Goal: Information Seeking & Learning: Learn about a topic

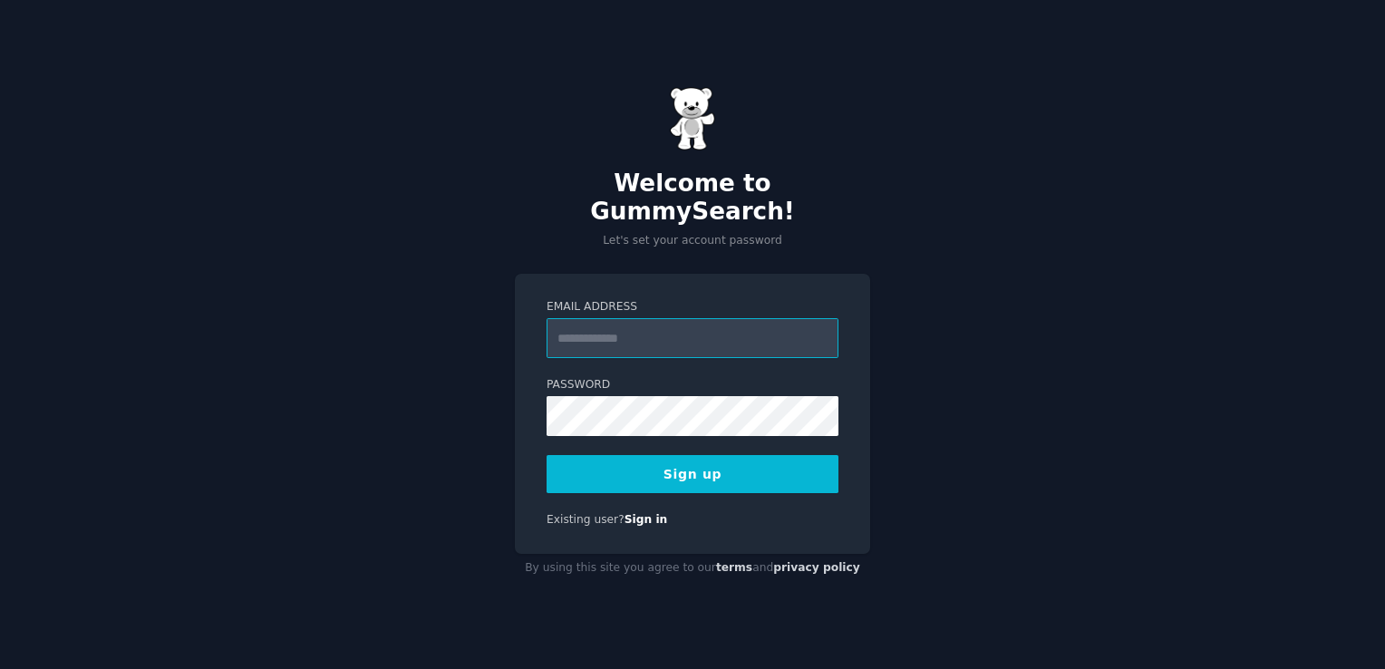
click at [660, 318] on input "Email Address" at bounding box center [693, 338] width 292 height 40
type input "**********"
click at [685, 466] on button "Sign up" at bounding box center [693, 474] width 292 height 38
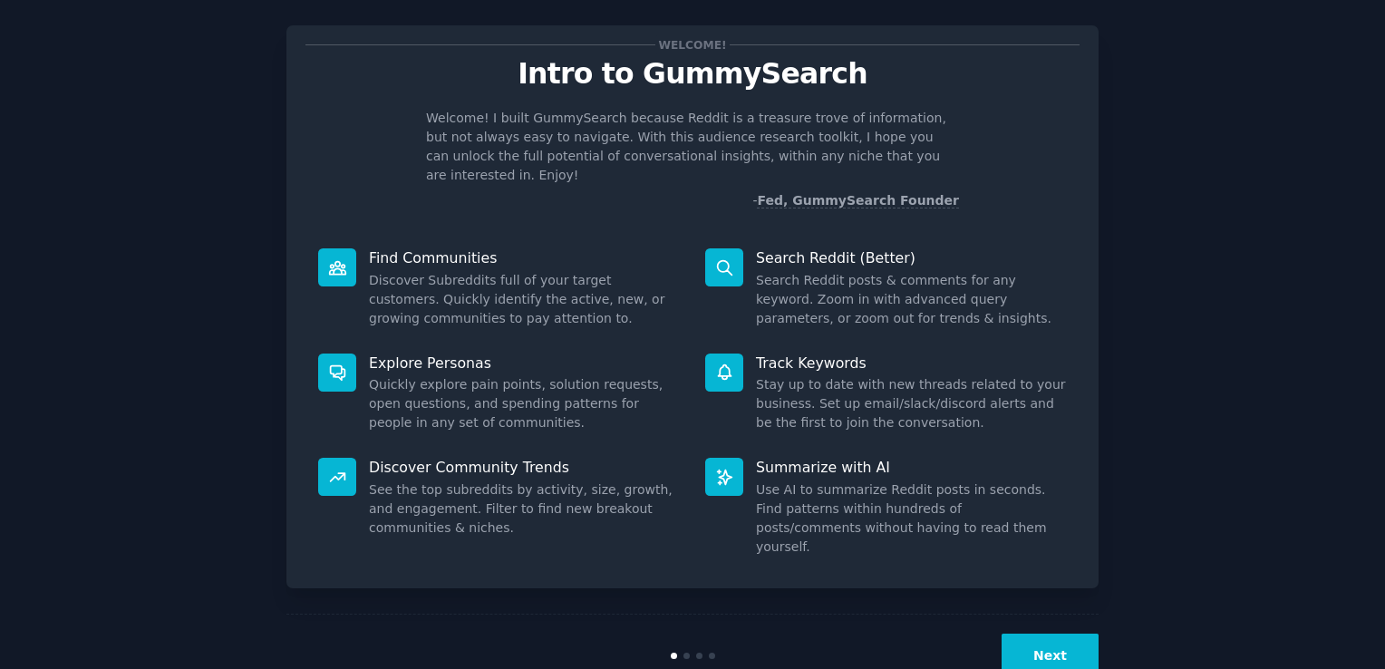
scroll to position [40, 0]
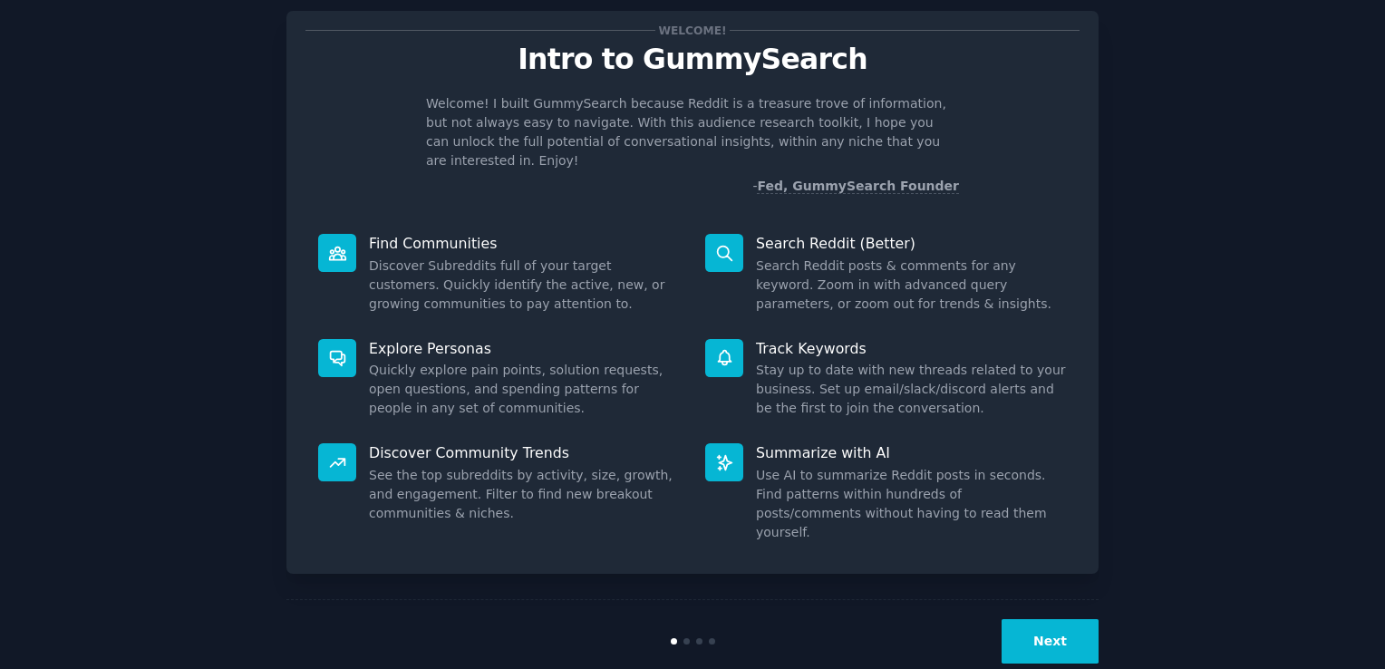
click at [1051, 619] on button "Next" at bounding box center [1050, 641] width 97 height 44
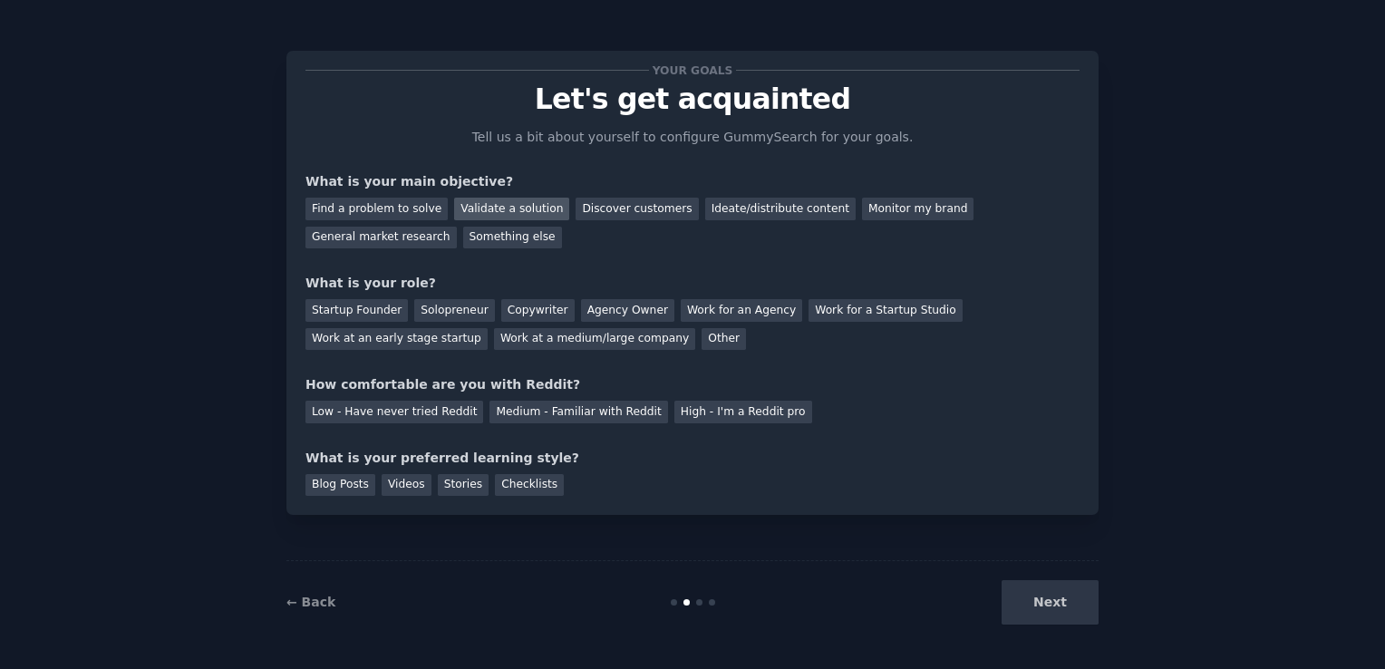
click at [475, 209] on div "Validate a solution" at bounding box center [511, 209] width 115 height 23
click at [363, 212] on div "Find a problem to solve" at bounding box center [376, 209] width 142 height 23
click at [475, 216] on div "Validate a solution" at bounding box center [511, 209] width 115 height 23
click at [404, 211] on div "Find a problem to solve" at bounding box center [376, 209] width 142 height 23
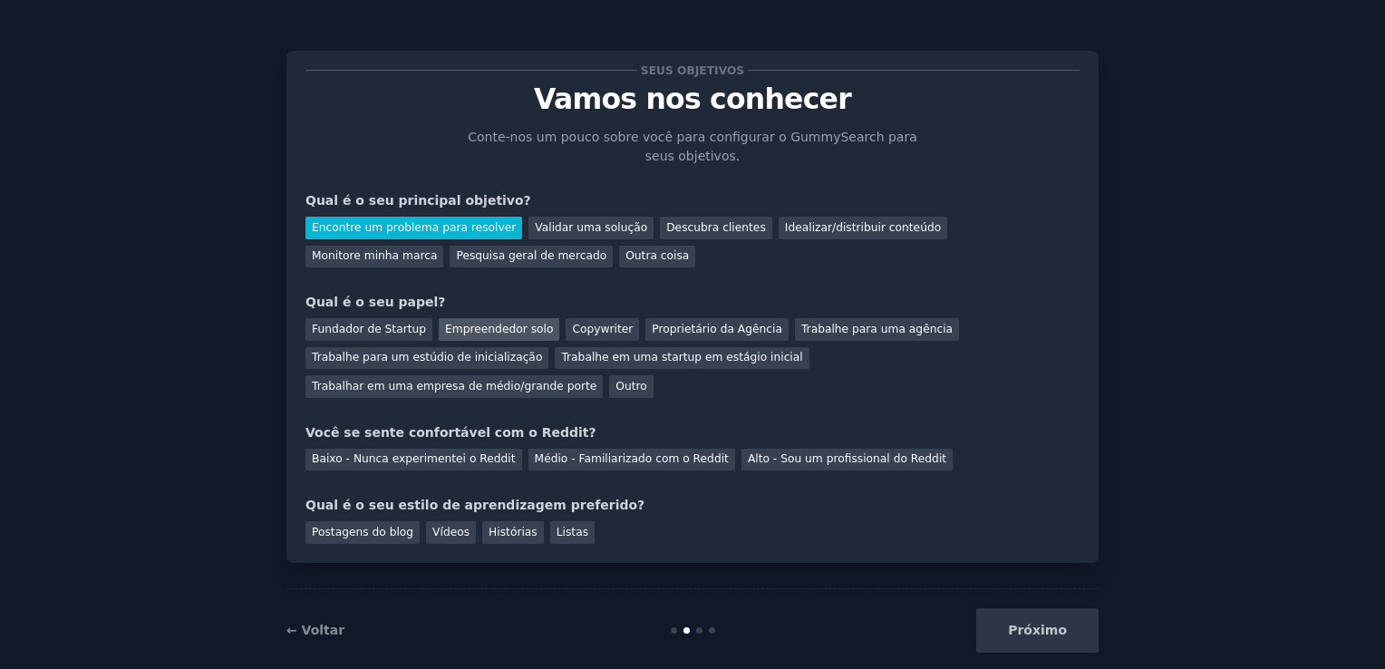
click at [500, 330] on div "Empreendedor solo" at bounding box center [499, 329] width 121 height 23
click at [460, 449] on div "Baixo - Nunca experimentei o Reddit" at bounding box center [413, 460] width 217 height 23
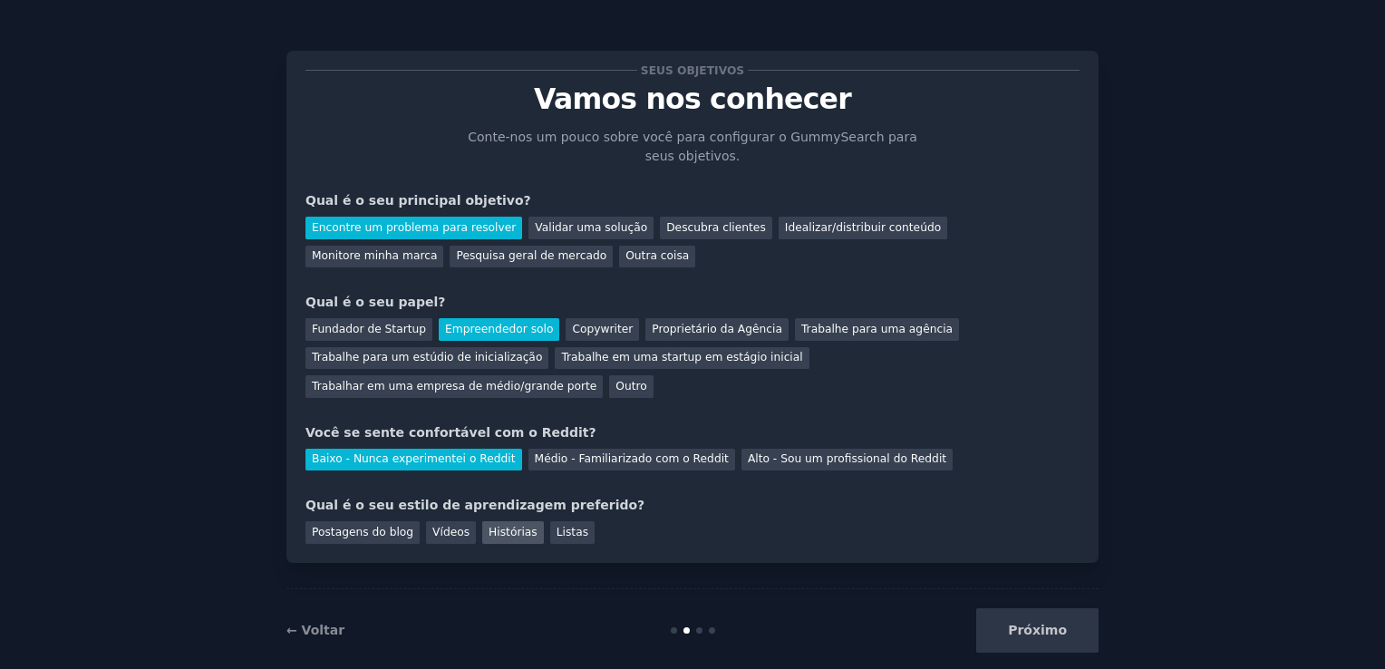
click at [482, 521] on div "Histórias" at bounding box center [513, 532] width 62 height 23
click at [1022, 608] on button "Próximo" at bounding box center [1037, 630] width 122 height 44
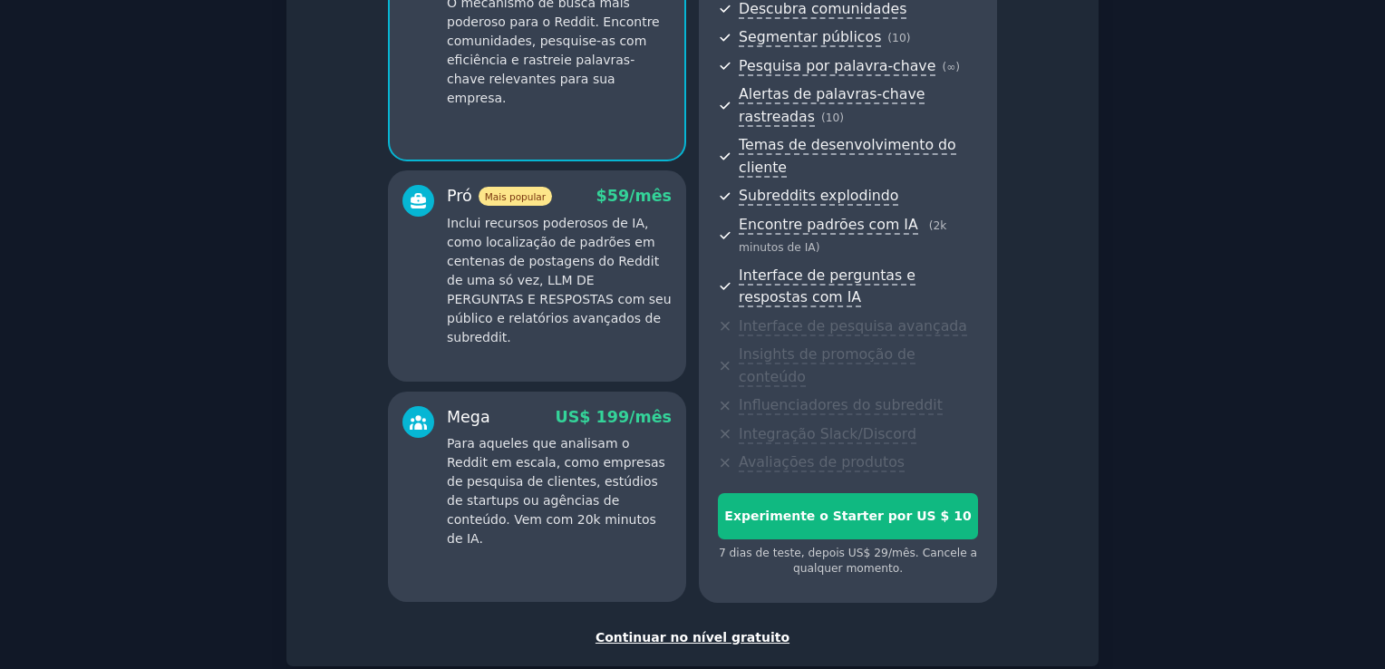
scroll to position [272, 0]
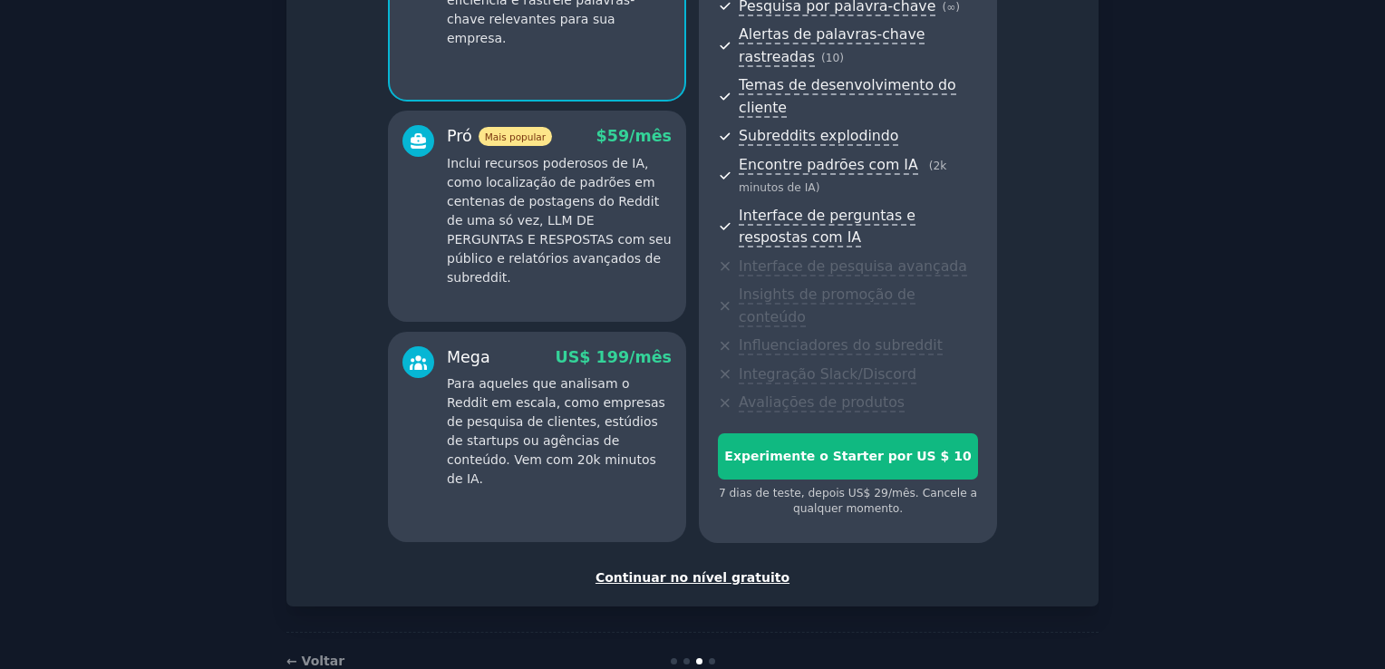
click at [703, 568] on div "Continuar no nível gratuito" at bounding box center [692, 577] width 774 height 19
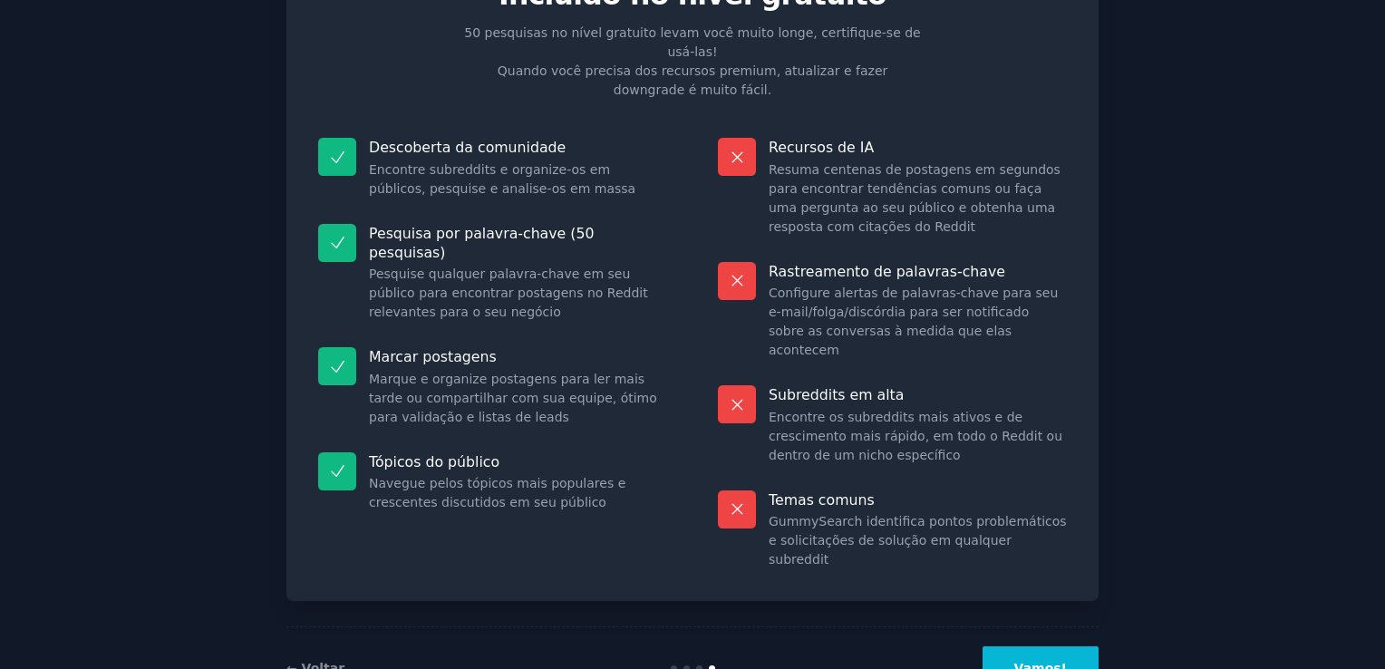
scroll to position [112, 0]
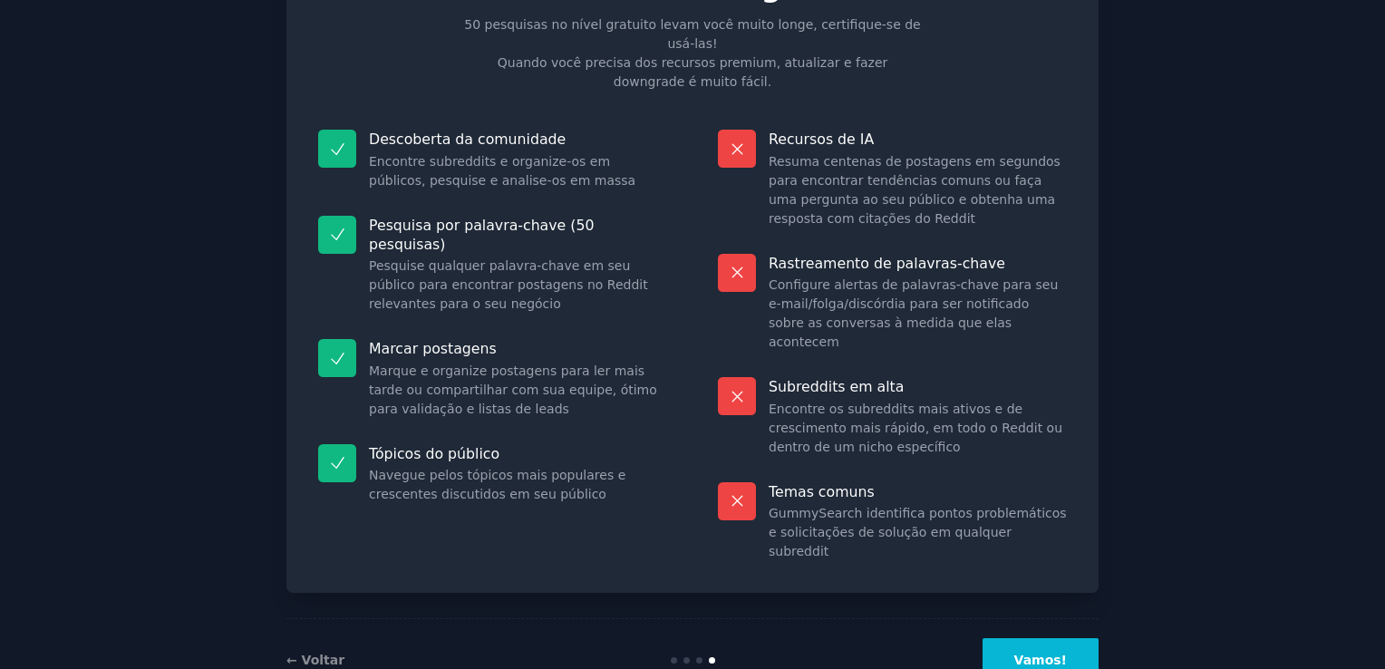
click at [1062, 638] on button "Vamos!" at bounding box center [1041, 660] width 116 height 44
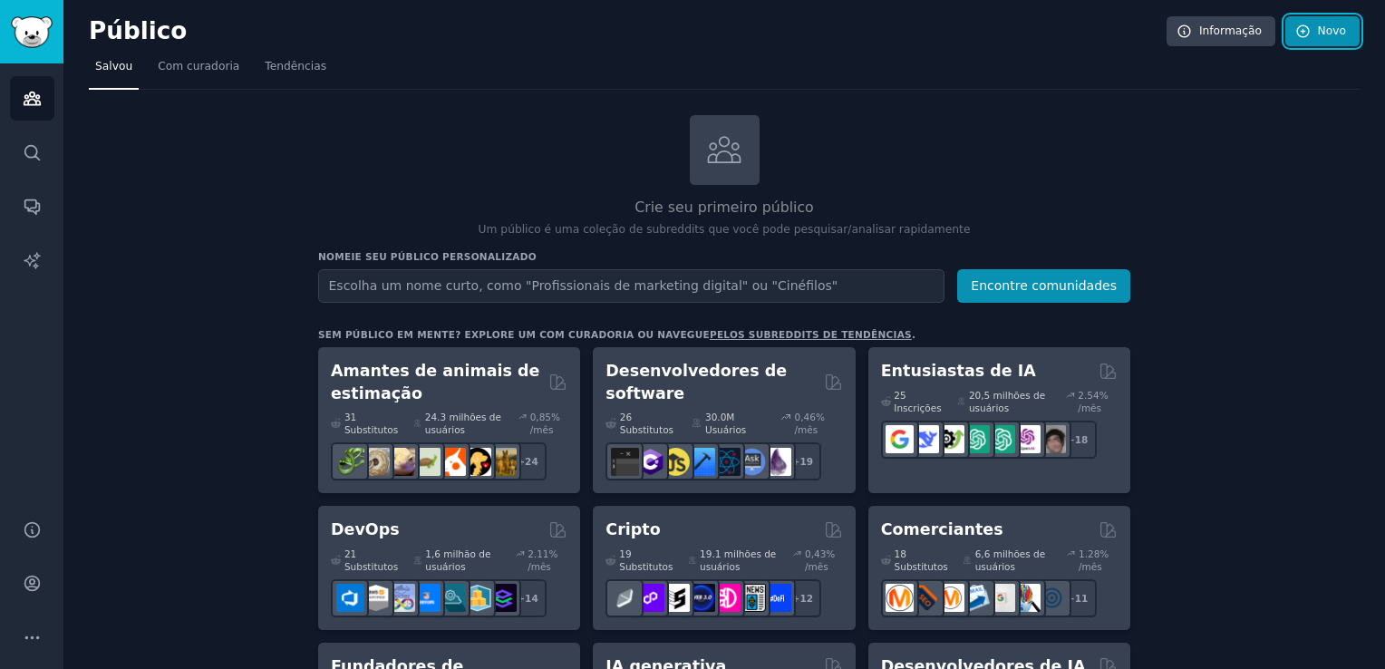
click at [1320, 33] on font "Novo" at bounding box center [1332, 32] width 28 height 16
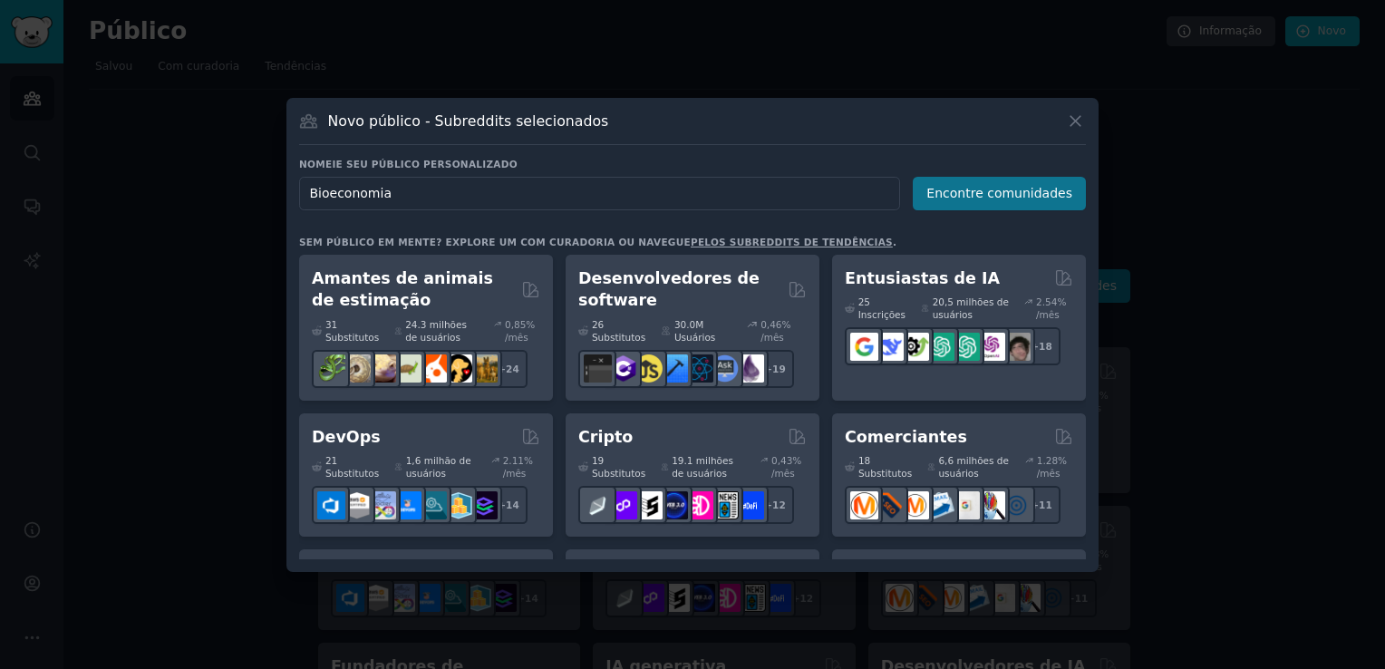
type input "Bioeconomia"
click at [973, 194] on button "Encontre comunidades" at bounding box center [999, 194] width 173 height 34
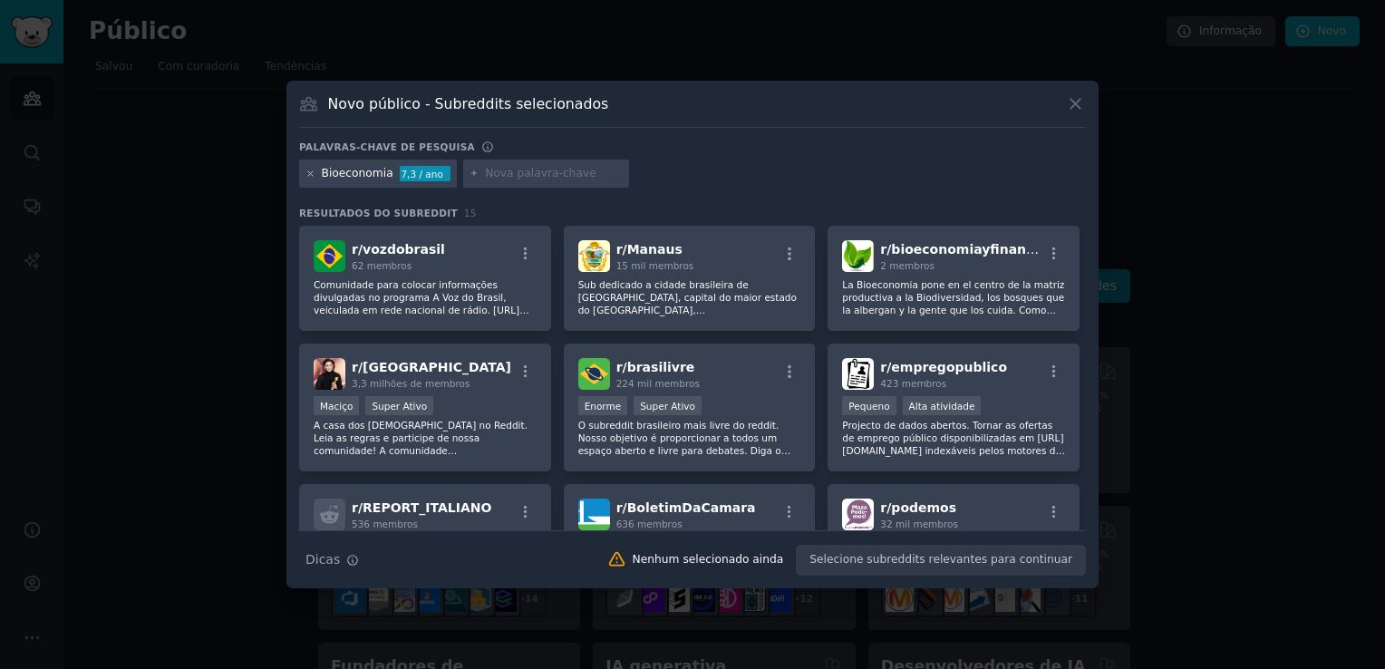
click at [311, 172] on icon at bounding box center [310, 173] width 5 height 5
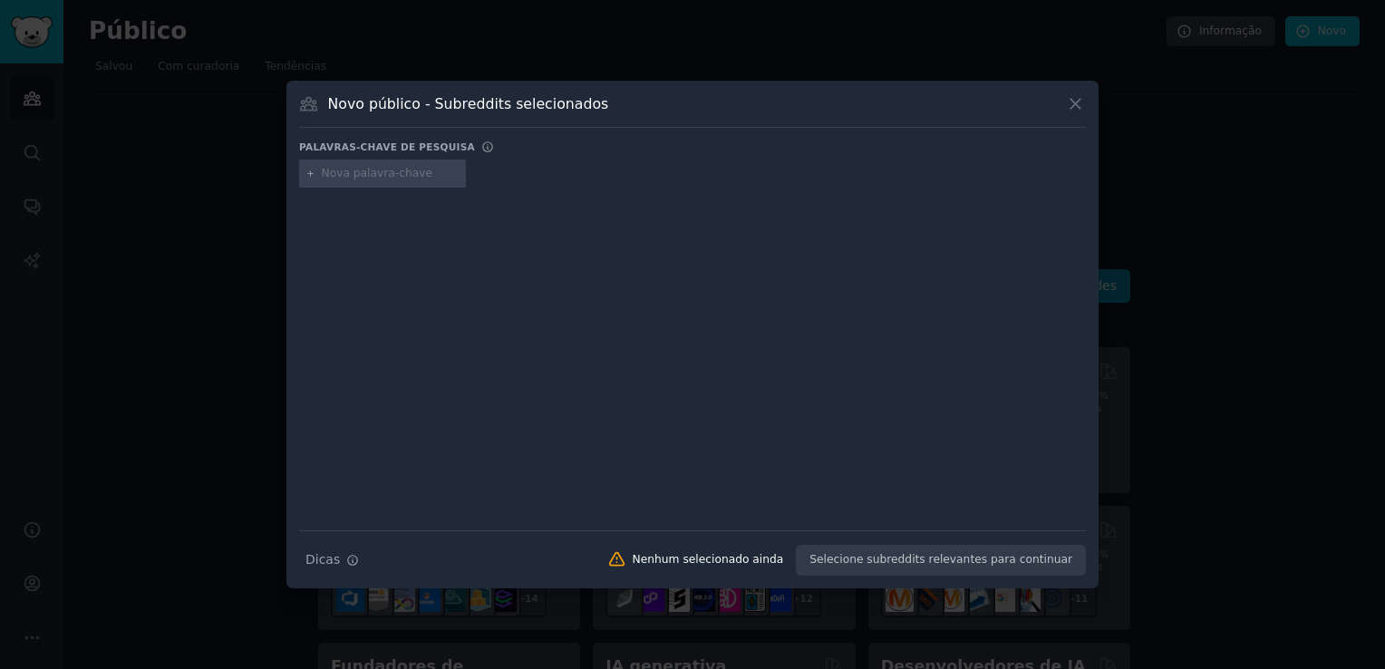
click at [383, 173] on input "text" at bounding box center [391, 174] width 138 height 16
type input "ESG"
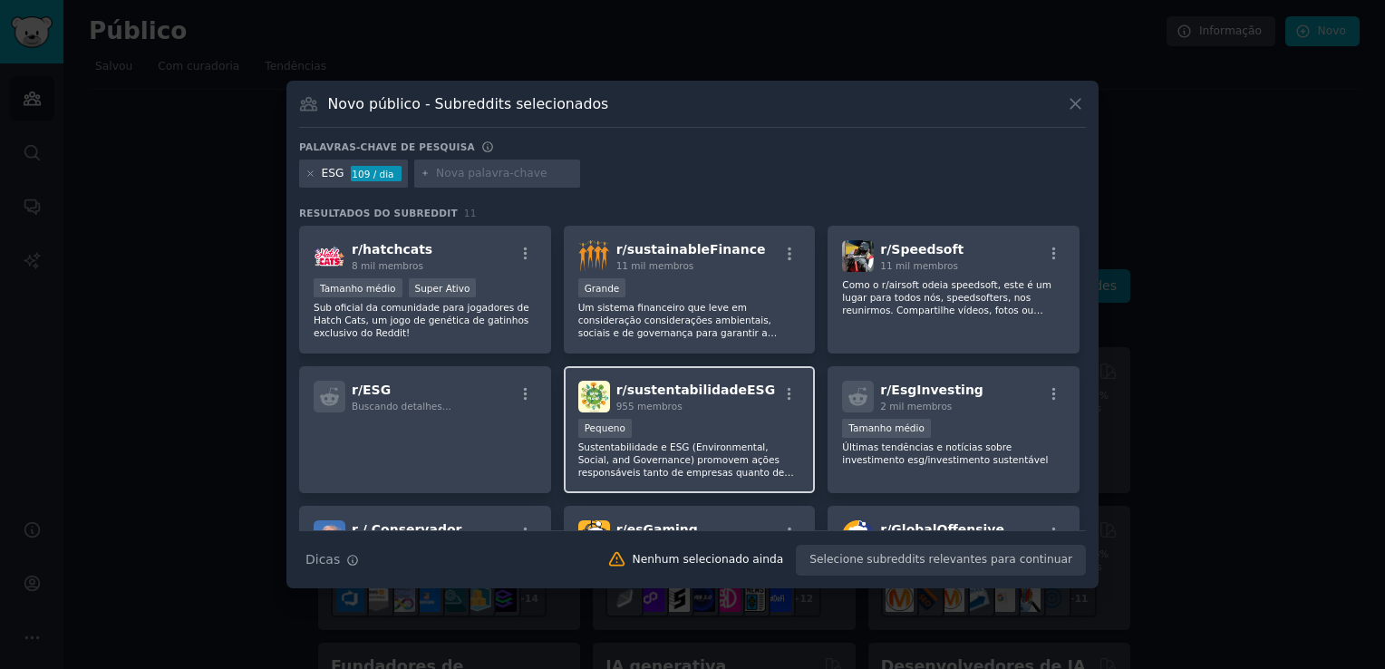
click at [698, 415] on div "r/sustentabilidadeESG 955 membros Pequeno Sustentabilidade e ESG (Environmental…" at bounding box center [690, 430] width 252 height 128
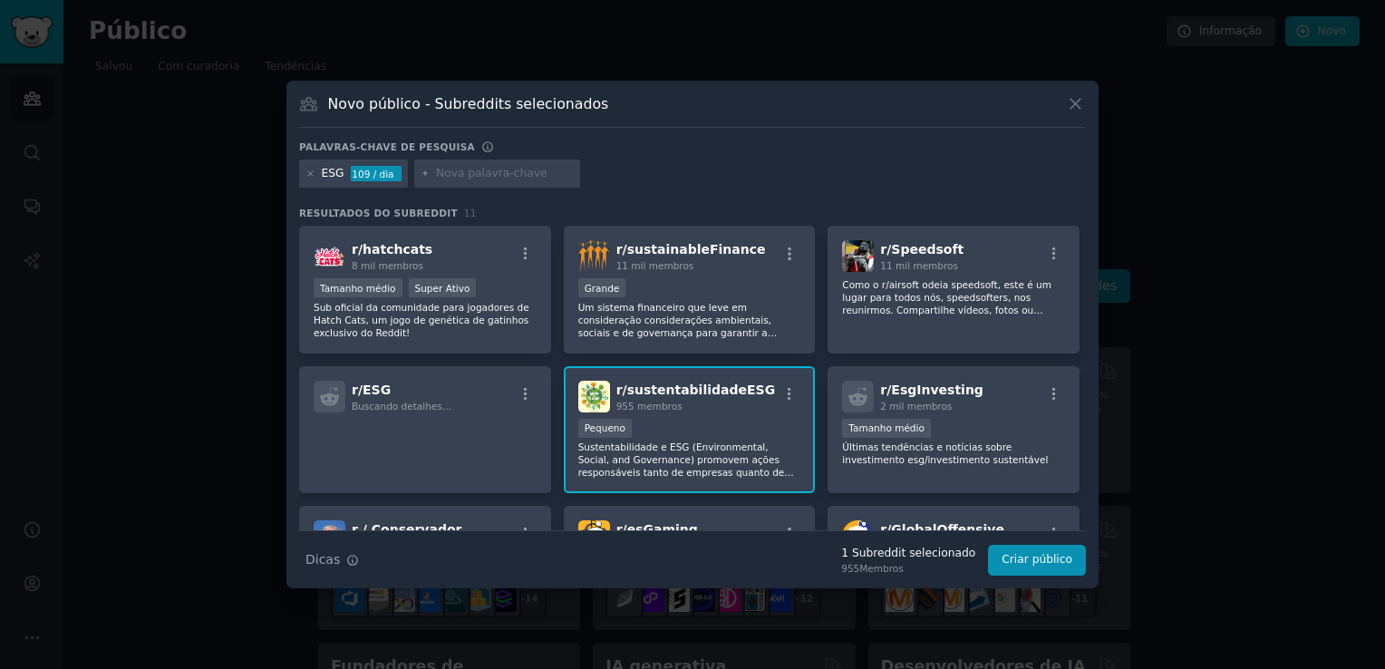
click at [446, 176] on input "text" at bounding box center [505, 174] width 138 height 16
type input "sustentabilidade"
click at [664, 169] on div "ESG 109 / dia sustentabilidade" at bounding box center [692, 177] width 787 height 35
click at [610, 179] on div "ESG 109 / dia sustentabilidade" at bounding box center [692, 177] width 787 height 35
click at [576, 175] on div "ESG 109 / dia sustentabilidade" at bounding box center [692, 177] width 787 height 35
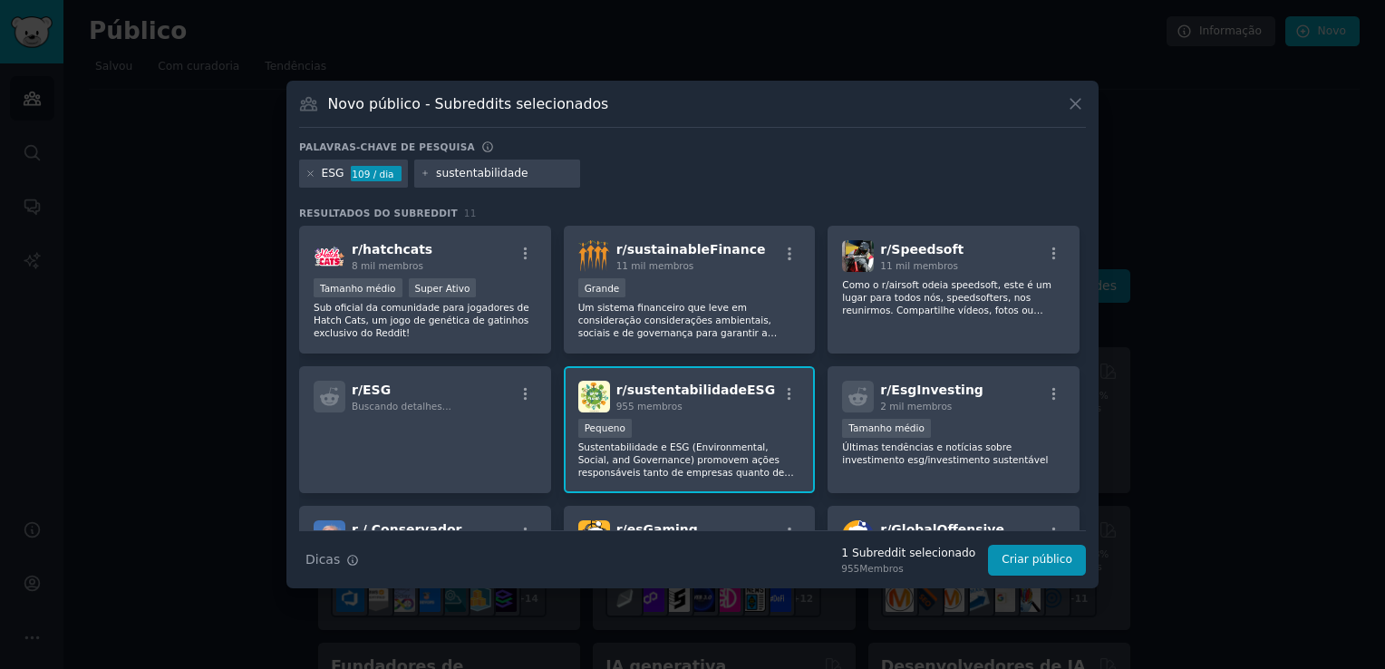
click at [536, 172] on input "sustentabilidade" at bounding box center [505, 174] width 138 height 16
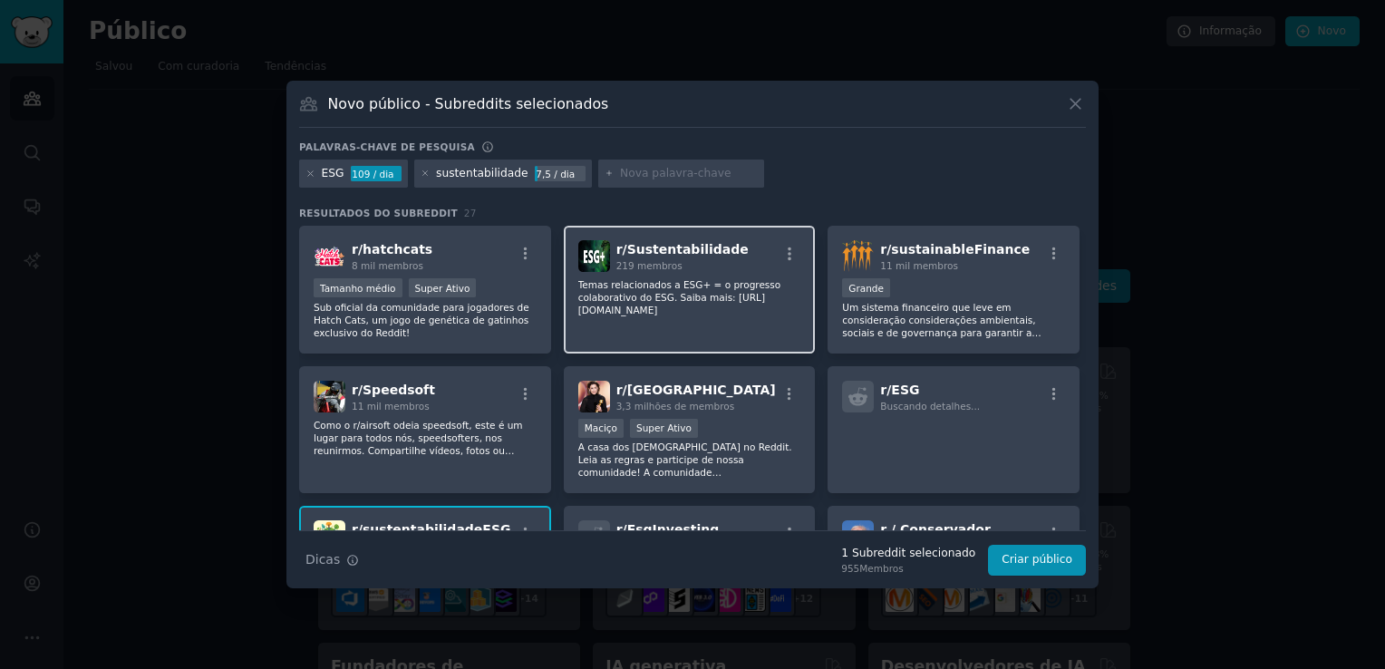
click at [743, 299] on p "Temas relacionados a ESG+ = o progresso colaborativo do ESG. Saiba mais: [URL][…" at bounding box center [689, 297] width 223 height 38
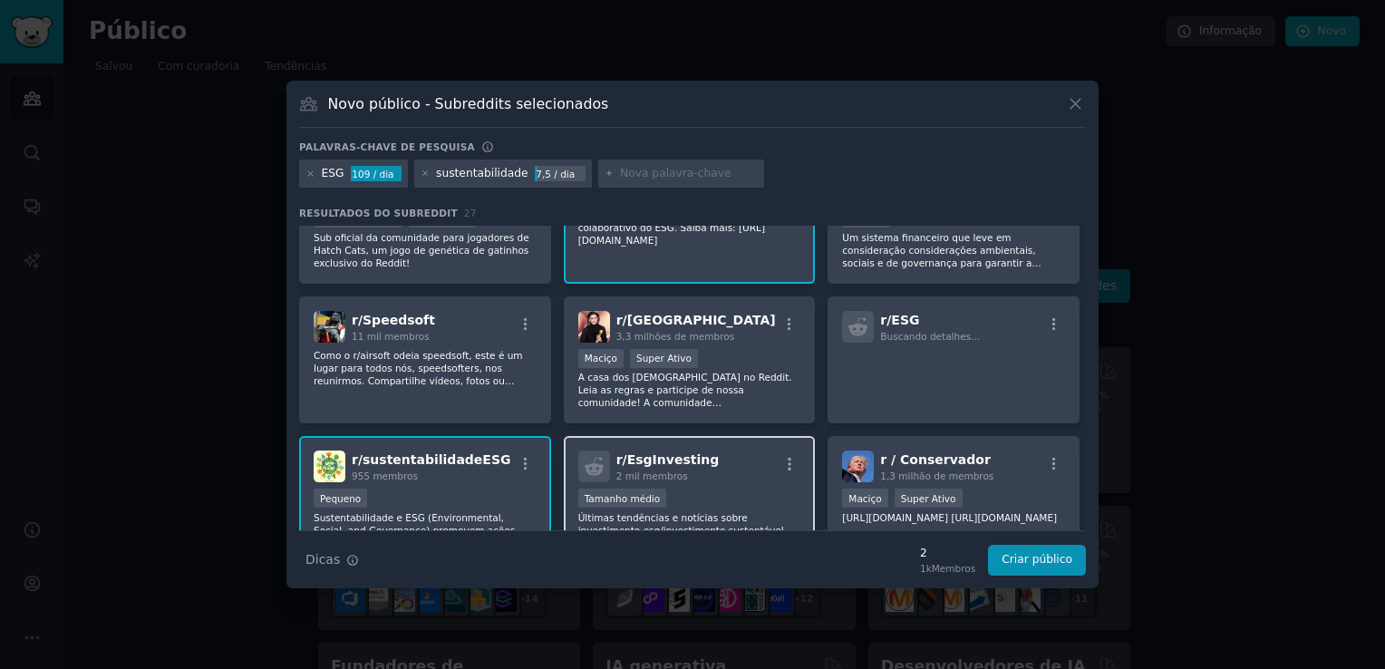
scroll to position [102, 0]
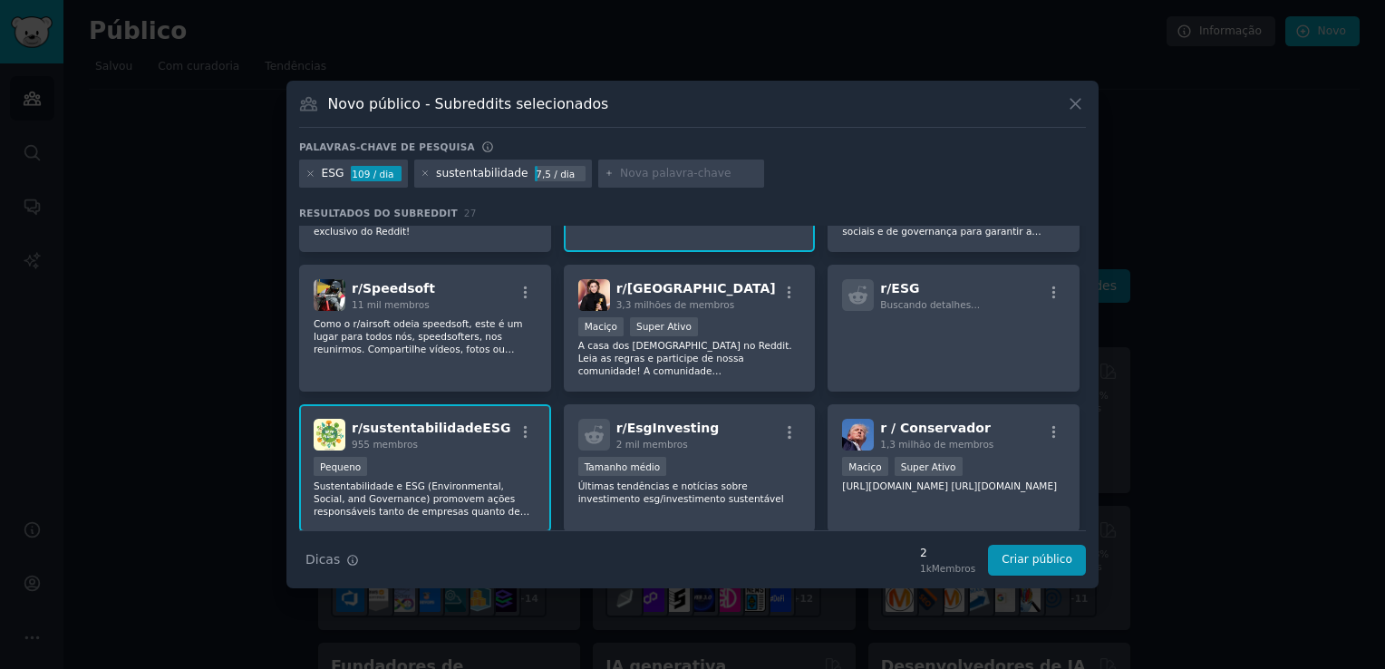
click at [450, 448] on div "955 membros" at bounding box center [432, 444] width 160 height 13
click at [1048, 564] on button "Criar público" at bounding box center [1037, 560] width 98 height 31
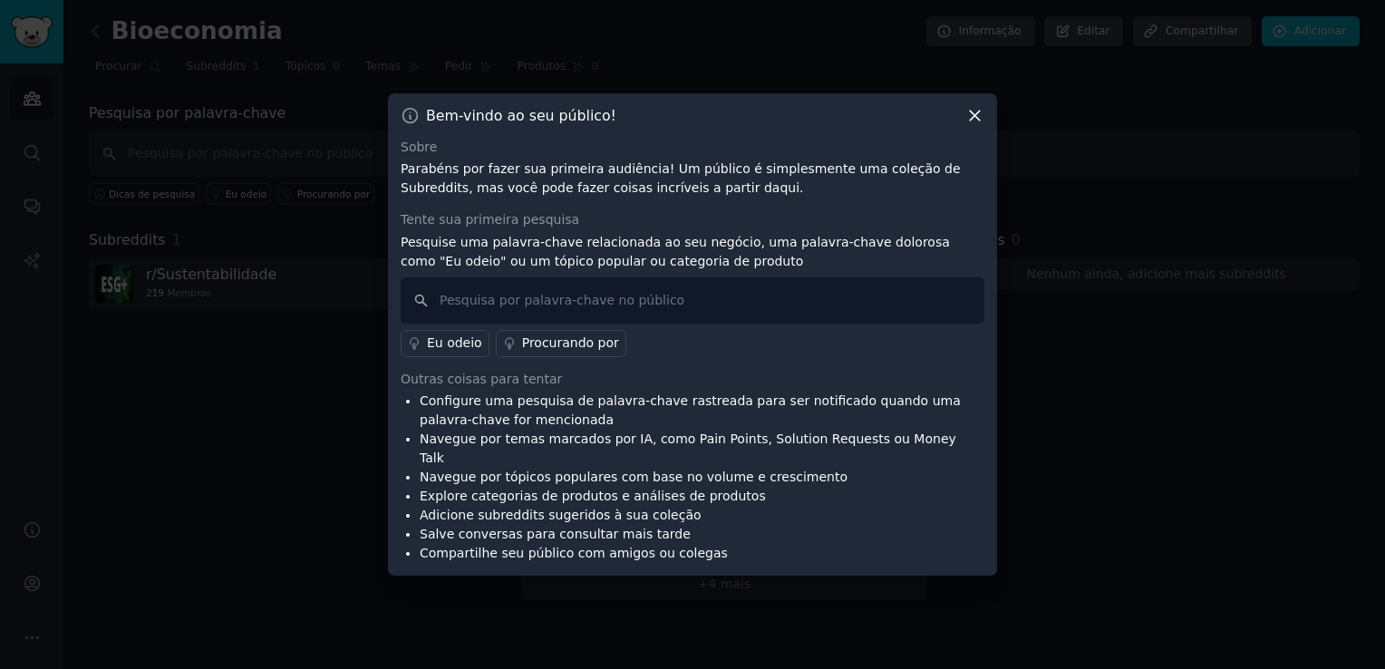
click at [975, 123] on icon at bounding box center [974, 115] width 19 height 19
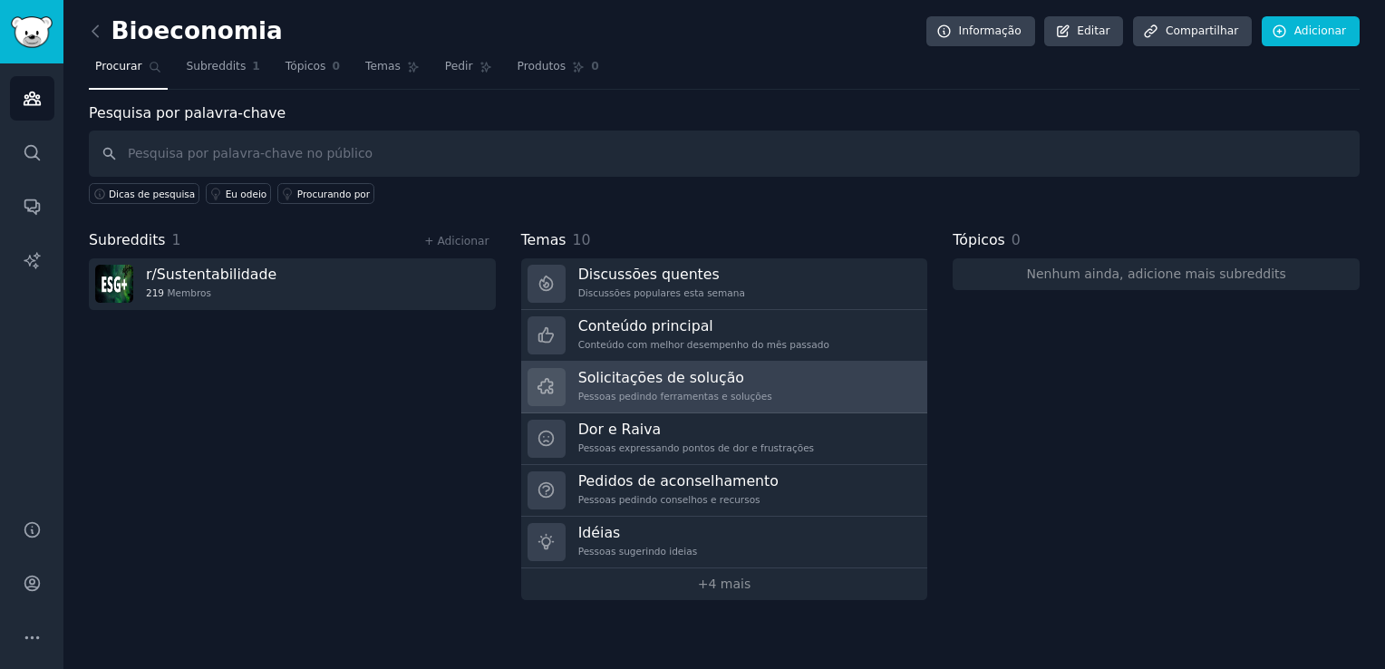
click at [756, 389] on link "Solicitações de solução Pessoas pedindo ferramentas e soluções" at bounding box center [724, 388] width 407 height 52
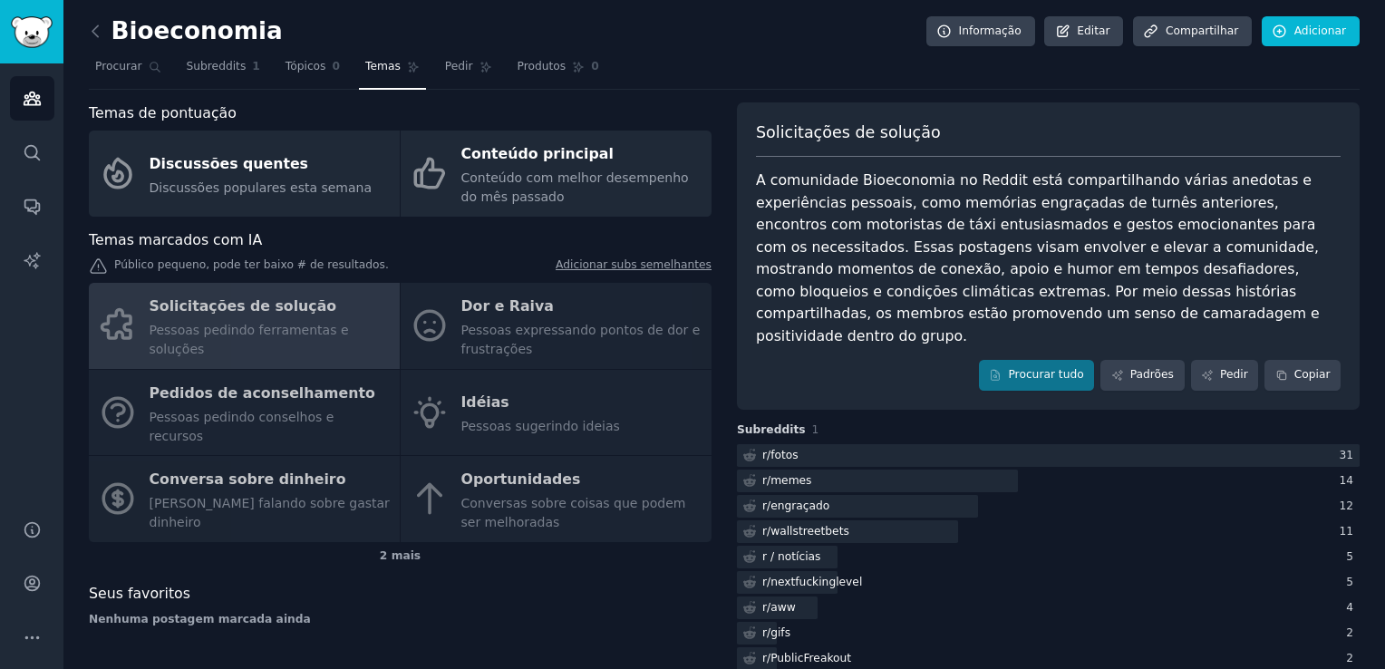
click at [498, 322] on div "Solicitações de solução Pessoas pedindo ferramentas e soluções Dor e Raiva Pess…" at bounding box center [400, 412] width 623 height 259
click at [93, 34] on icon at bounding box center [95, 31] width 19 height 19
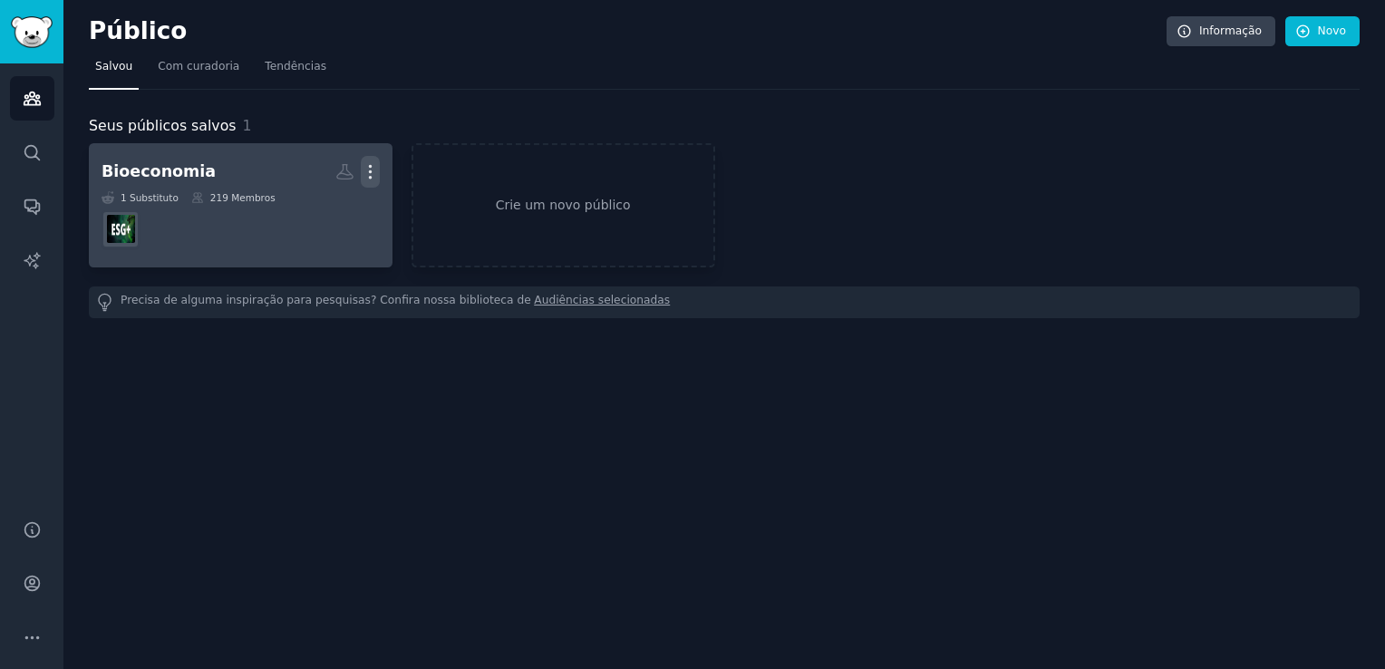
click at [369, 172] on icon "button" at bounding box center [370, 171] width 19 height 19
click at [332, 211] on p "Excluir" at bounding box center [320, 209] width 43 height 19
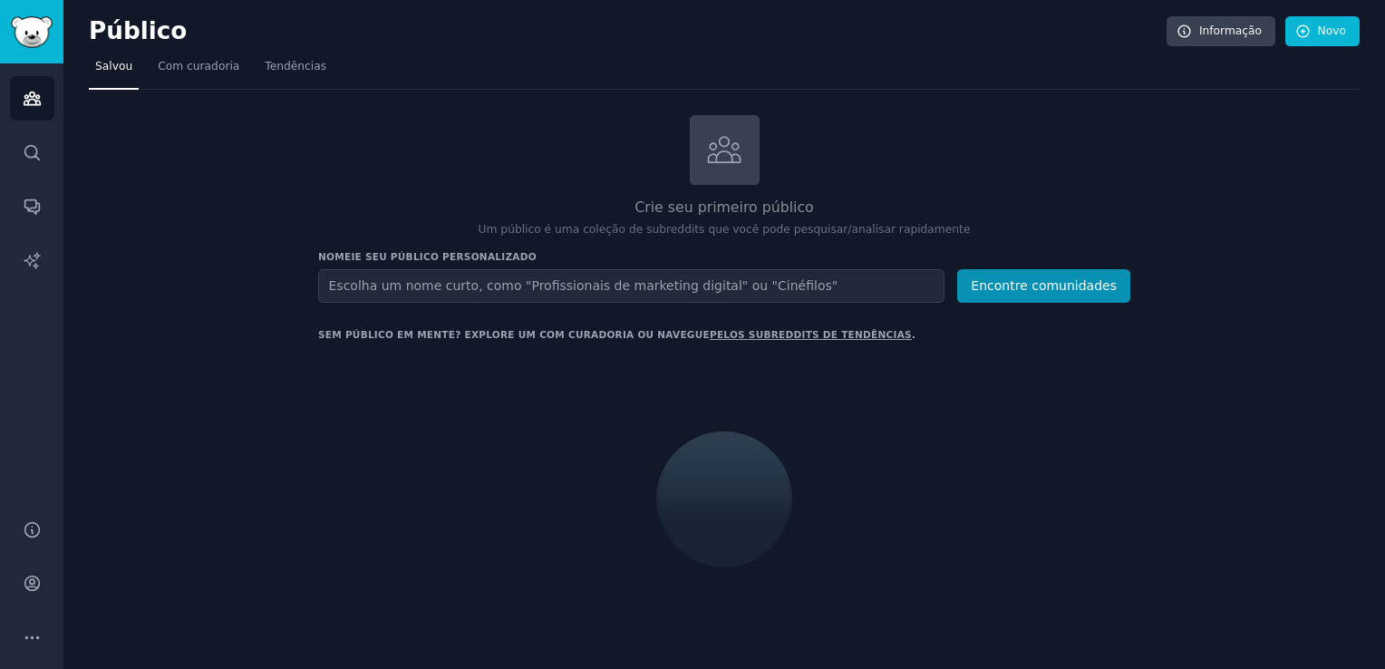
click at [500, 290] on input "text" at bounding box center [631, 286] width 626 height 34
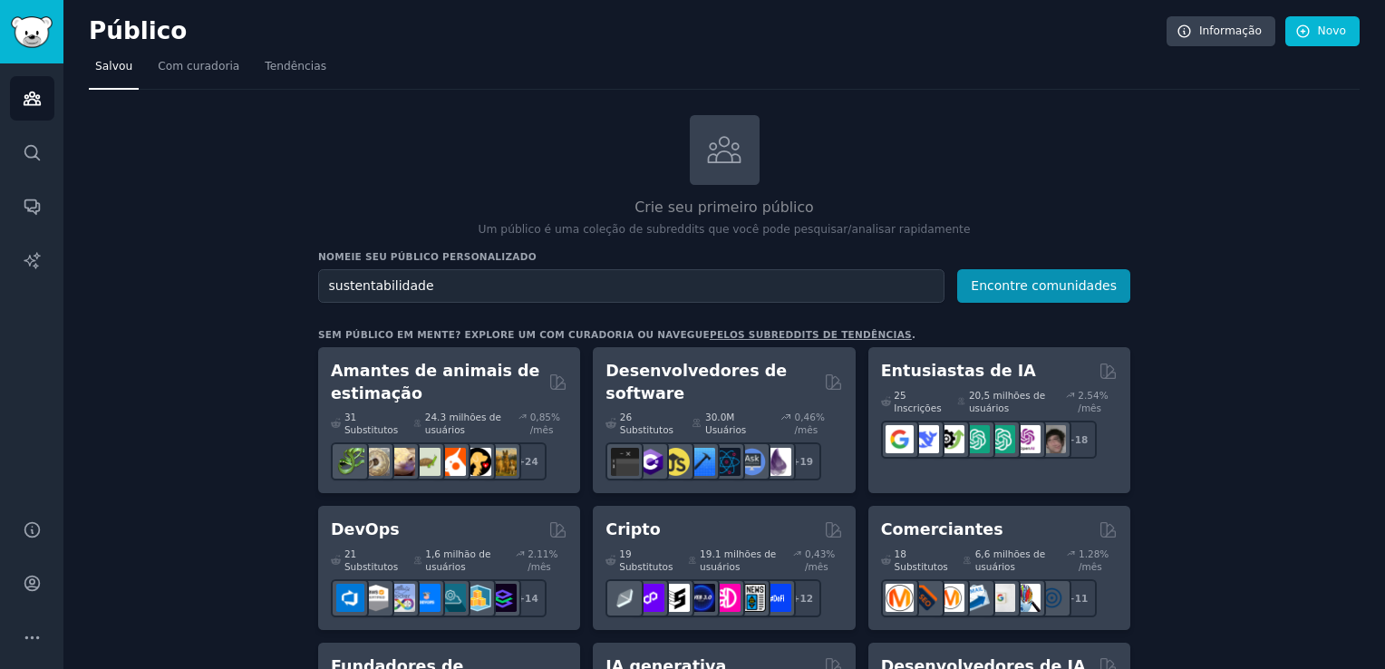
type input "sustentabilidade"
click at [1030, 290] on button "Encontre comunidades" at bounding box center [1043, 286] width 173 height 34
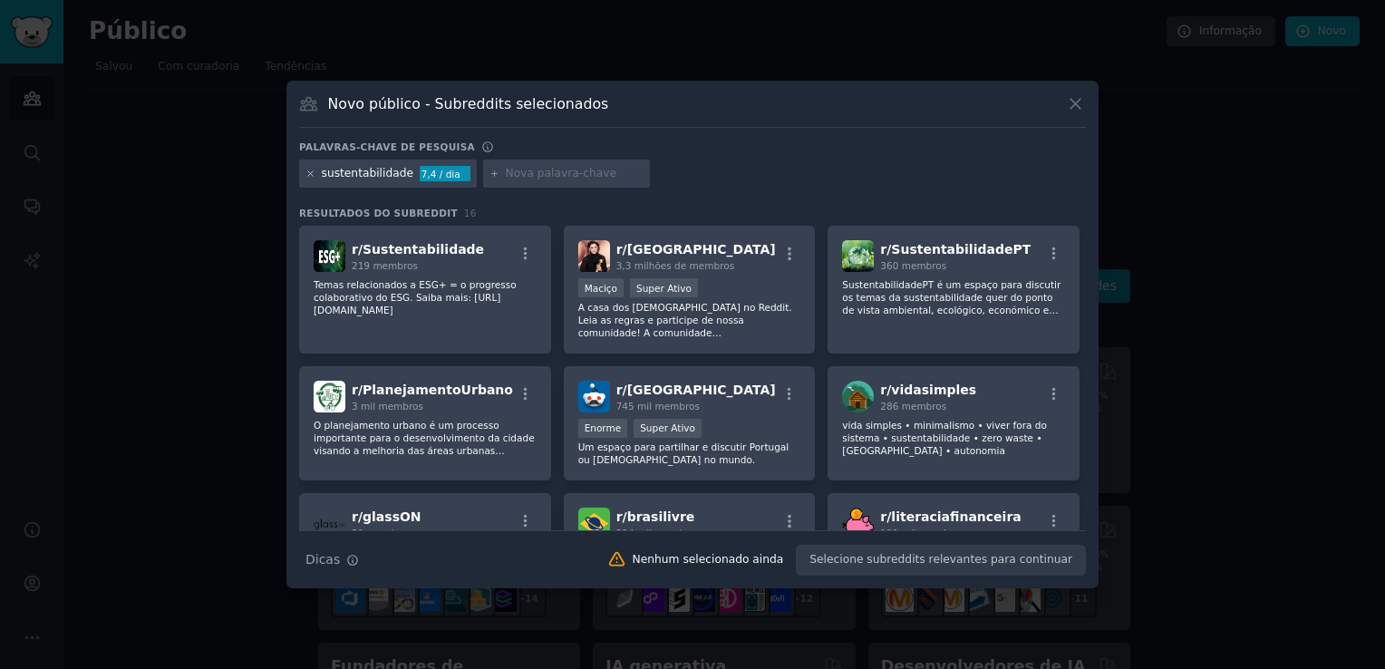
click at [310, 175] on icon at bounding box center [310, 174] width 10 height 10
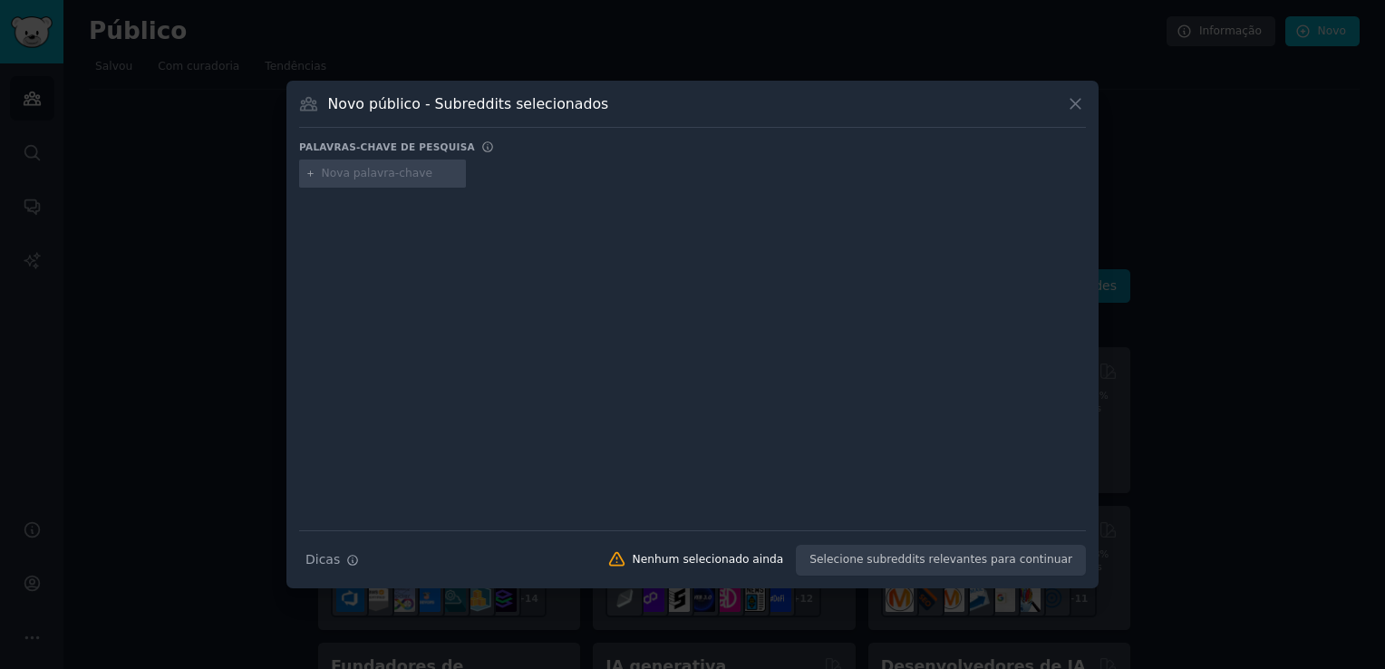
click at [359, 171] on input "text" at bounding box center [391, 174] width 138 height 16
type input "esg"
click at [515, 171] on div "esg" at bounding box center [692, 177] width 787 height 35
click at [618, 266] on div at bounding box center [692, 346] width 787 height 305
click at [406, 175] on input "esg" at bounding box center [391, 174] width 138 height 16
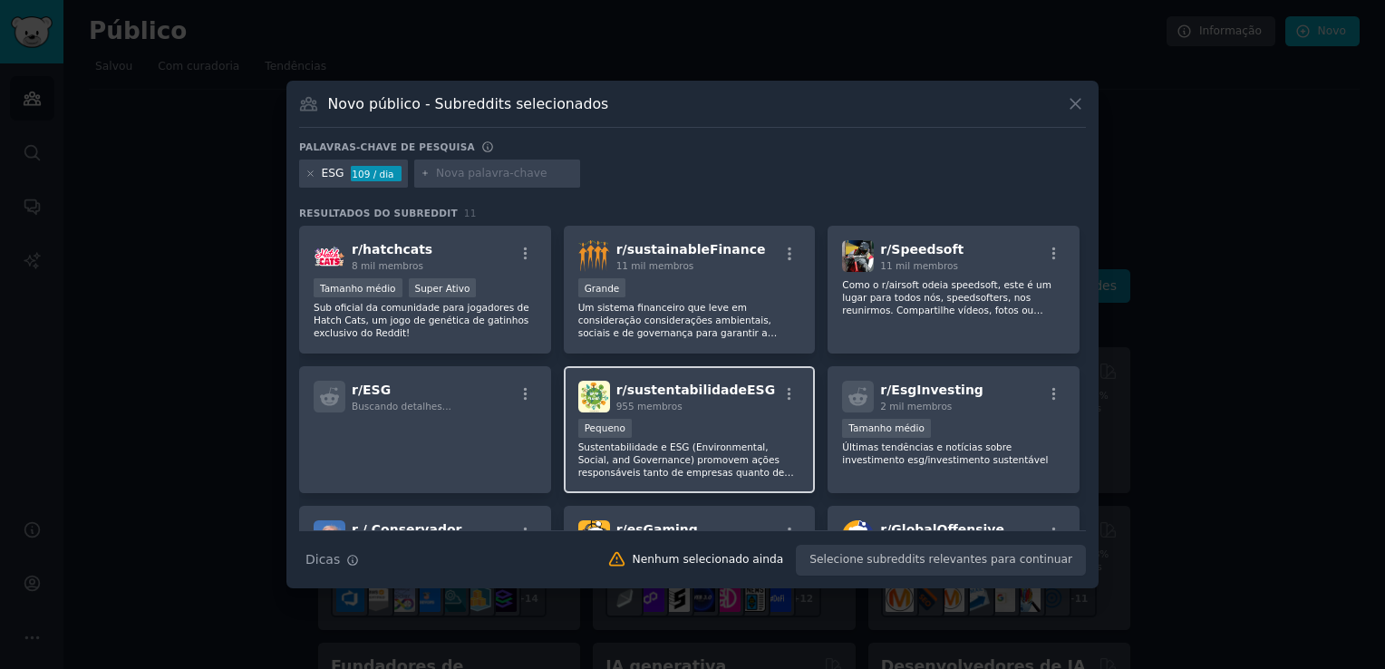
scroll to position [91, 0]
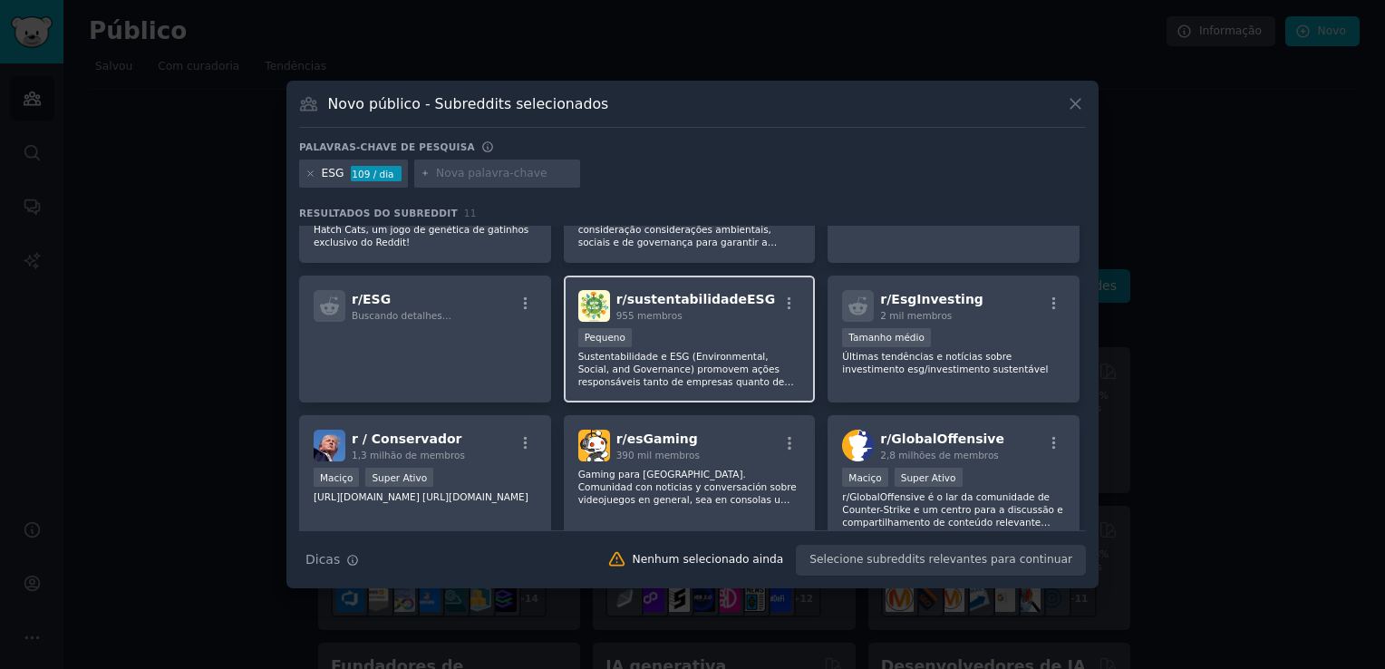
click at [698, 316] on div "955 membros" at bounding box center [696, 315] width 160 height 13
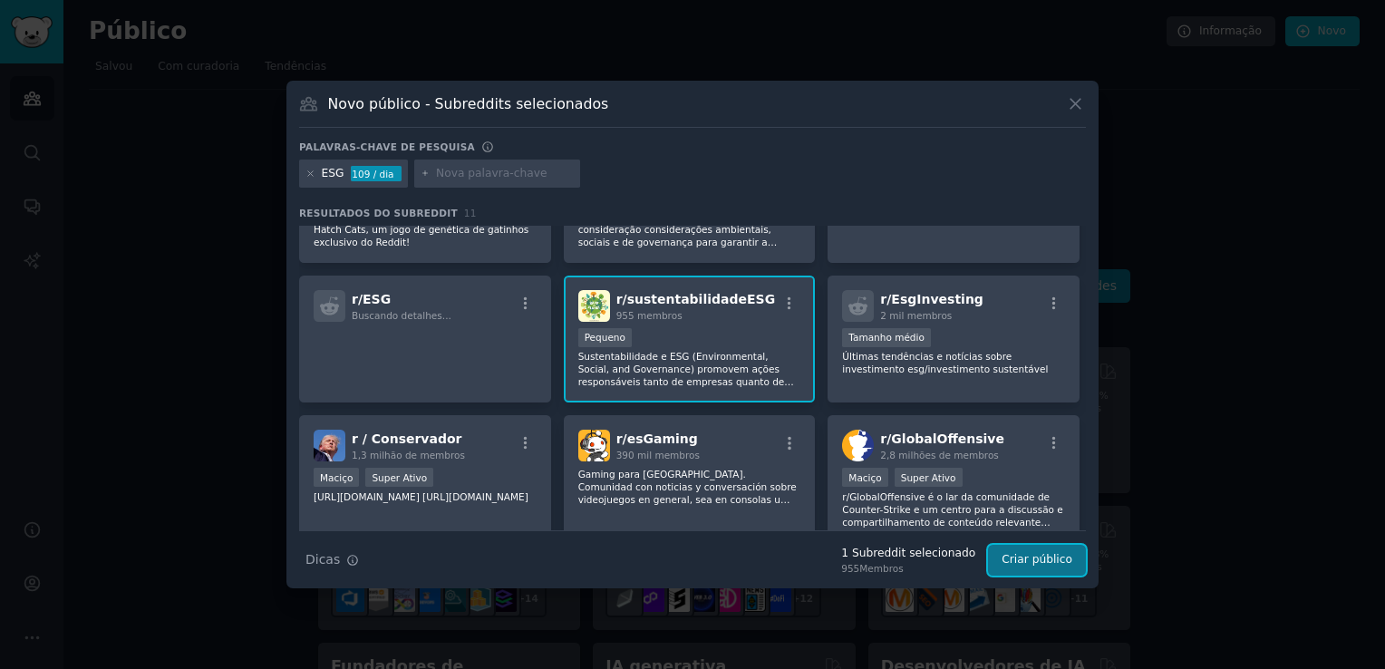
click at [1030, 557] on button "Criar público" at bounding box center [1037, 560] width 98 height 31
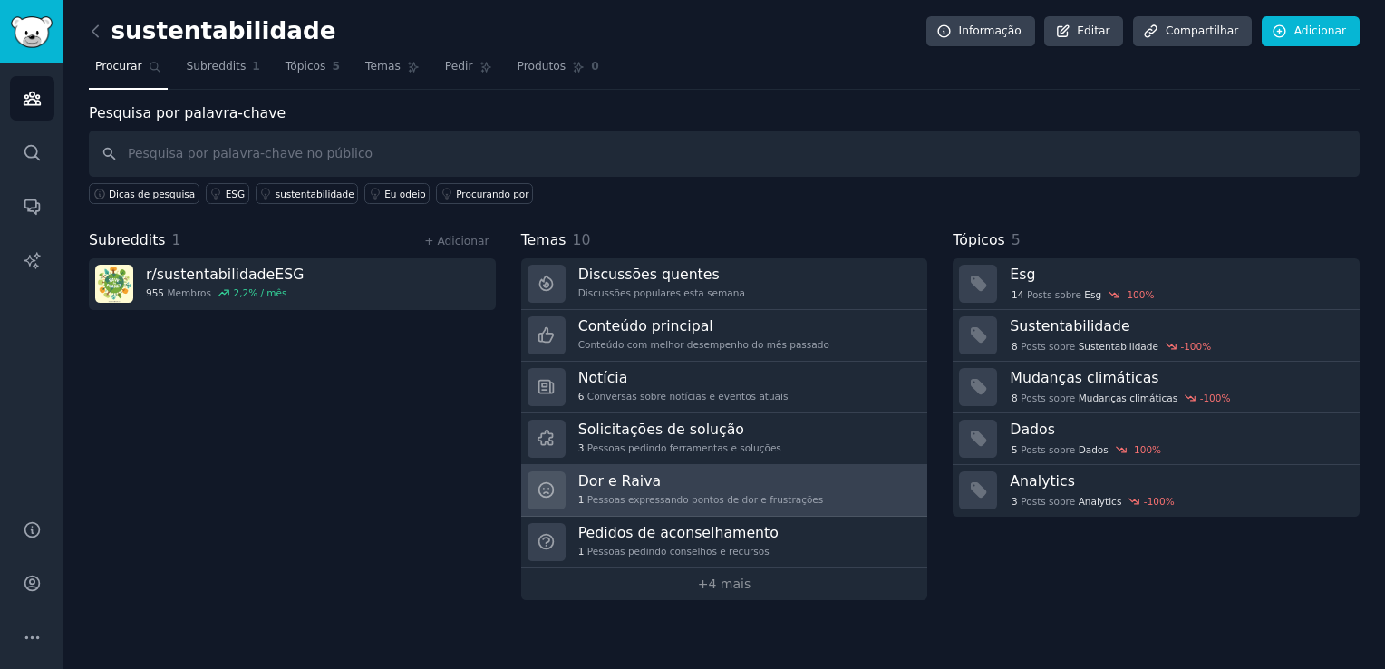
click at [698, 488] on div "Dor e Raiva 1 Pessoas expressando pontos de dor e frustrações" at bounding box center [701, 490] width 246 height 38
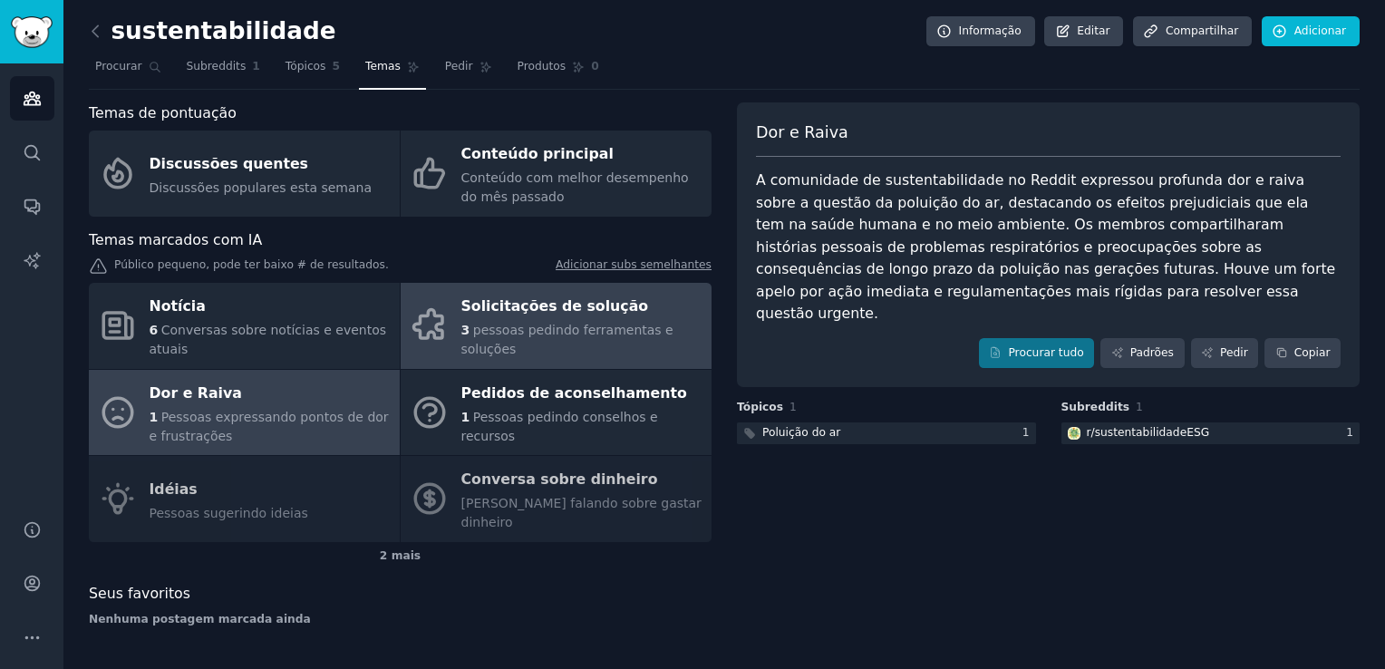
click at [521, 340] on span "pessoas pedindo ferramentas e soluções" at bounding box center [567, 340] width 212 height 34
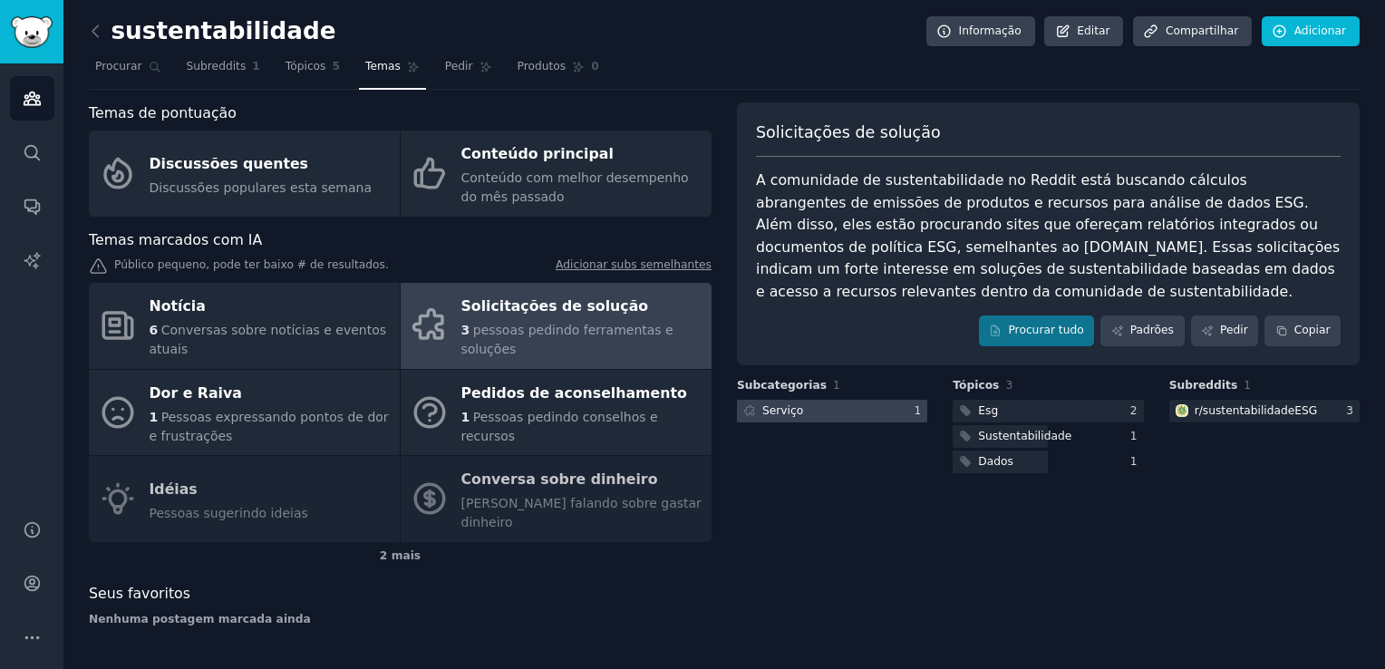
click at [801, 412] on div at bounding box center [832, 411] width 190 height 23
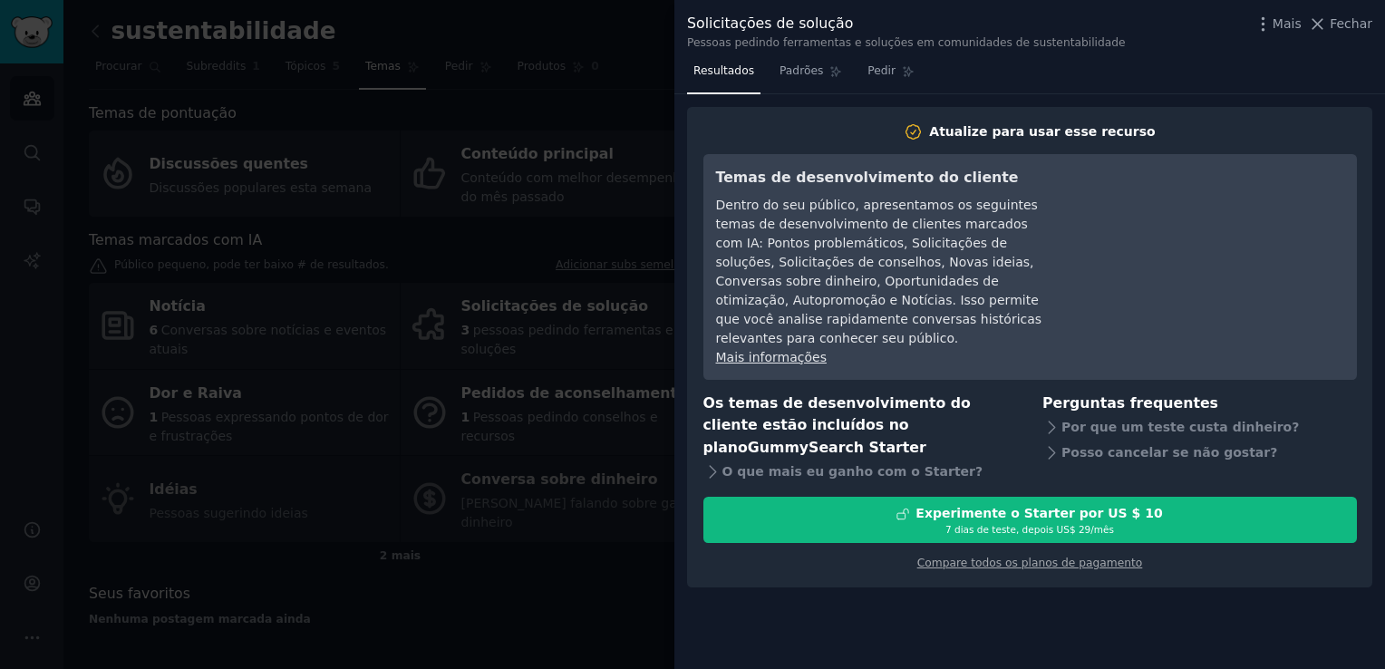
click at [783, 350] on link "Mais informações" at bounding box center [771, 357] width 111 height 15
click at [798, 71] on span "Padrões" at bounding box center [802, 71] width 44 height 16
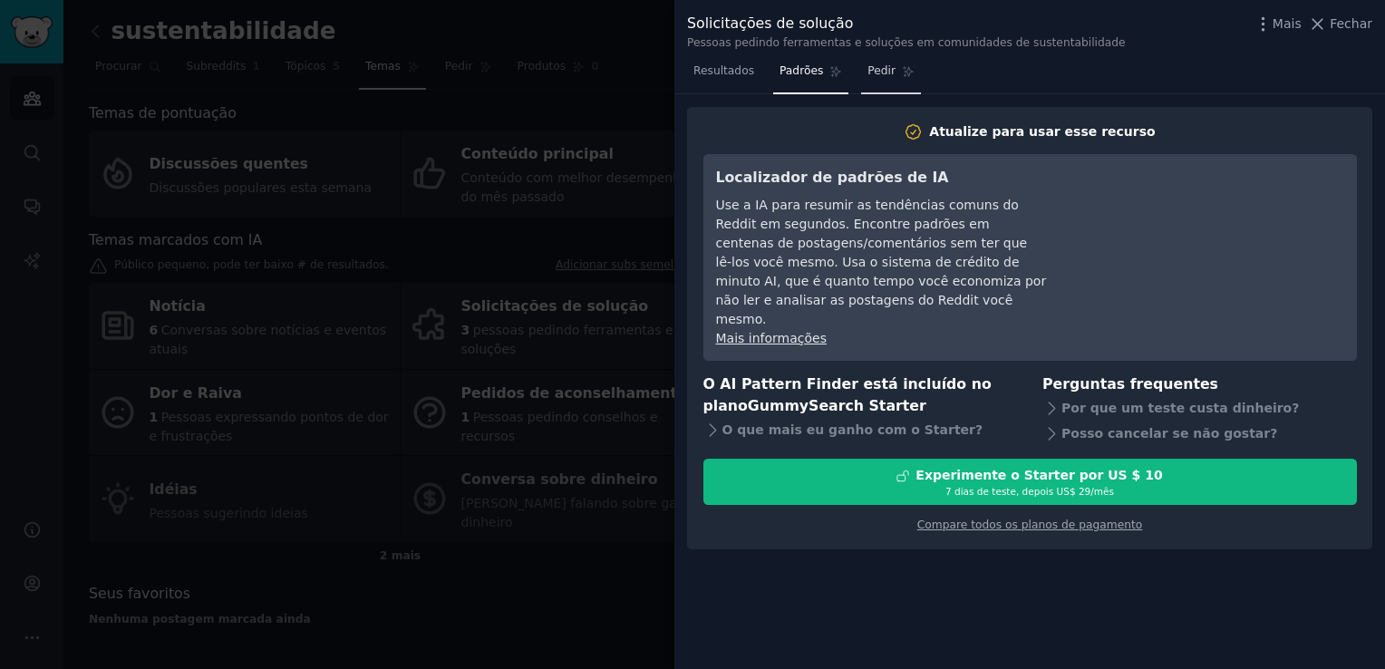
click at [881, 72] on span "Pedir" at bounding box center [881, 71] width 28 height 16
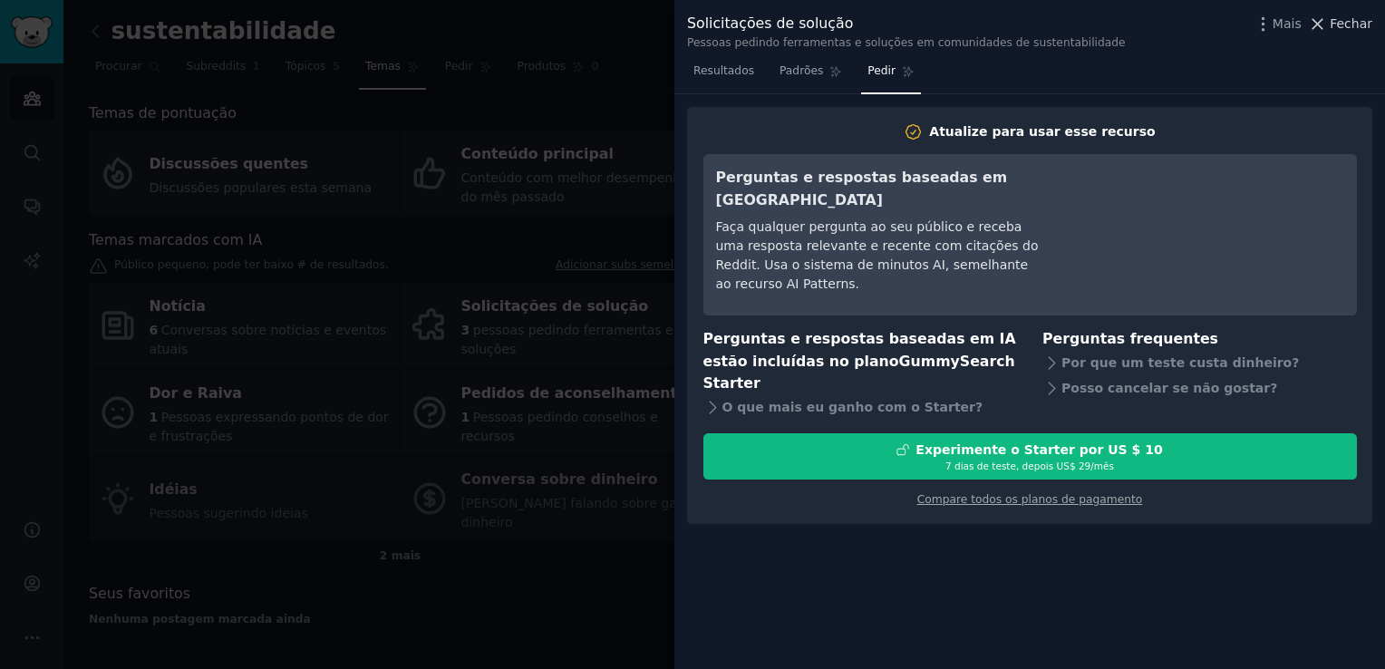
click at [1335, 24] on span "Fechar" at bounding box center [1351, 24] width 43 height 19
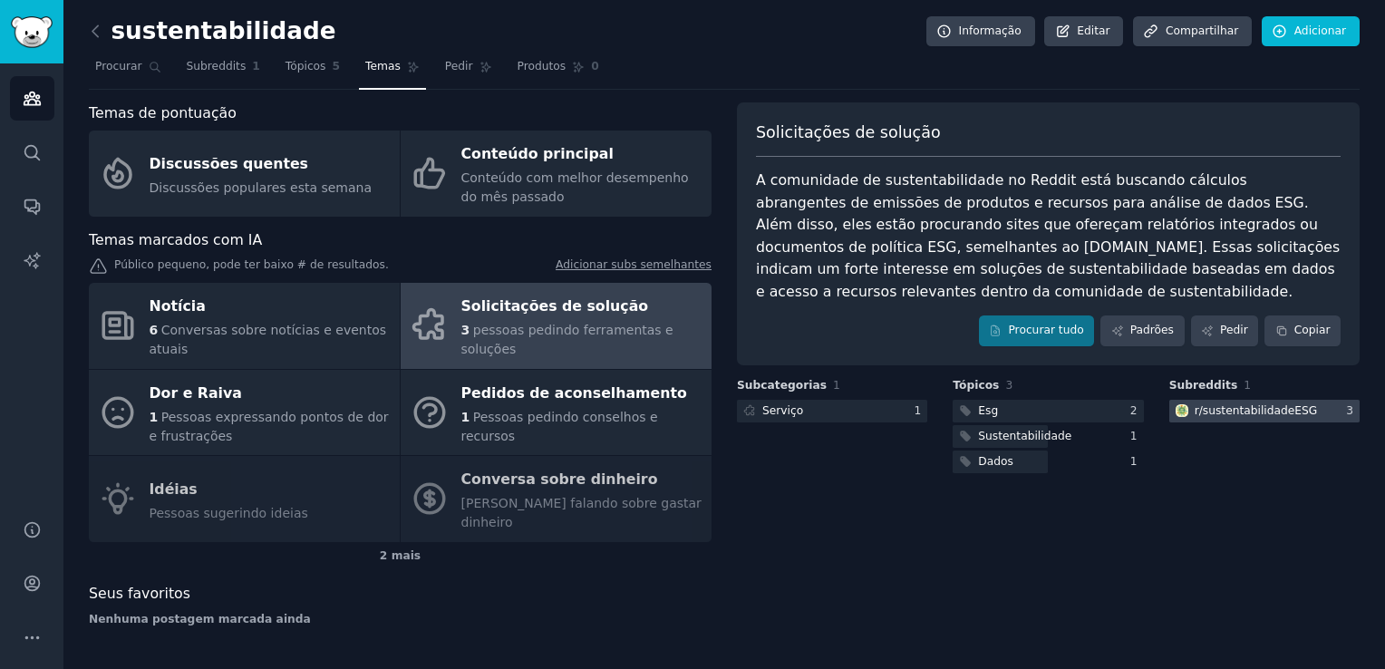
click at [1275, 412] on div "r/sustentabilidadeESG" at bounding box center [1256, 411] width 123 height 16
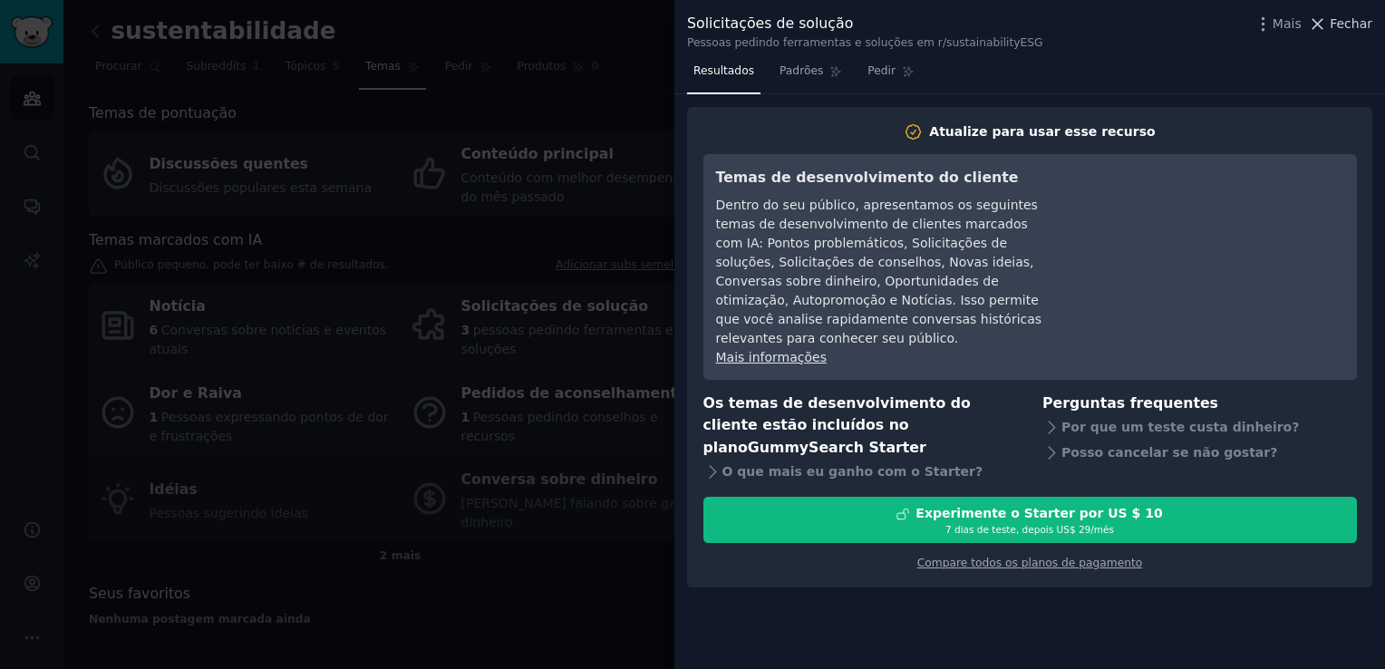
click at [1352, 24] on span "Fechar" at bounding box center [1351, 24] width 43 height 19
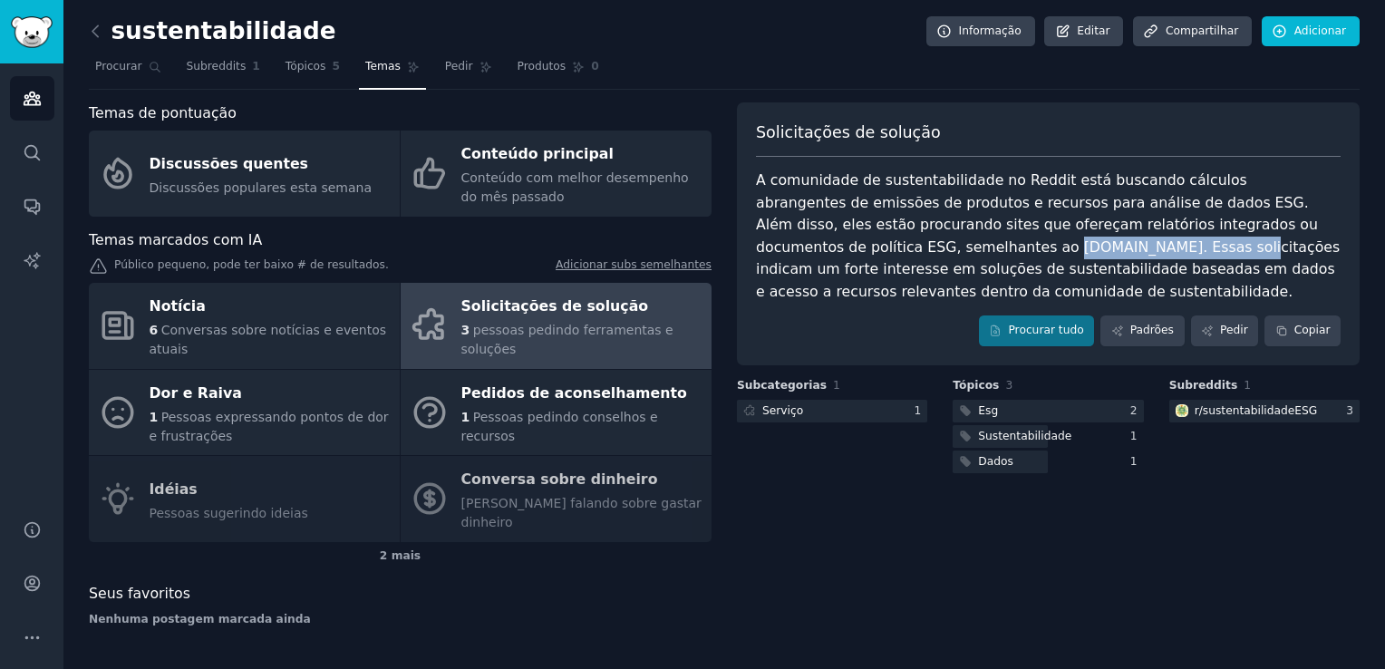
drag, startPoint x: 859, startPoint y: 246, endPoint x: 1013, endPoint y: 249, distance: 154.1
click at [1013, 249] on div "A comunidade de sustentabilidade no Reddit está buscando cálculos abrangentes d…" at bounding box center [1048, 235] width 585 height 133
copy div "[DOMAIN_NAME]"
click at [1109, 191] on div "A comunidade de sustentabilidade no Reddit está buscando cálculos abrangentes d…" at bounding box center [1048, 235] width 585 height 133
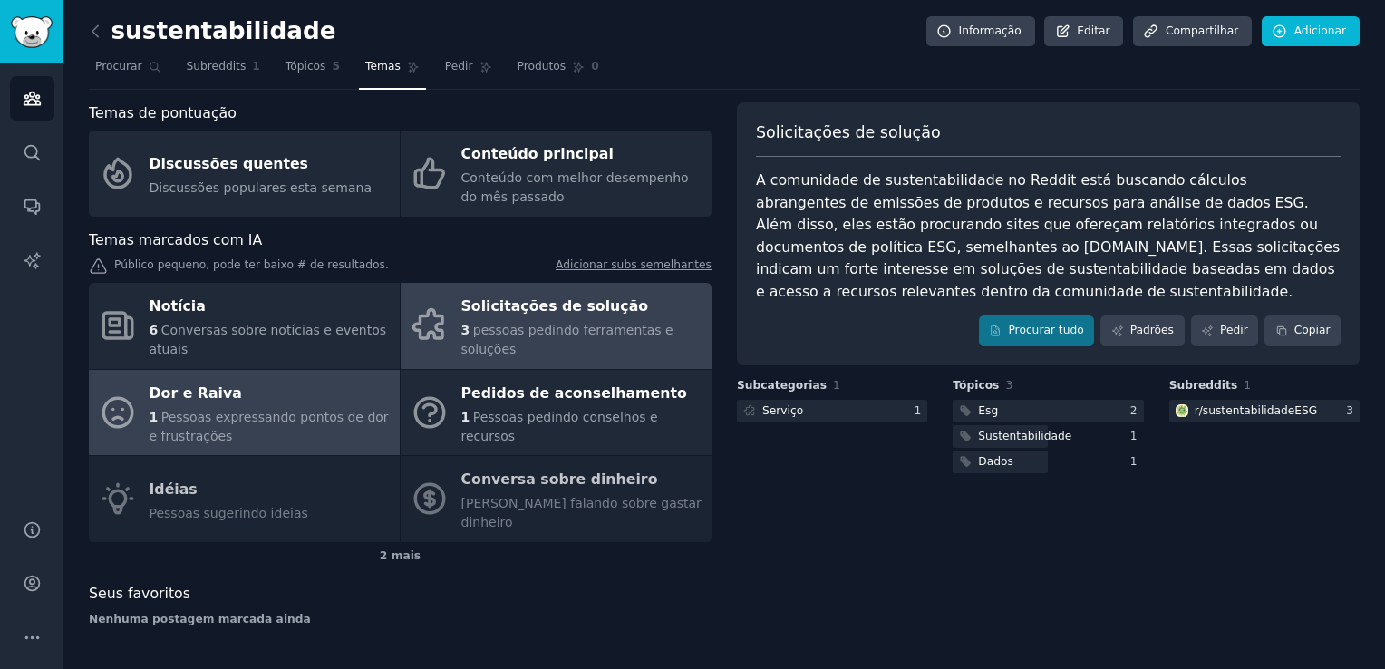
click at [237, 404] on div "Dor e Raiva" at bounding box center [270, 393] width 241 height 29
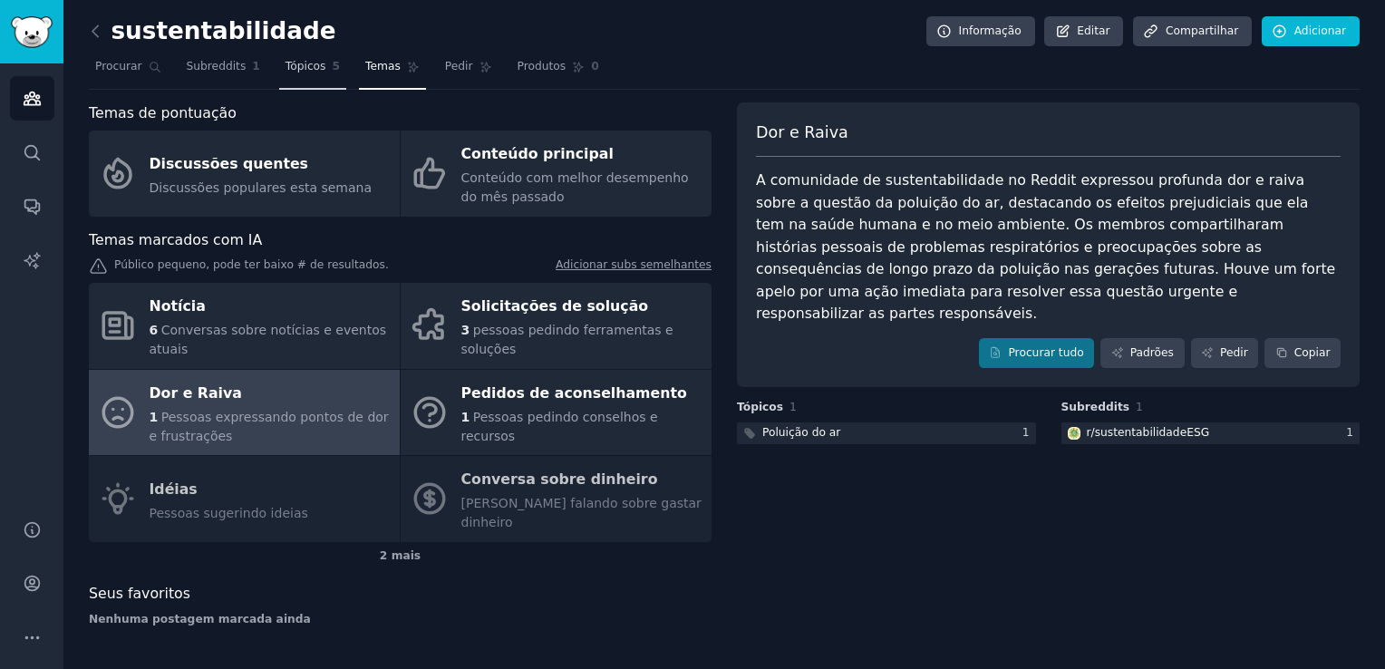
click at [301, 74] on link "Tópicos 5" at bounding box center [312, 71] width 67 height 37
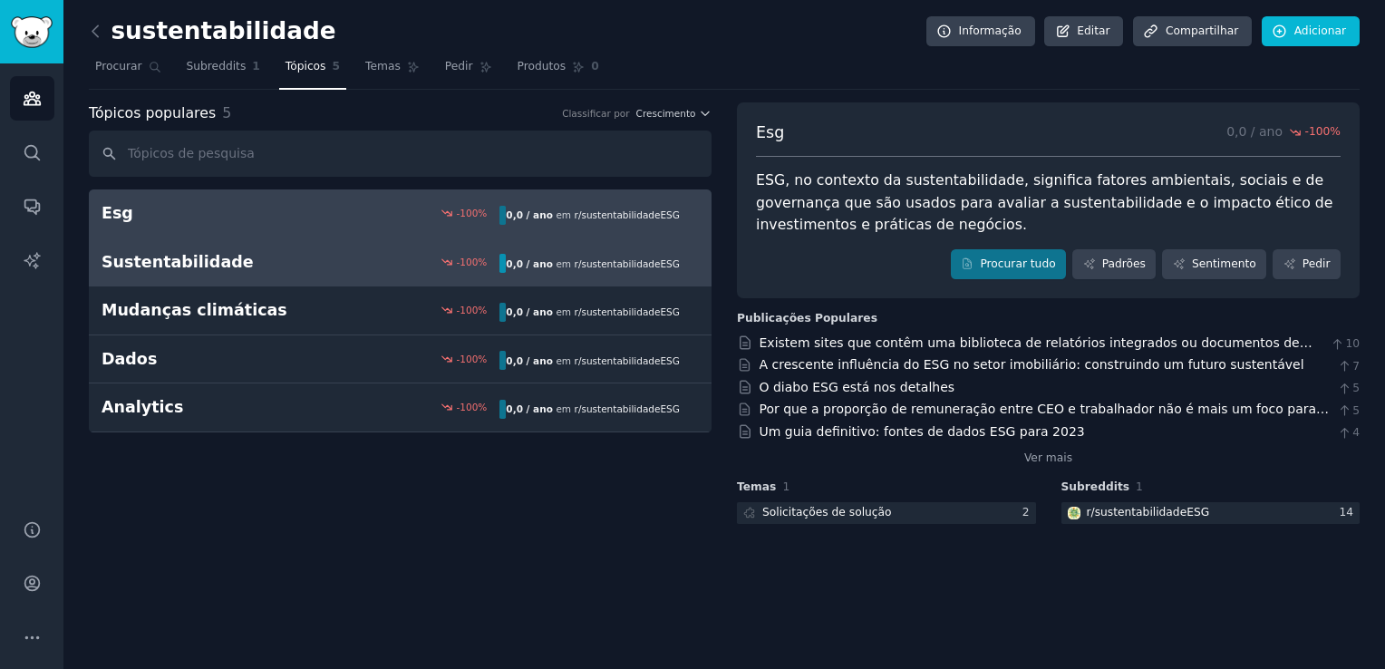
click at [324, 266] on div "-100 %" at bounding box center [400, 262] width 199 height 13
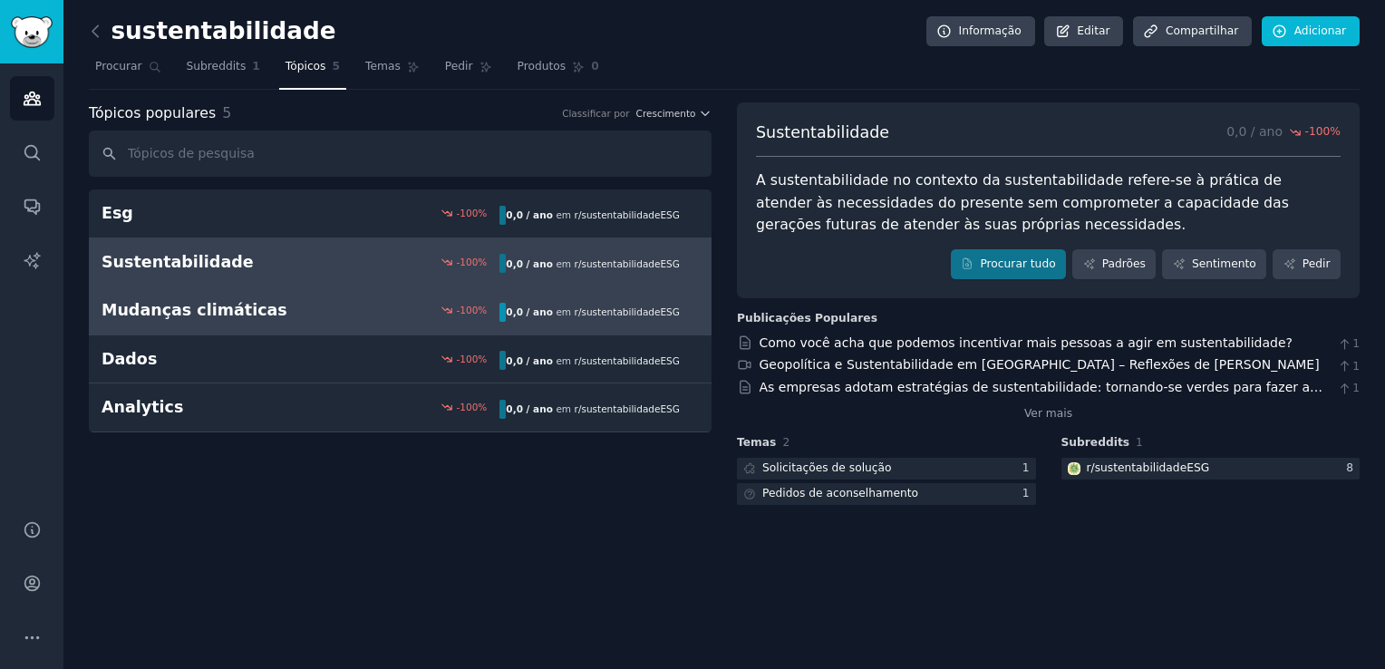
click at [374, 314] on div "-100 %" at bounding box center [400, 310] width 199 height 13
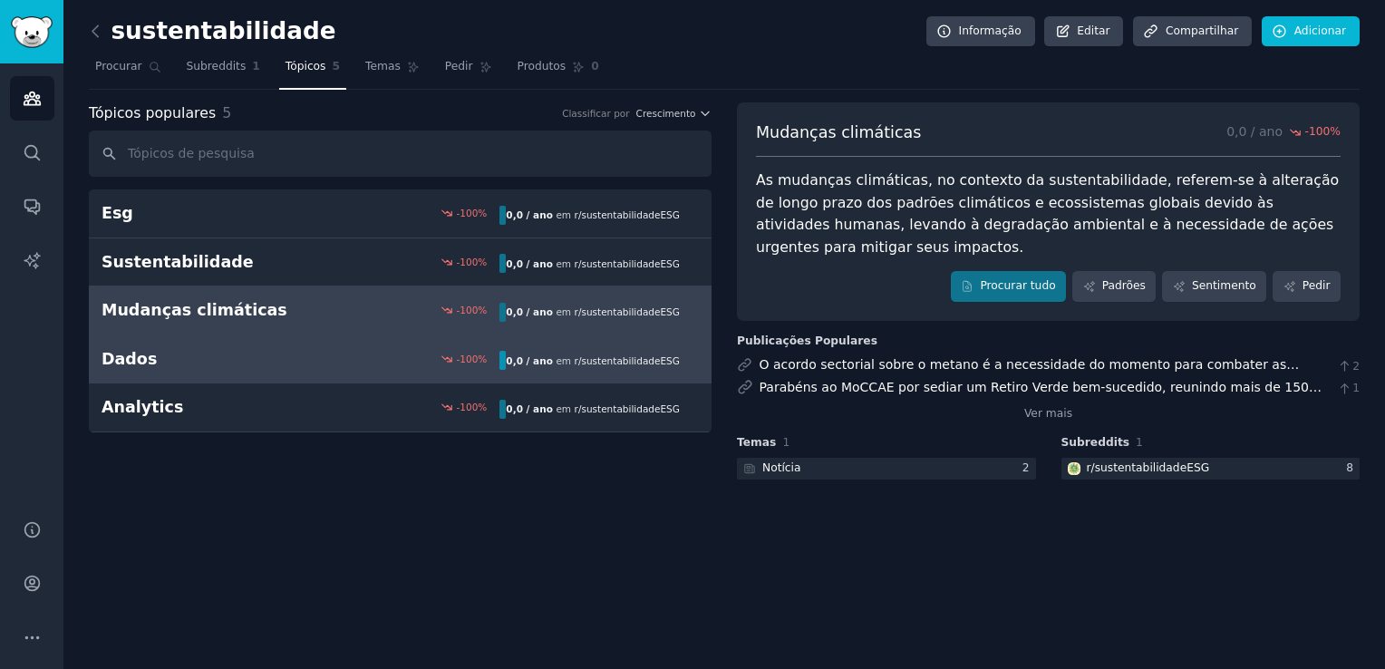
click at [335, 348] on div "Dados -100 % 0,0 / ano em r/sustentabilidadeESG" at bounding box center [400, 359] width 597 height 23
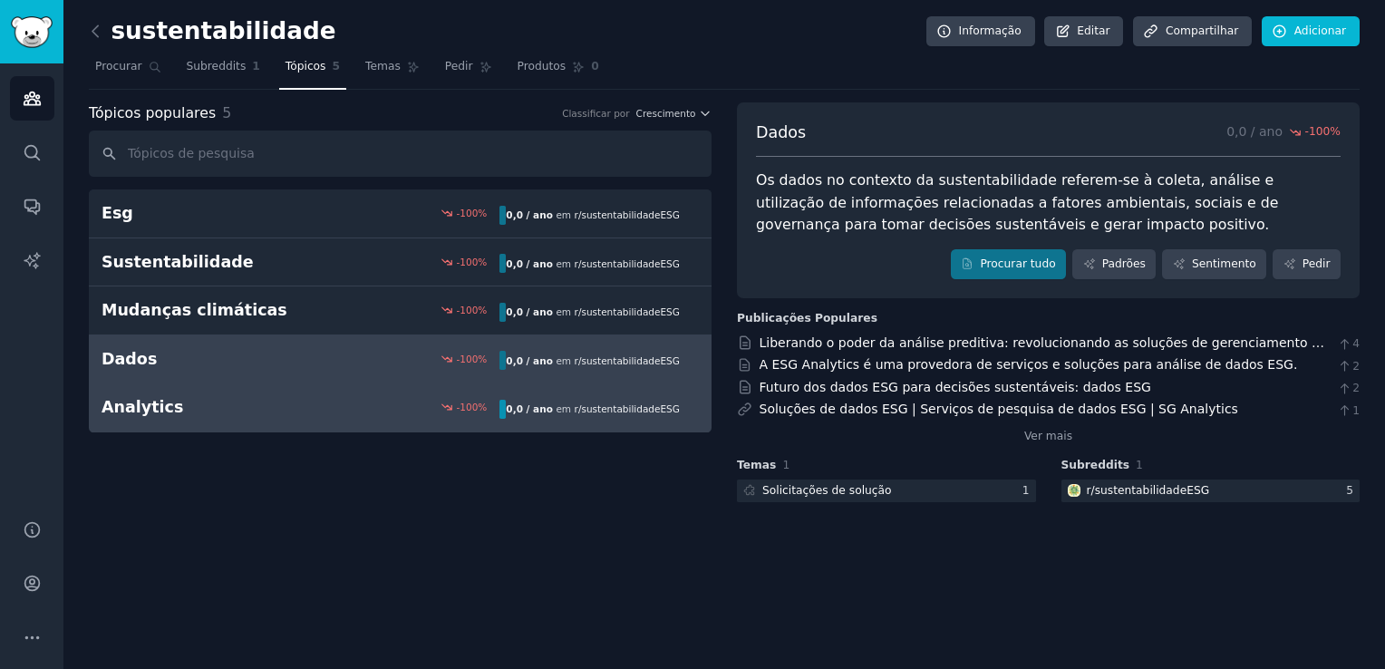
click at [351, 402] on div "-100 %" at bounding box center [400, 407] width 199 height 13
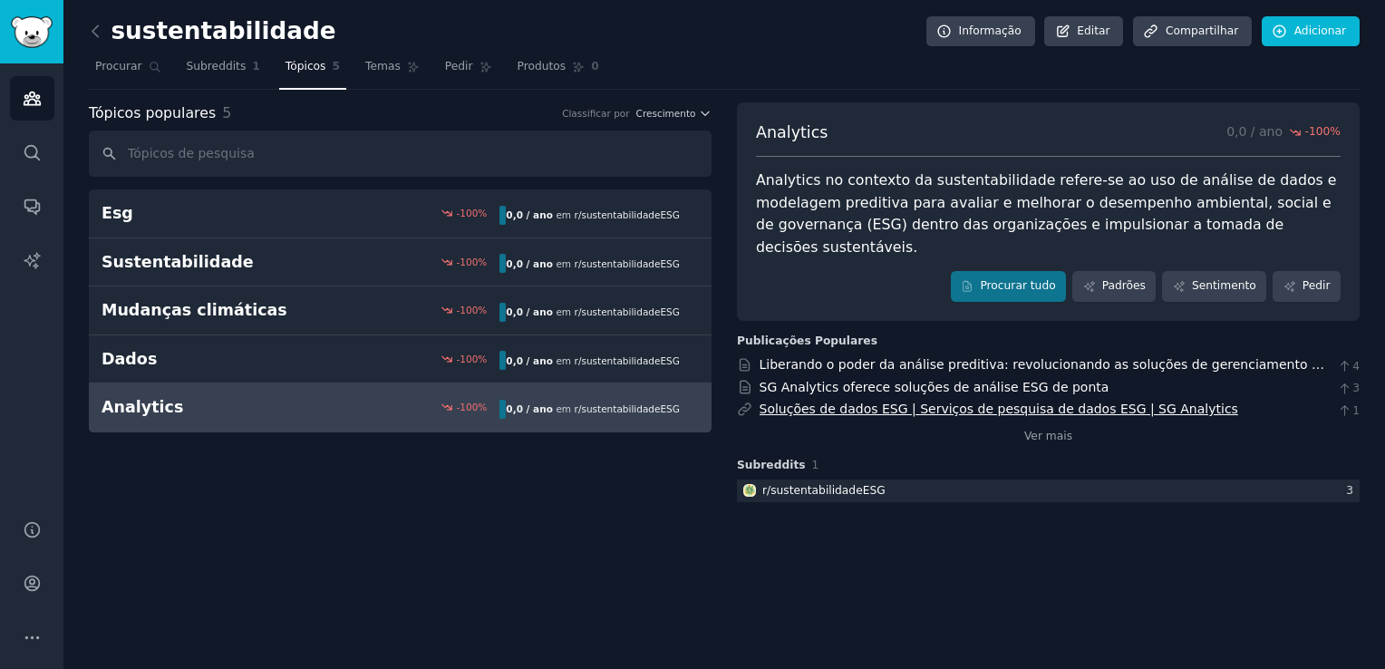
click at [855, 402] on link "Soluções de dados ESG | Serviços de pesquisa de dados ESG | SG Analytics" at bounding box center [999, 409] width 479 height 15
click at [100, 33] on icon at bounding box center [95, 31] width 19 height 19
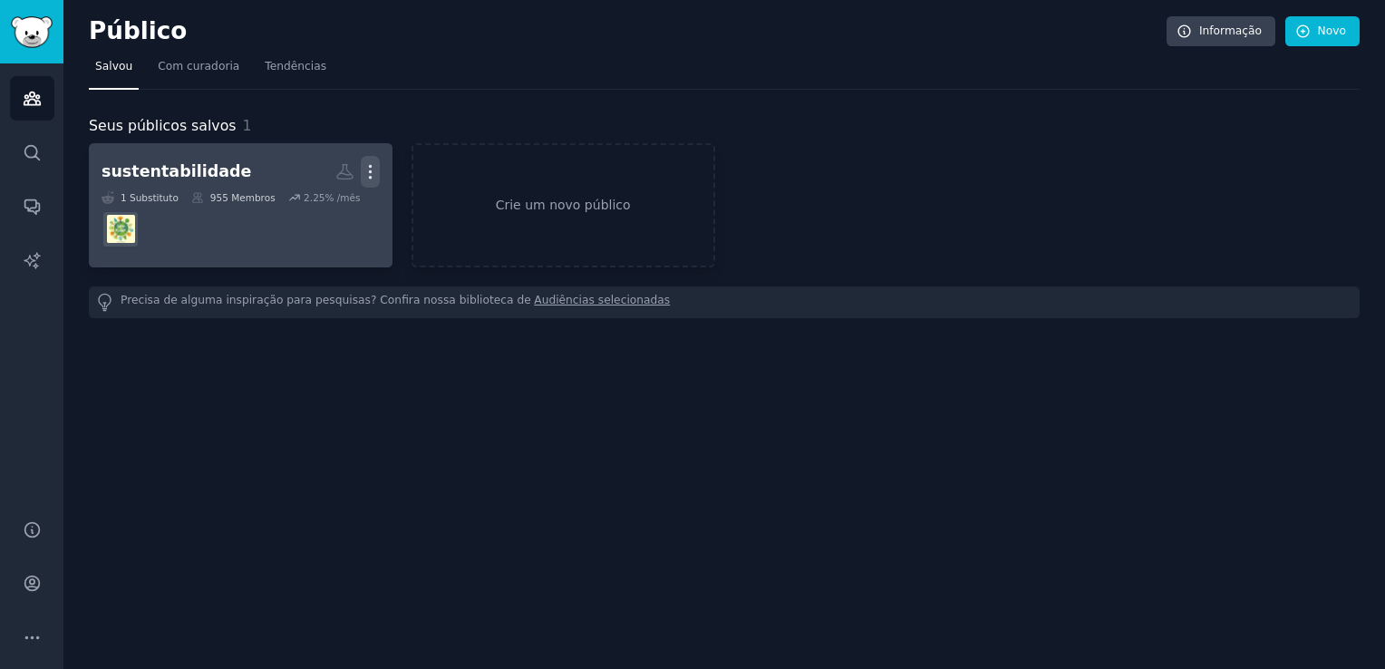
click at [370, 174] on icon "button" at bounding box center [370, 171] width 19 height 19
click at [326, 208] on p "Excluir" at bounding box center [320, 209] width 43 height 19
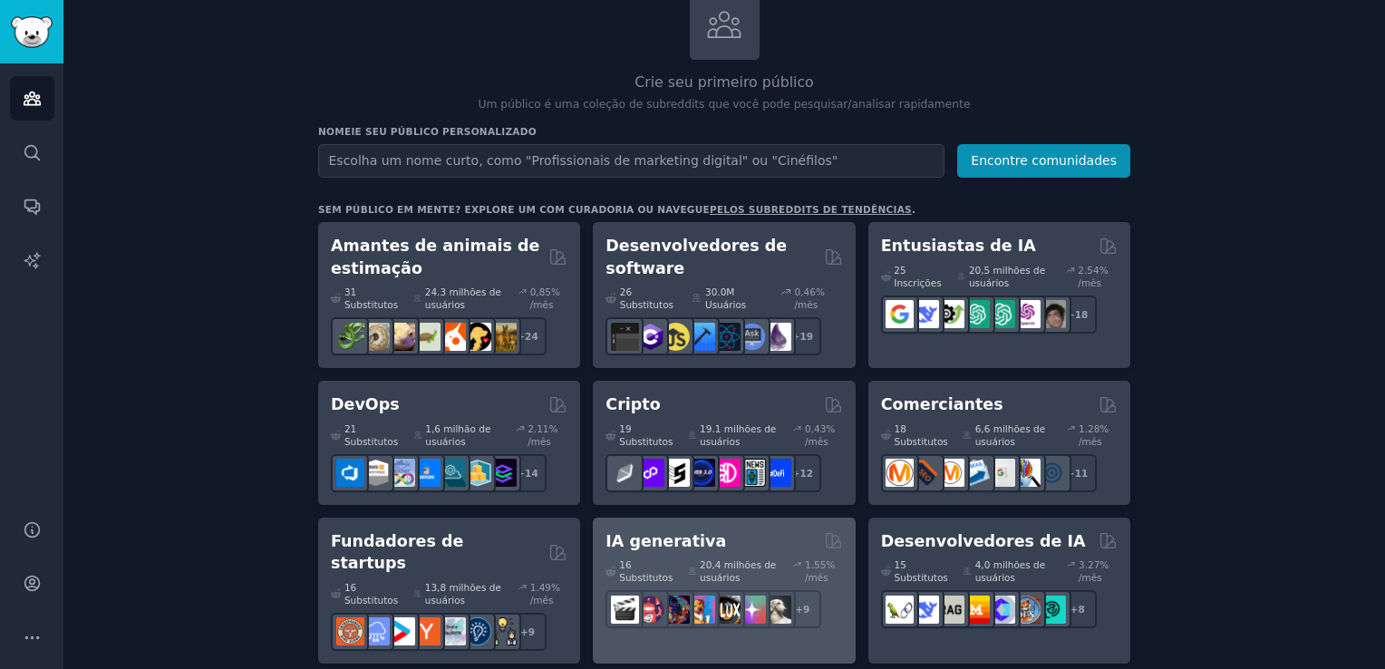
scroll to position [453, 0]
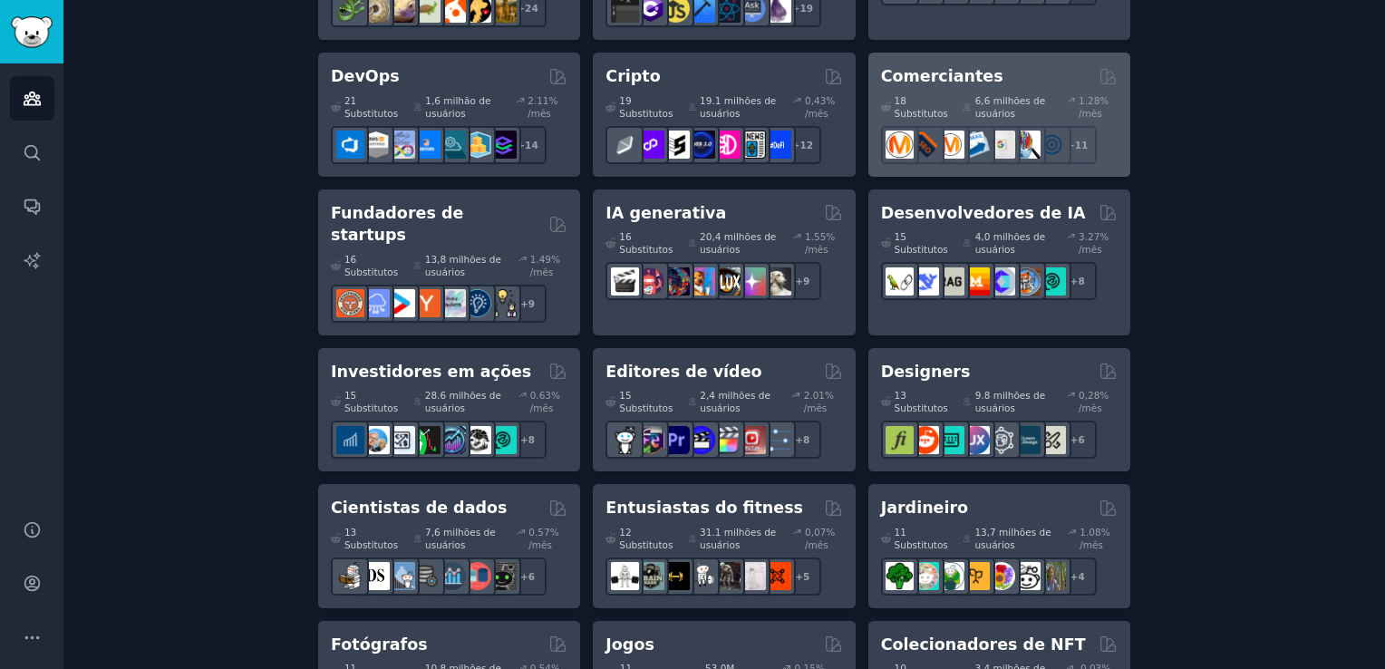
click at [980, 73] on div "Comerciantes" at bounding box center [999, 76] width 237 height 23
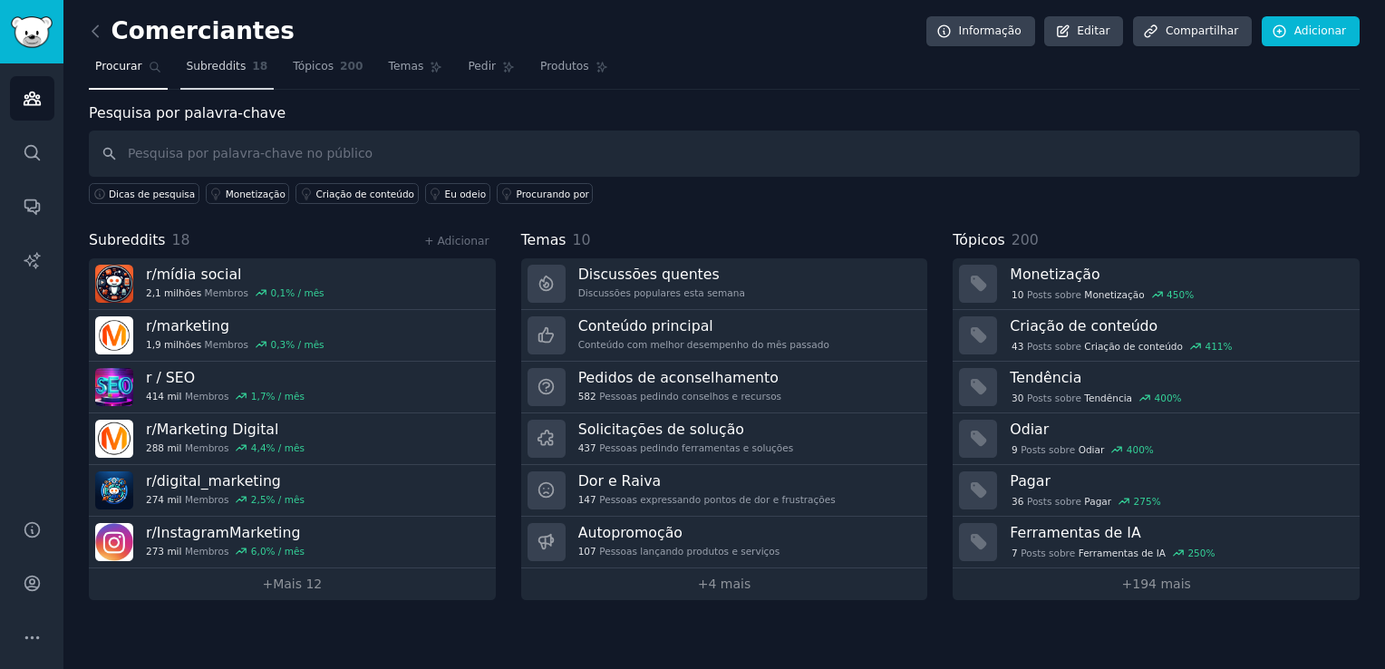
click at [210, 71] on span "Subreddits" at bounding box center [217, 67] width 60 height 16
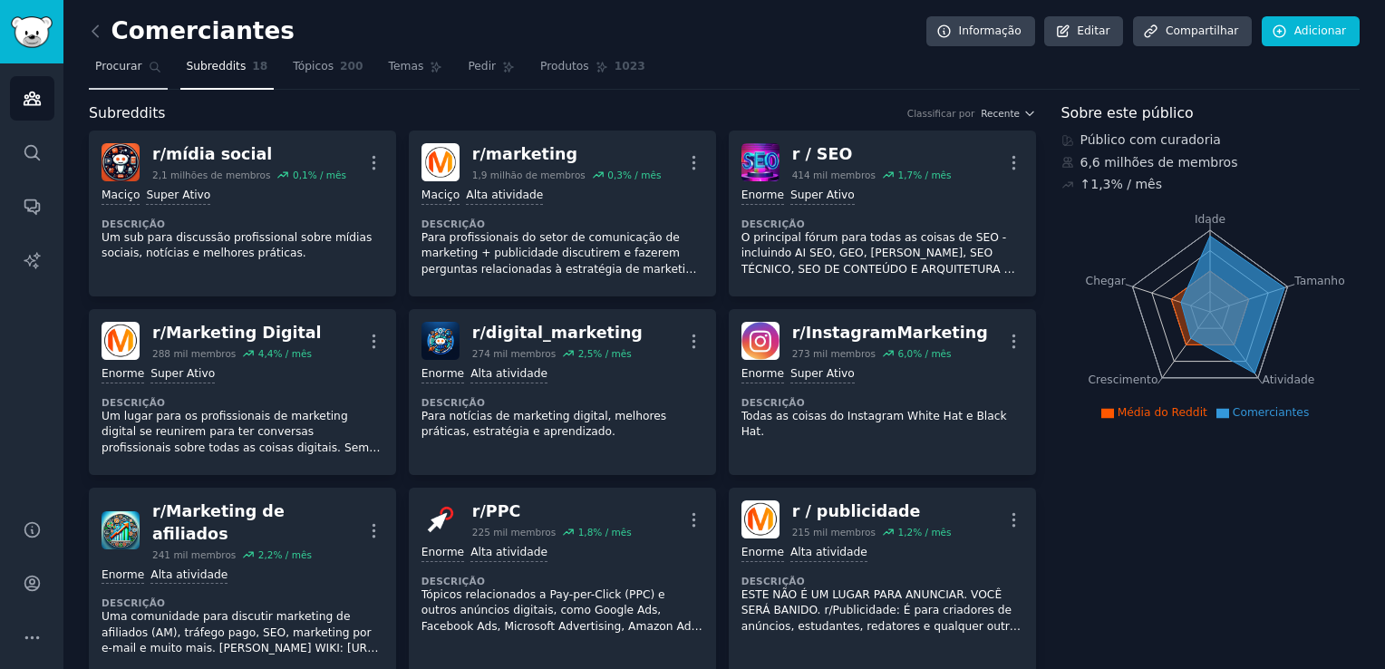
click at [117, 66] on span "Procurar" at bounding box center [118, 67] width 47 height 16
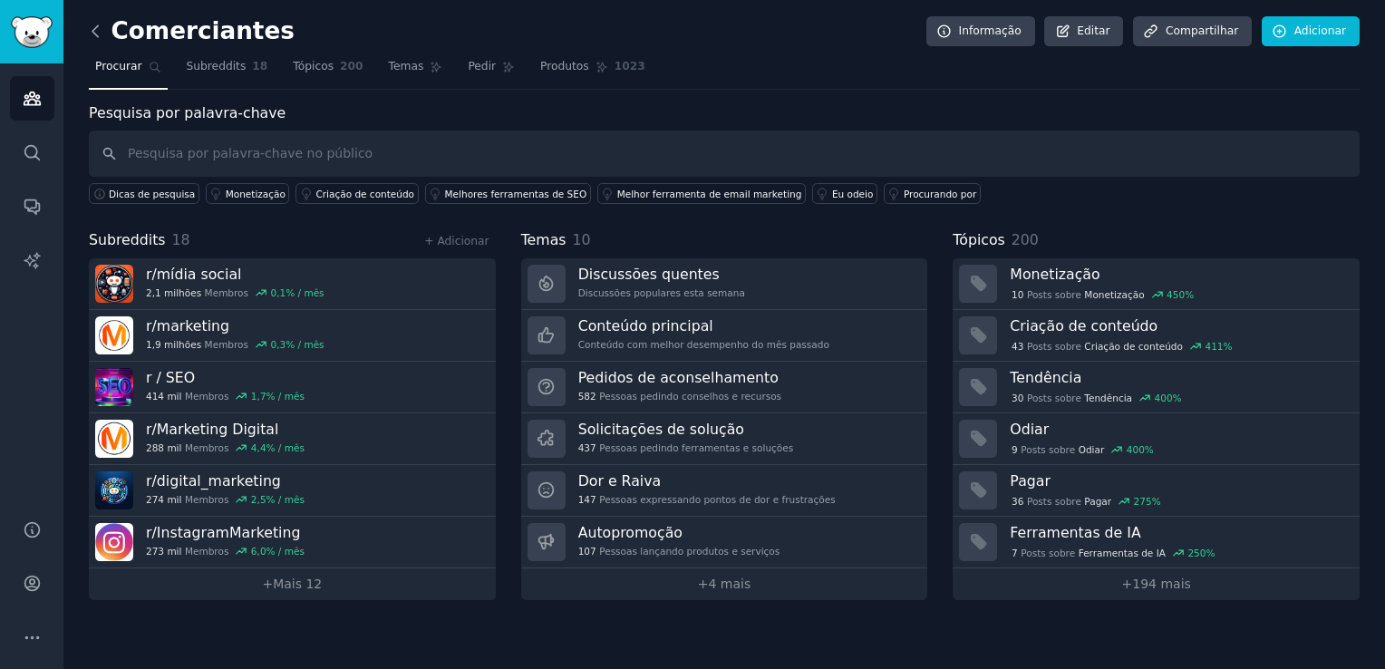
click at [96, 26] on icon at bounding box center [94, 30] width 5 height 11
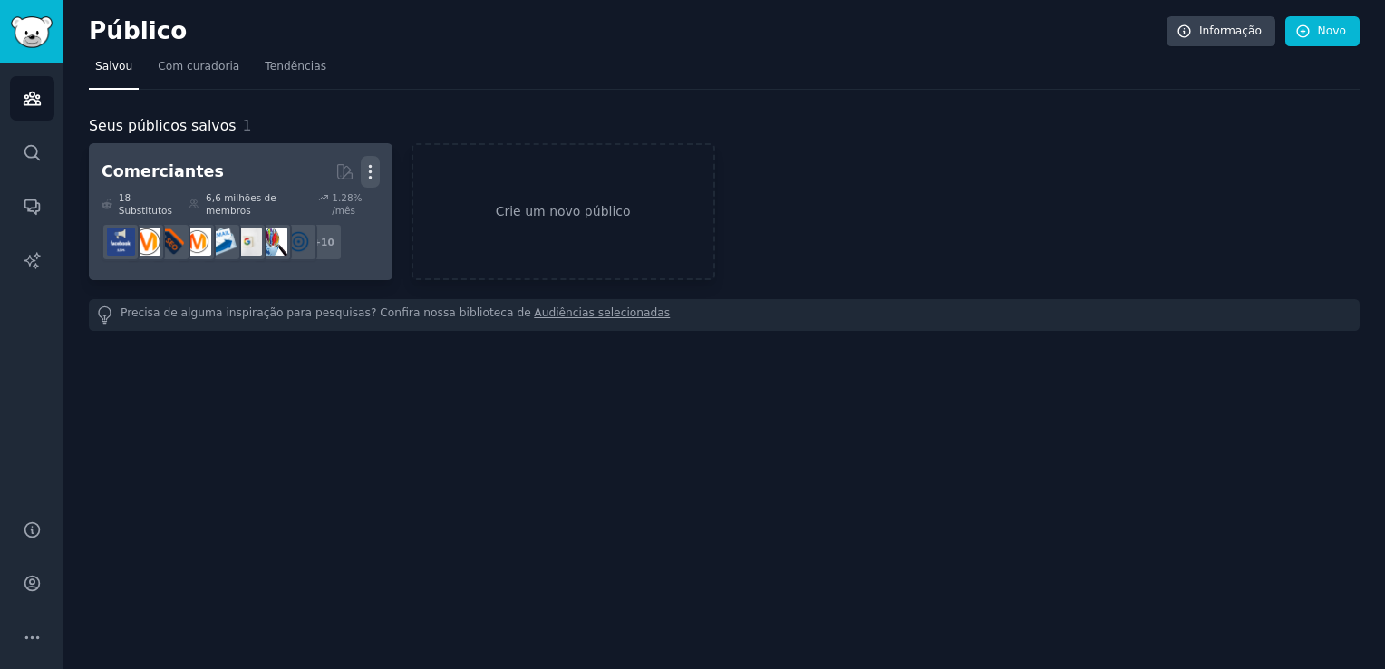
click at [363, 177] on icon "button" at bounding box center [370, 171] width 19 height 19
click at [322, 210] on p "Excluir" at bounding box center [320, 209] width 43 height 19
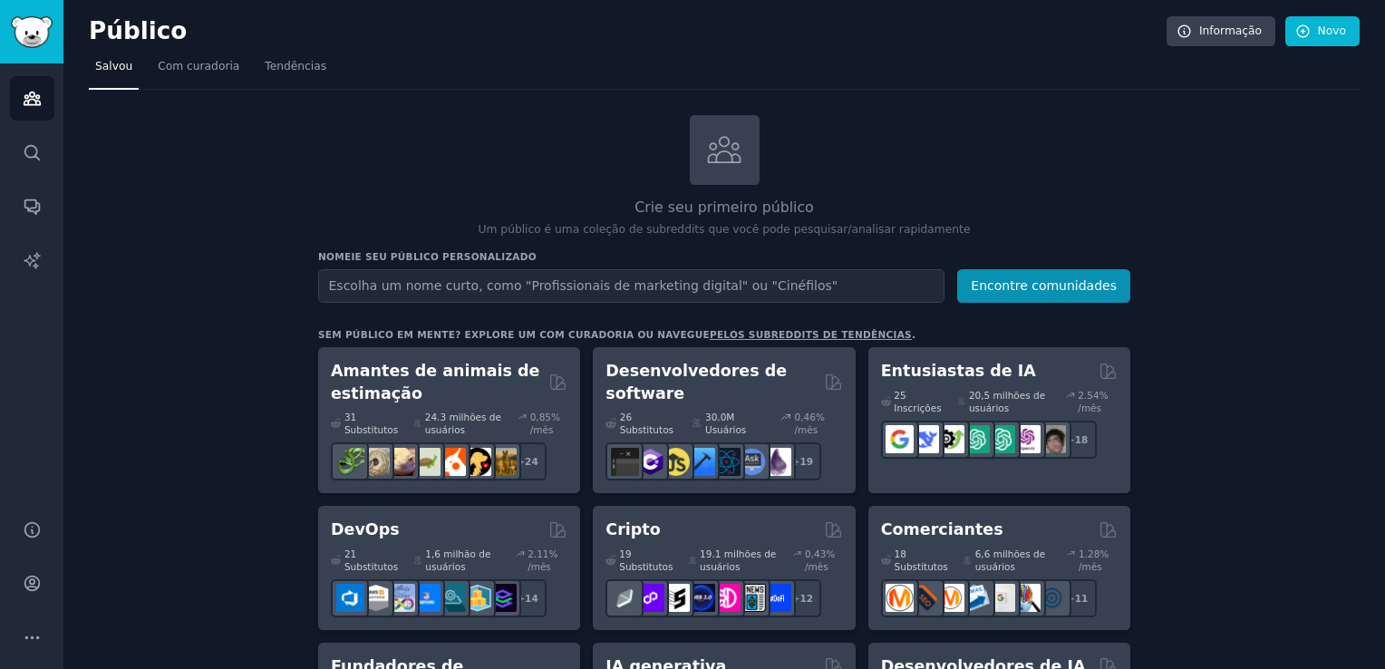
click at [478, 283] on input "text" at bounding box center [631, 286] width 626 height 34
click at [282, 67] on span "Tendências" at bounding box center [296, 67] width 62 height 16
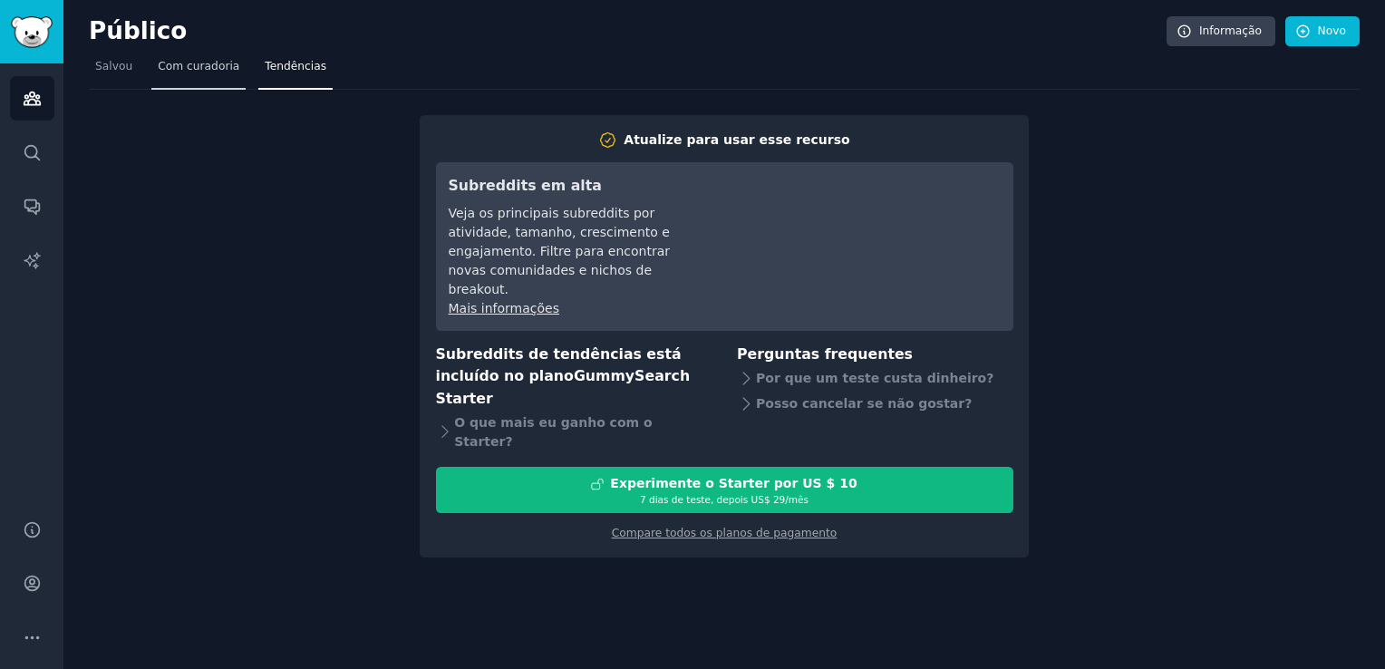
click at [196, 67] on span "Com curadoria" at bounding box center [199, 67] width 82 height 16
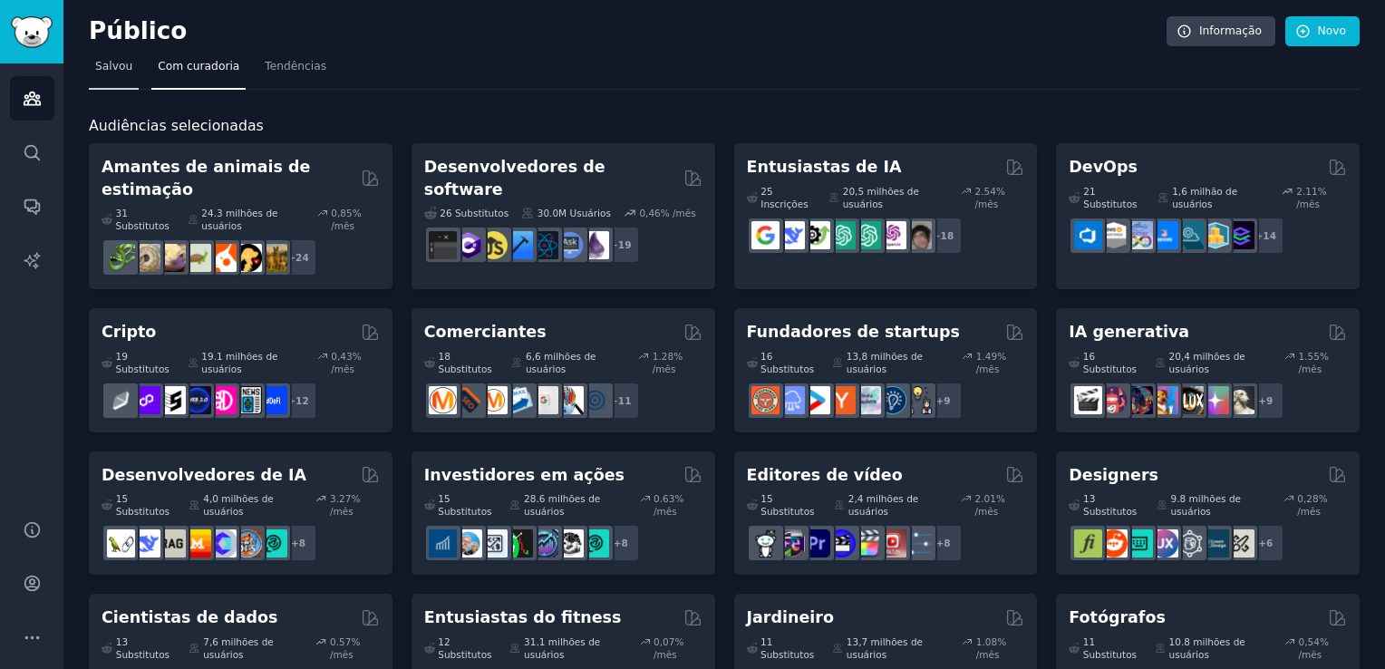
click at [106, 65] on span "Salvou" at bounding box center [113, 67] width 37 height 16
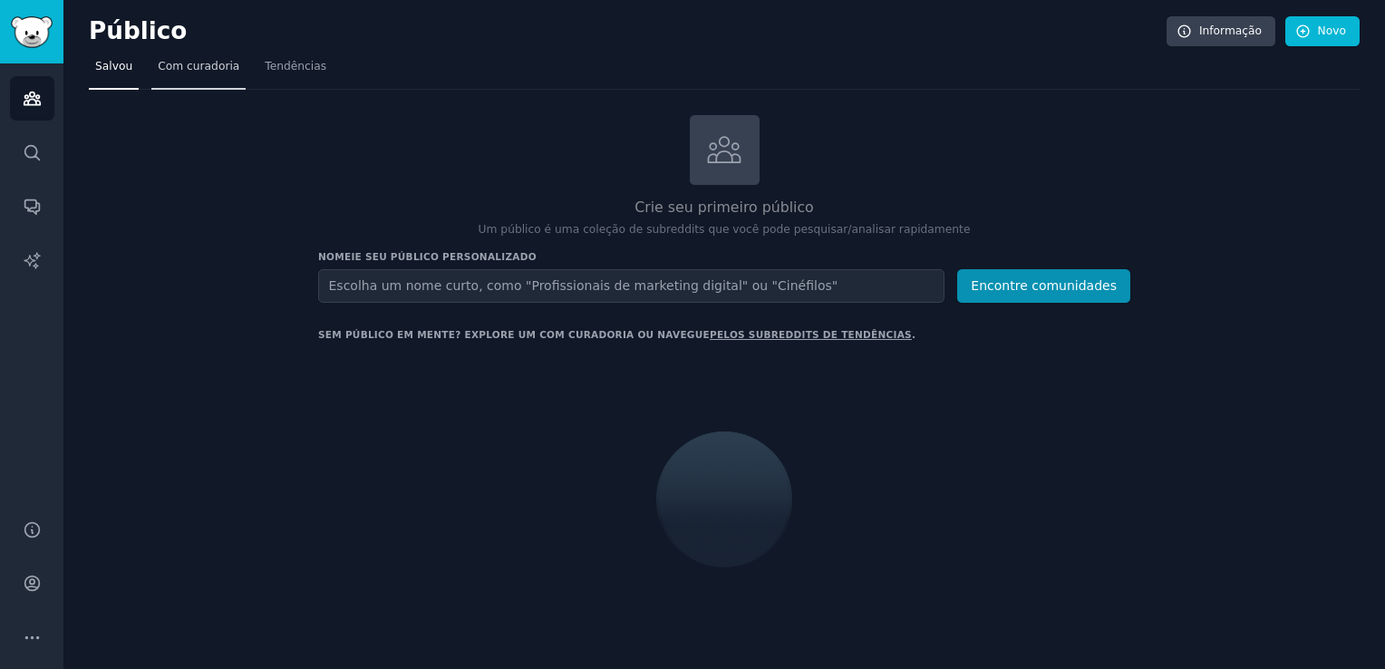
click at [168, 63] on span "Com curadoria" at bounding box center [199, 67] width 82 height 16
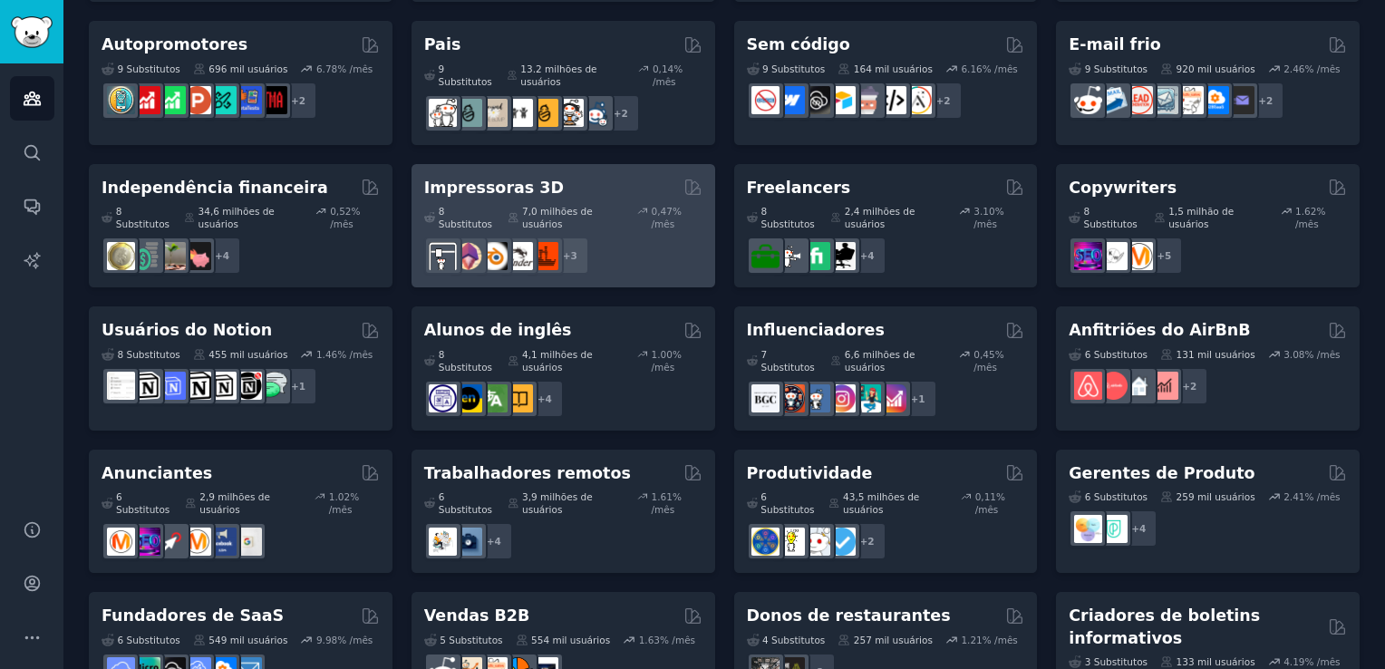
scroll to position [881, 0]
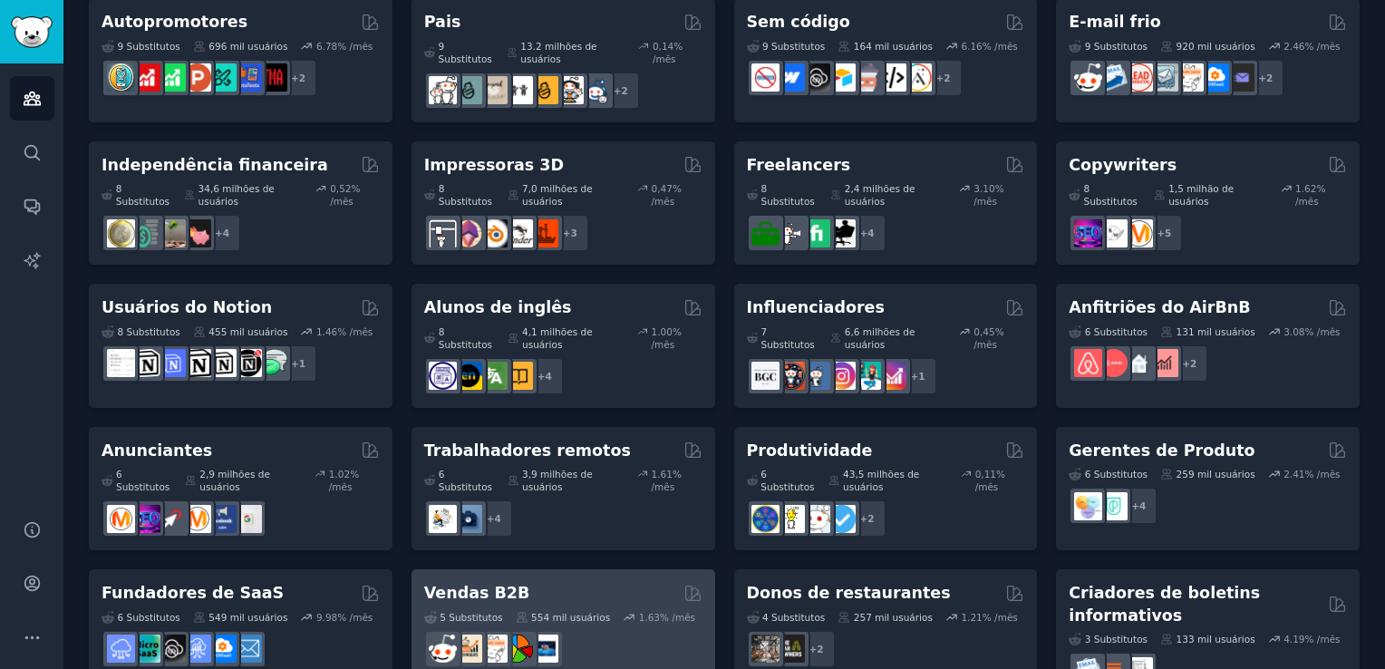
click at [538, 582] on div "Vendas B2B Com curadoria de GummySearch" at bounding box center [563, 593] width 278 height 23
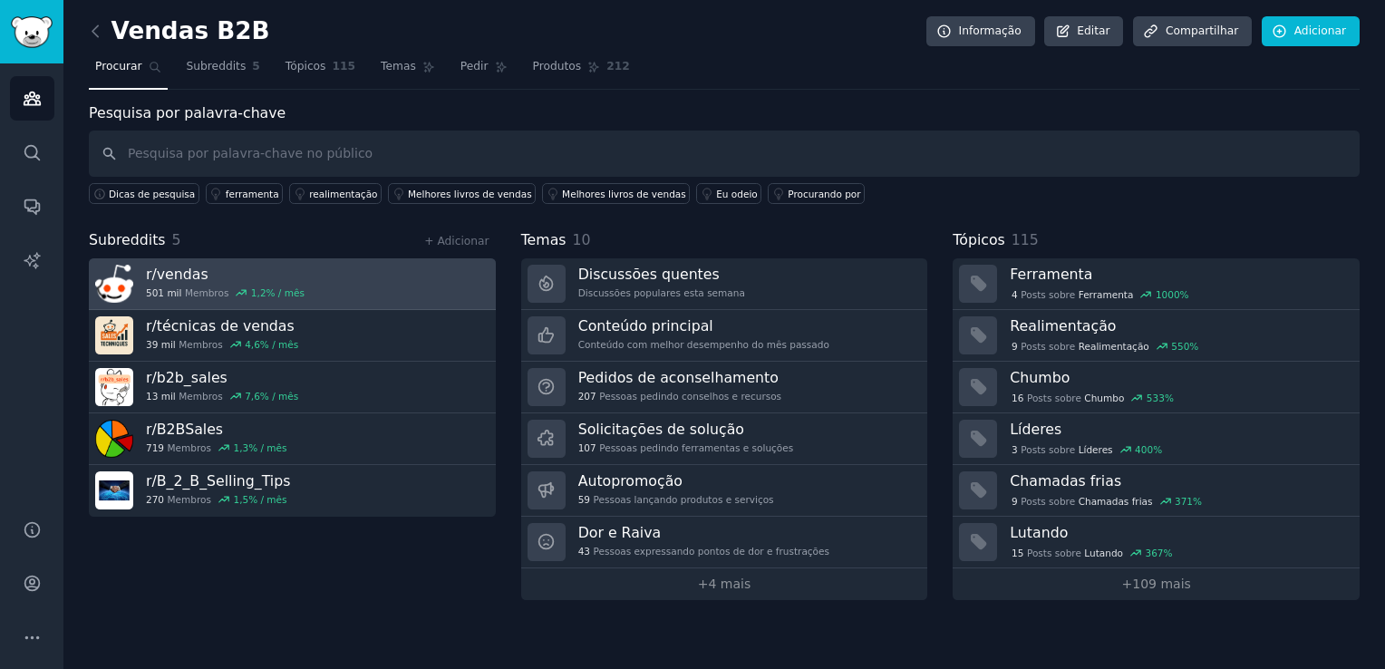
click at [376, 295] on link "r/vendas 501 mil Membros 1,2% / mês" at bounding box center [292, 284] width 407 height 52
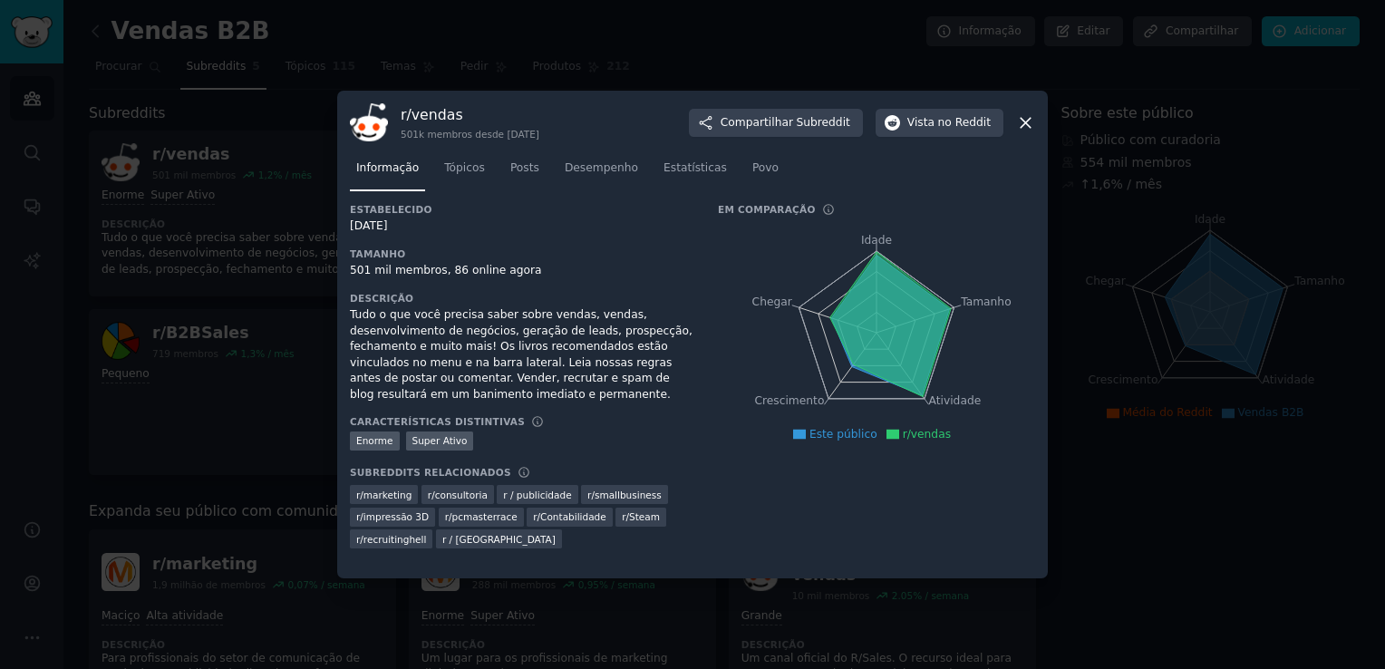
click at [1029, 119] on icon at bounding box center [1026, 123] width 10 height 10
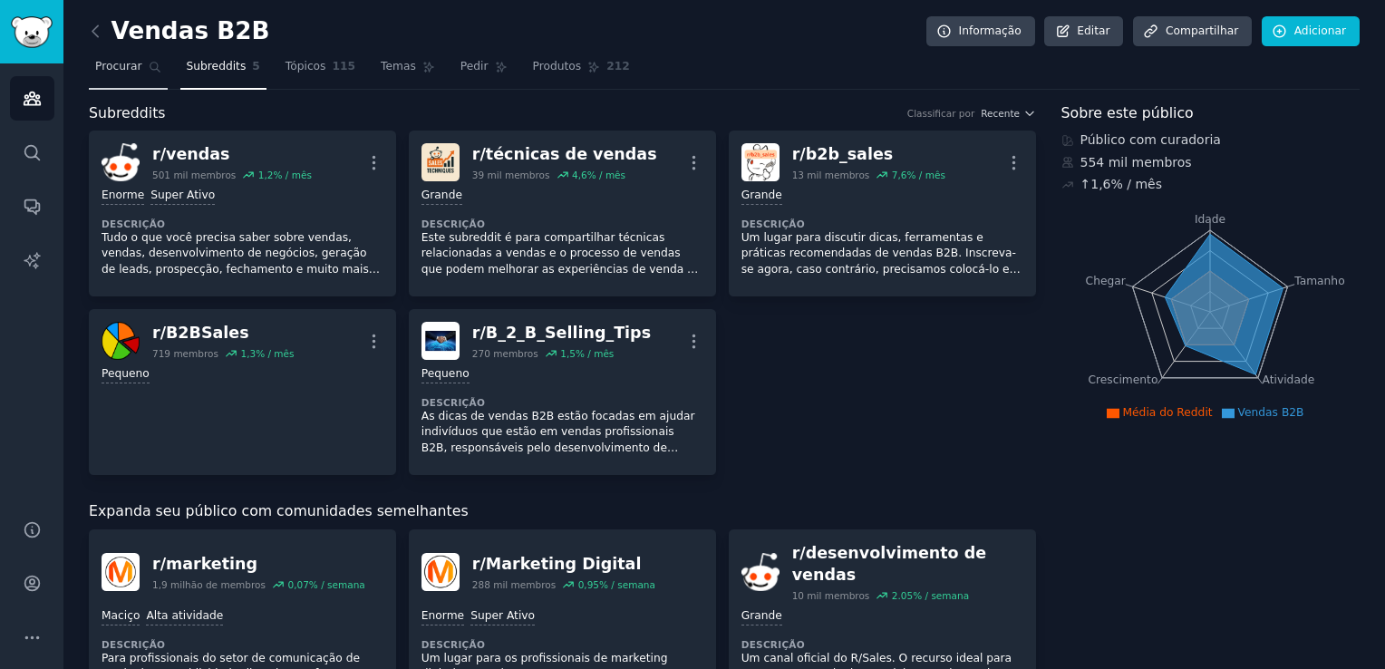
click at [149, 71] on icon at bounding box center [155, 67] width 13 height 13
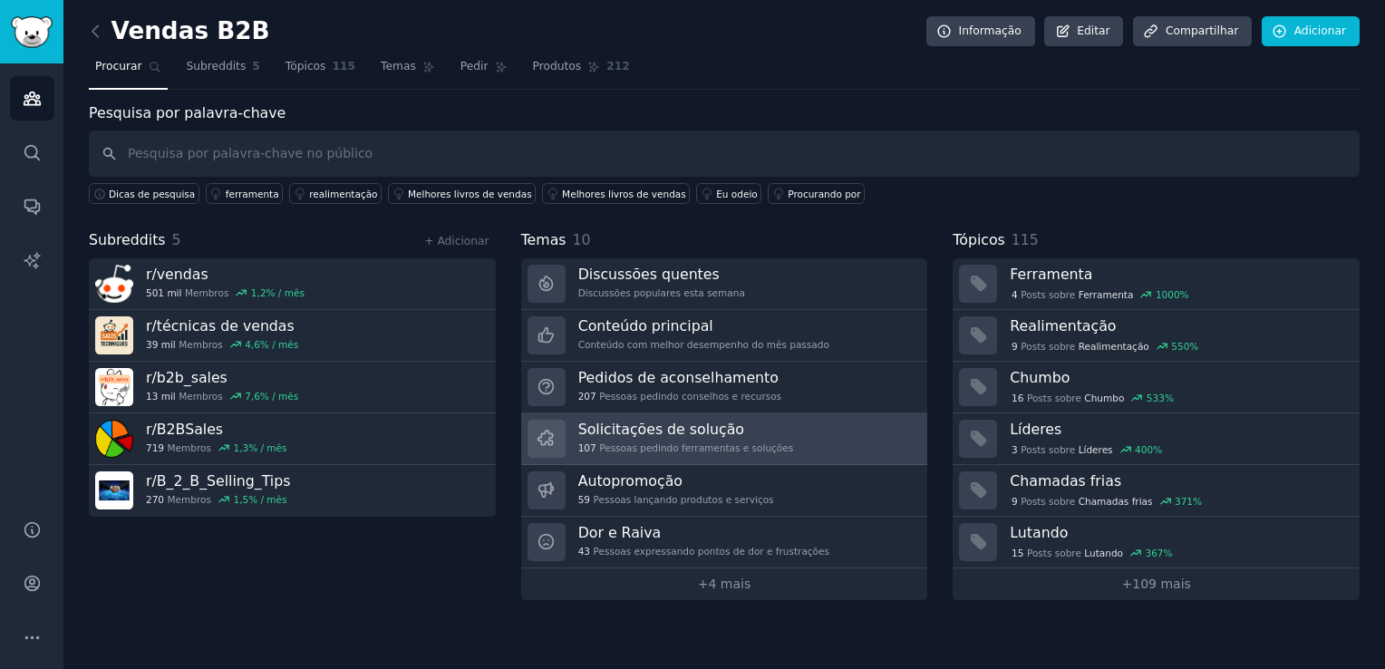
click at [780, 436] on link "Solicitações de solução 107 Pessoas pedindo ferramentas e soluções" at bounding box center [724, 439] width 407 height 52
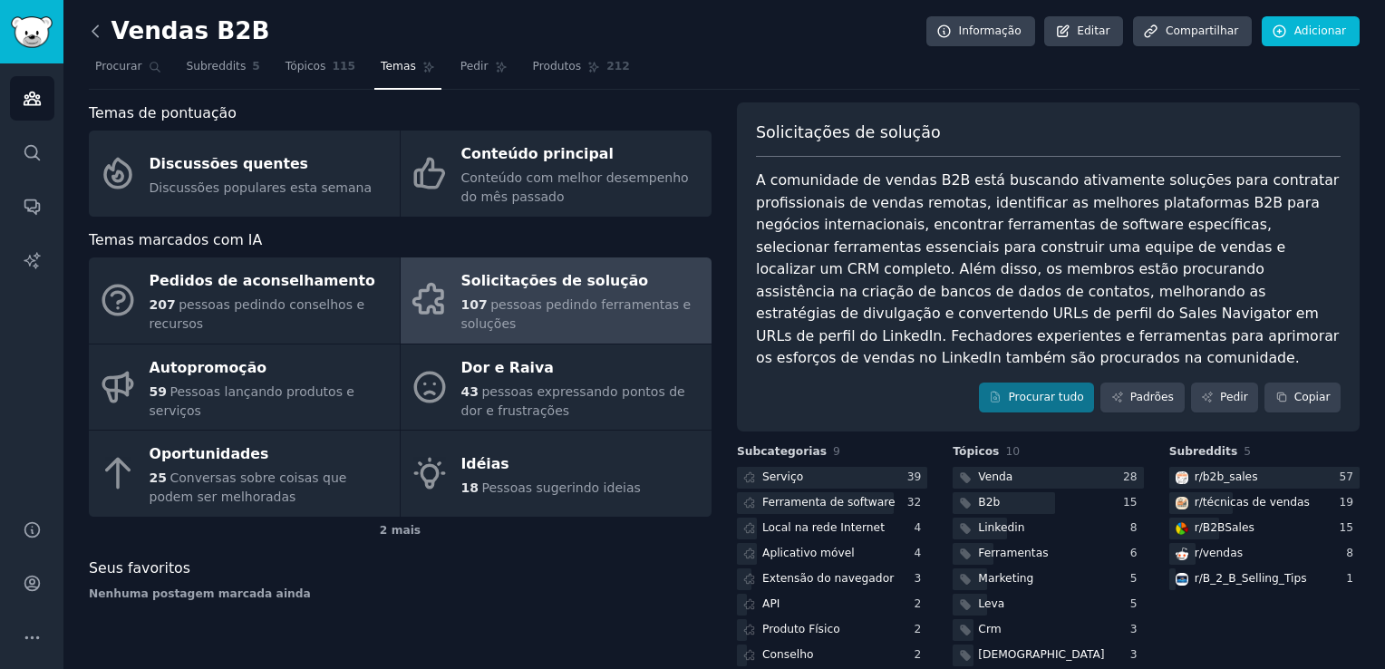
click at [90, 32] on icon at bounding box center [95, 31] width 19 height 19
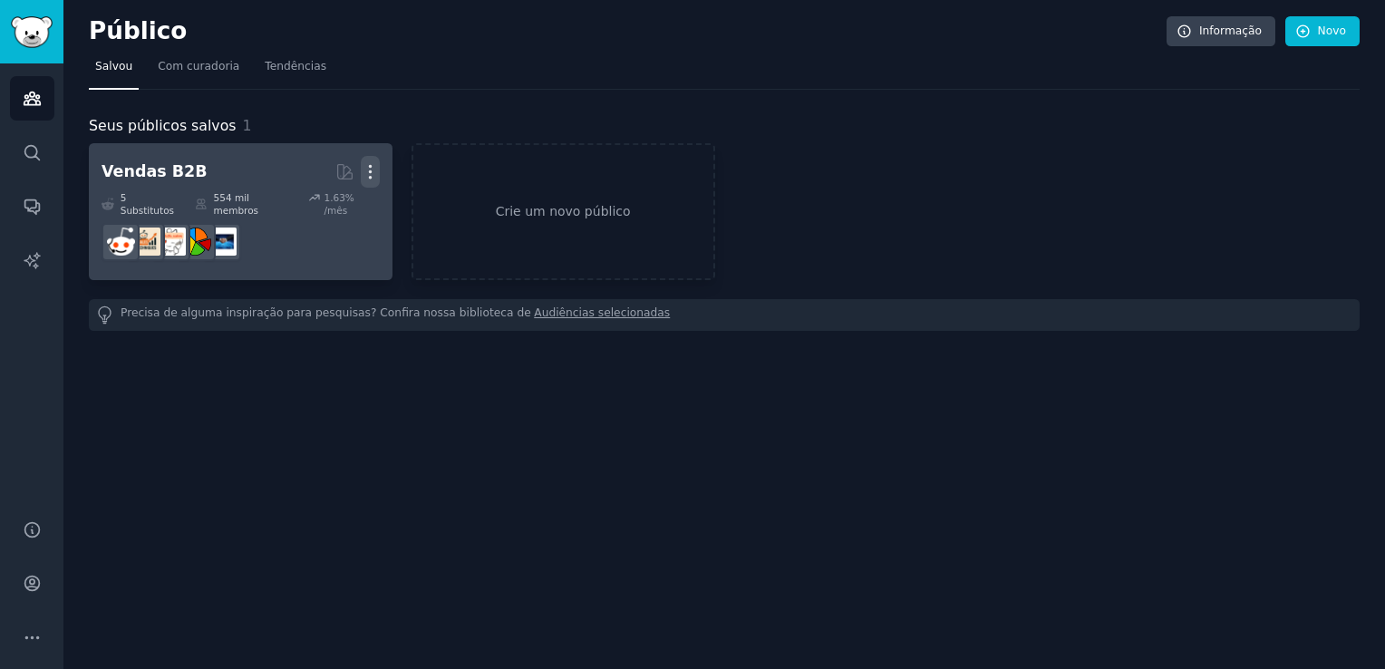
click at [373, 172] on icon "button" at bounding box center [370, 171] width 19 height 19
click at [323, 210] on p "Excluir" at bounding box center [320, 209] width 43 height 19
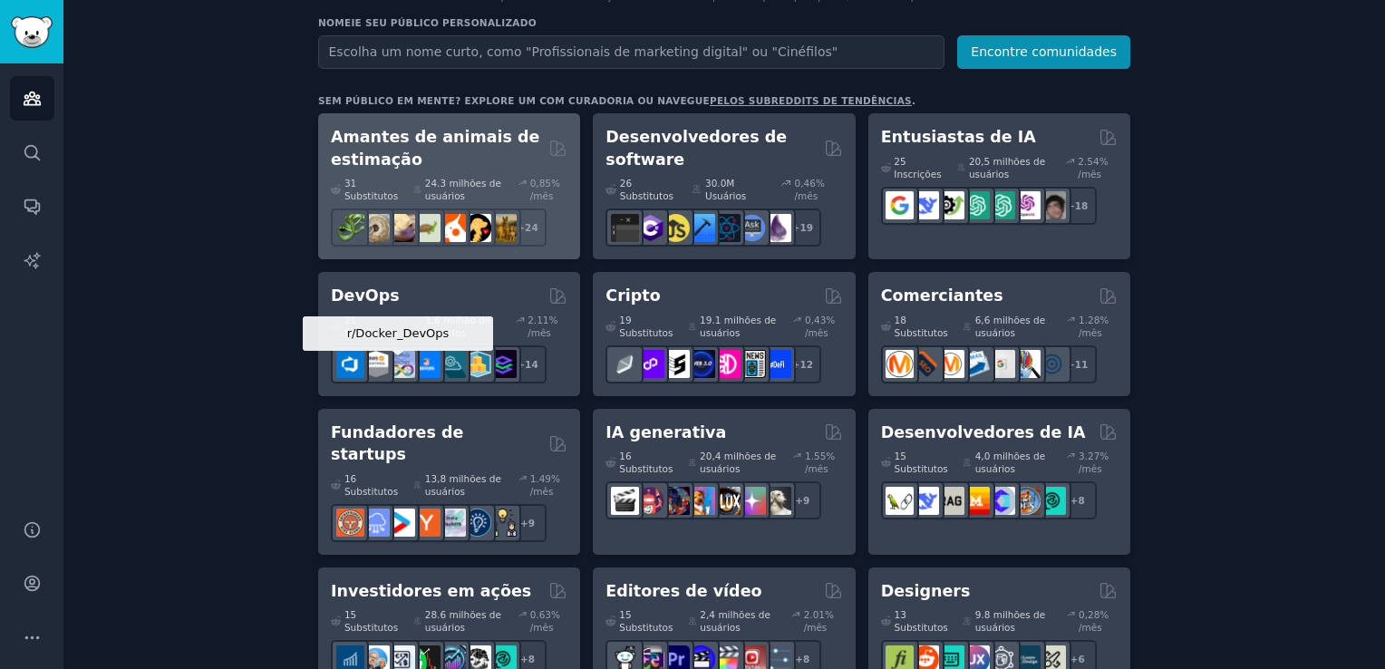
scroll to position [272, 0]
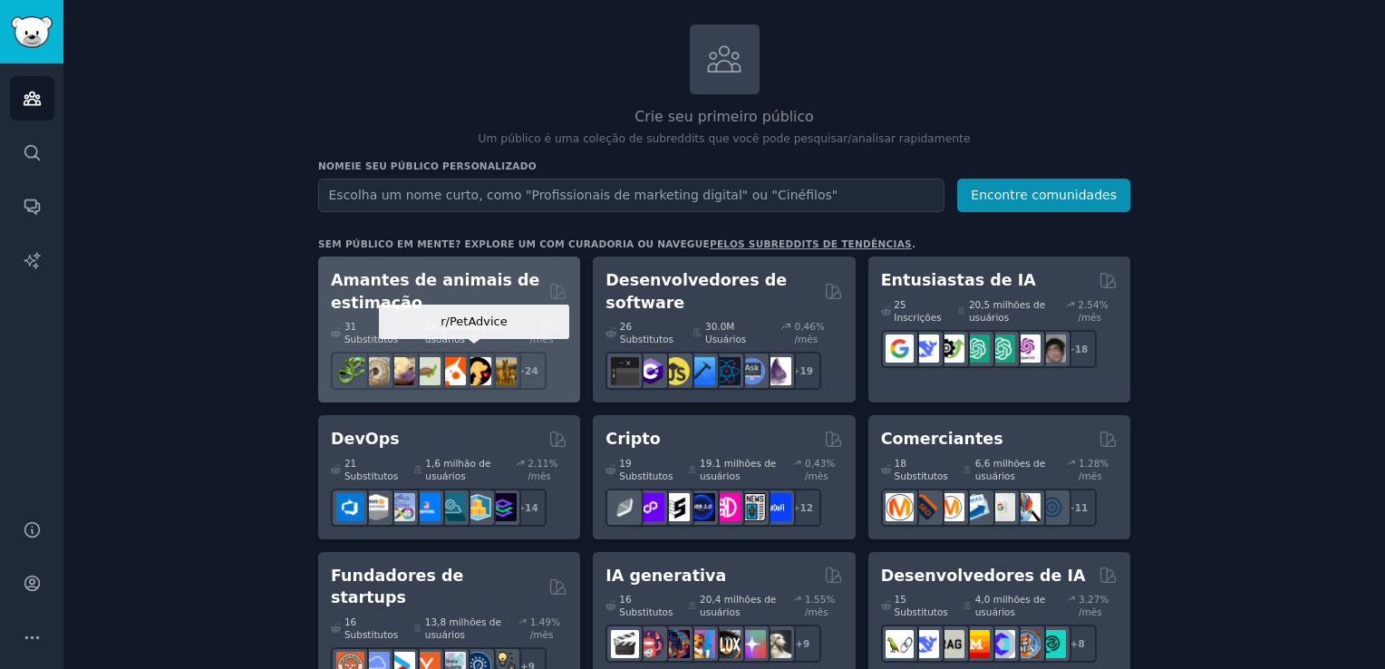
scroll to position [0, 0]
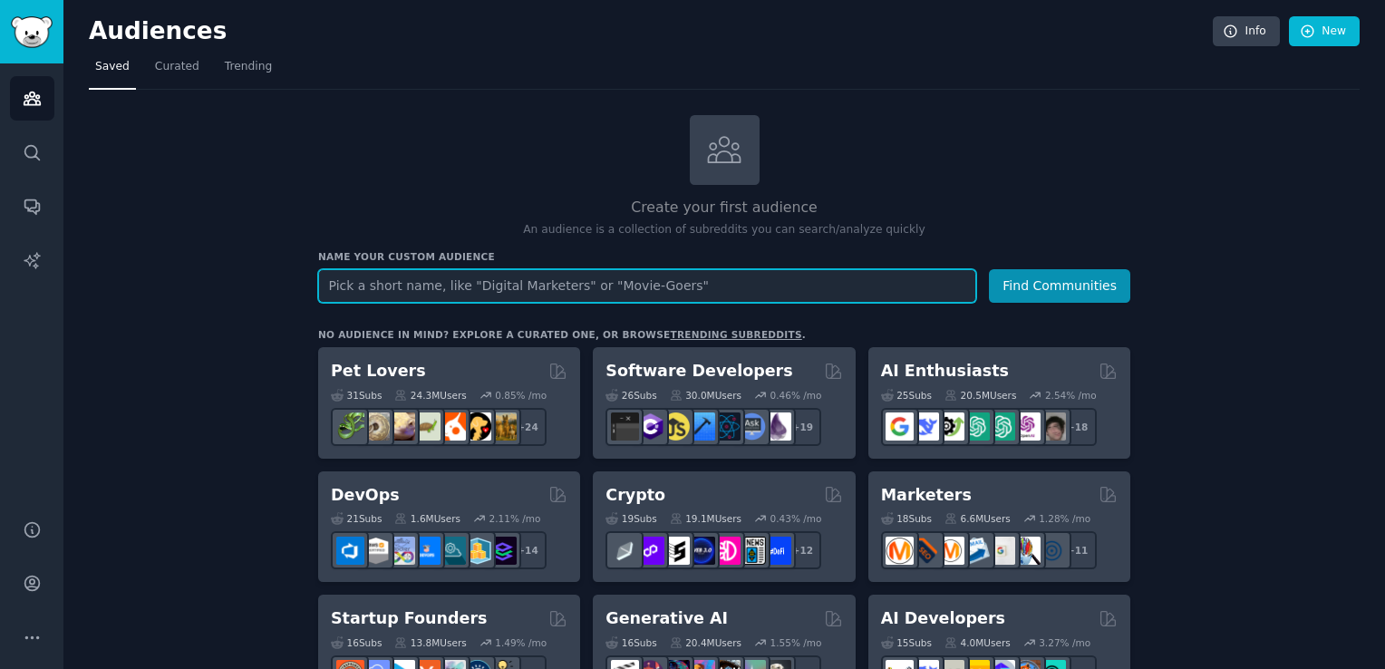
click at [674, 284] on input "text" at bounding box center [647, 286] width 658 height 34
paste input "sustainability"
type input "sustainability"
click at [989, 269] on button "Find Communities" at bounding box center [1059, 286] width 141 height 34
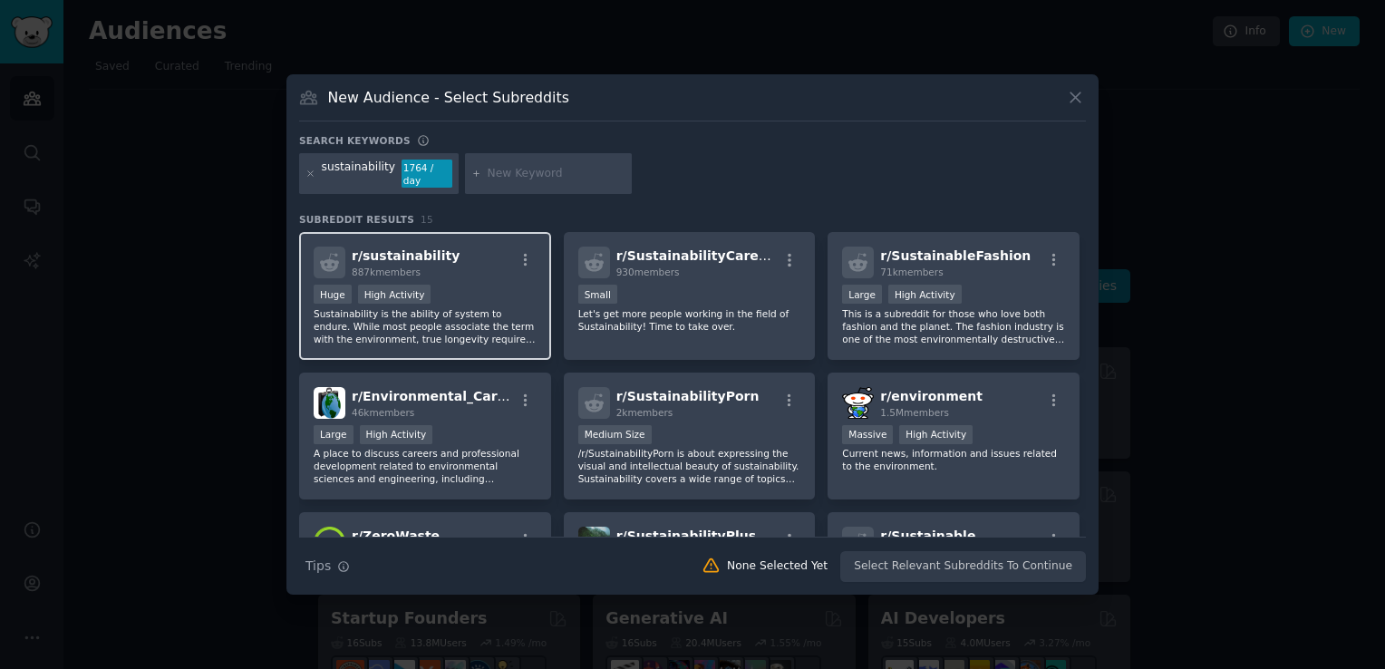
click at [484, 294] on div ">= 80th percentile for submissions / day Huge High Activity" at bounding box center [425, 296] width 223 height 23
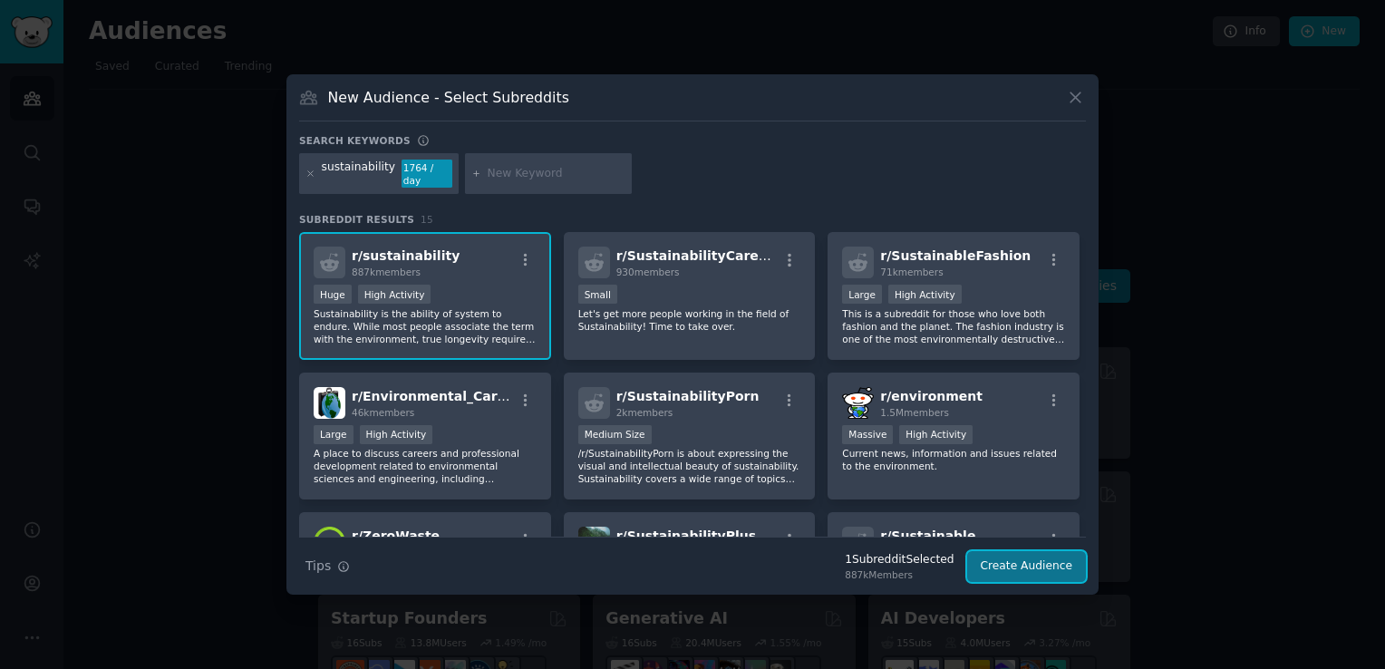
click at [1041, 553] on button "Create Audience" at bounding box center [1027, 566] width 120 height 31
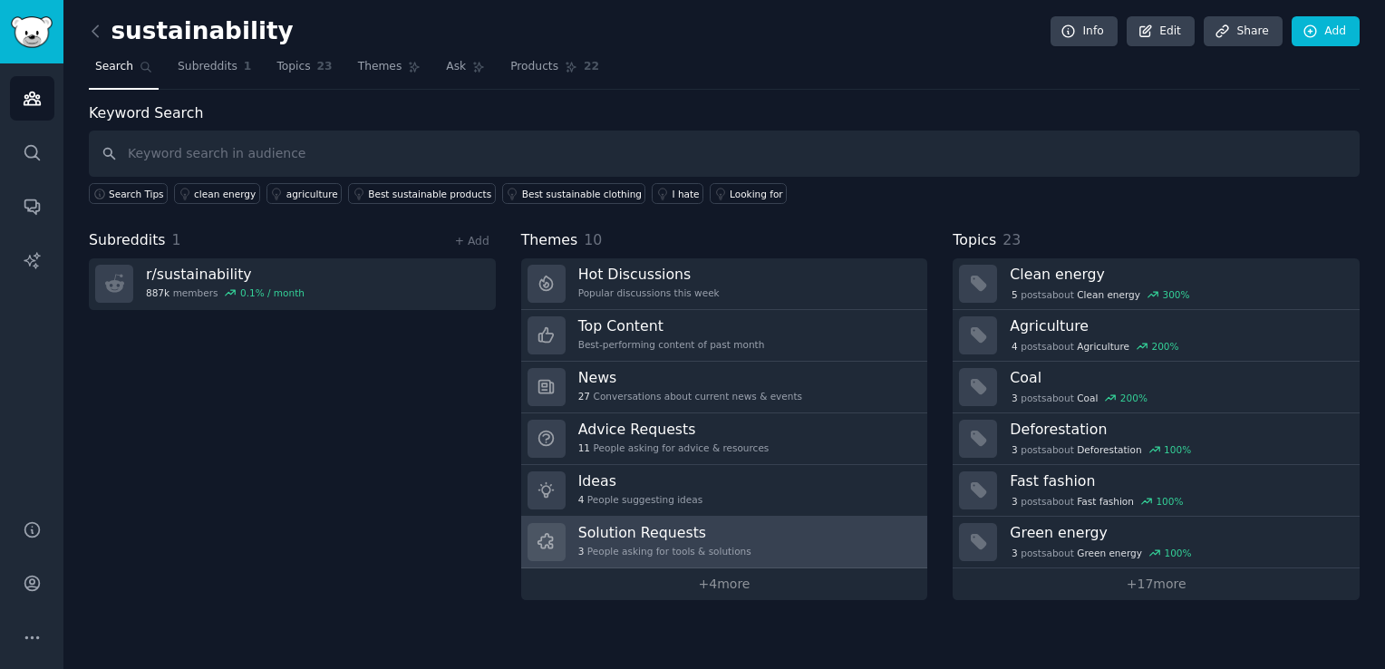
click at [799, 537] on link "Solution Requests 3 People asking for tools & solutions" at bounding box center [724, 543] width 407 height 52
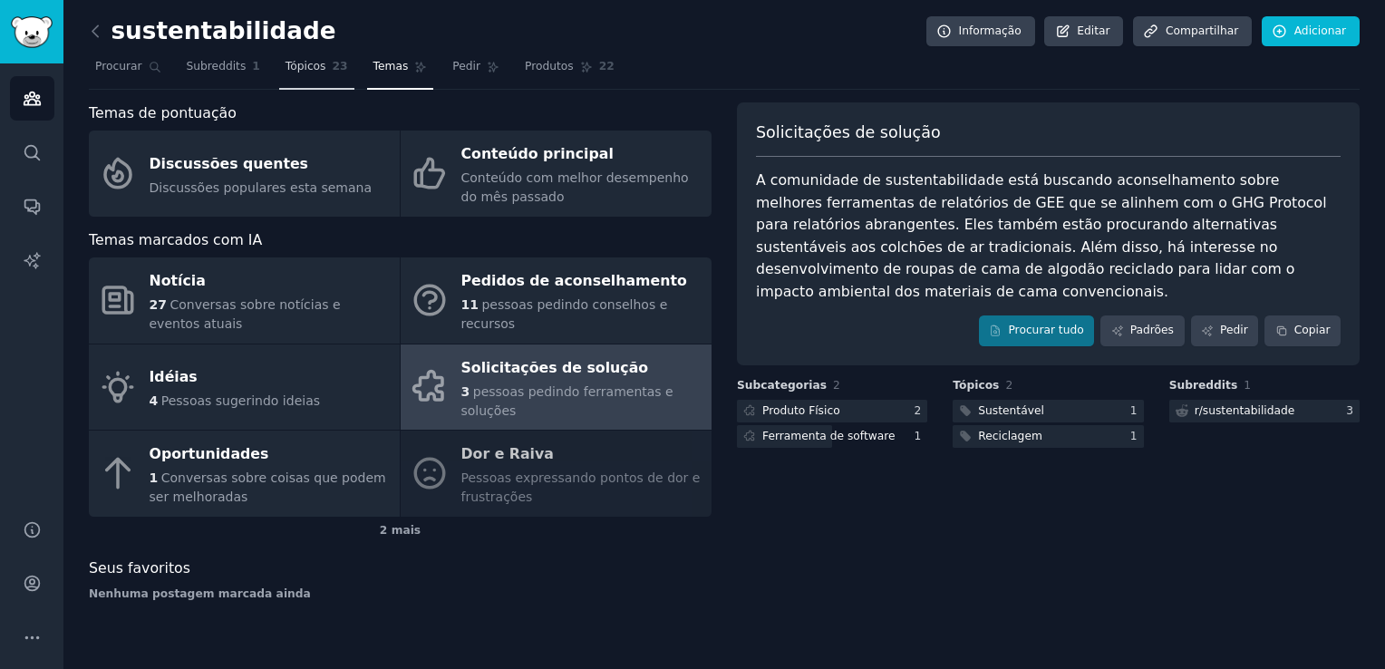
click at [312, 70] on span "Tópicos" at bounding box center [306, 67] width 41 height 16
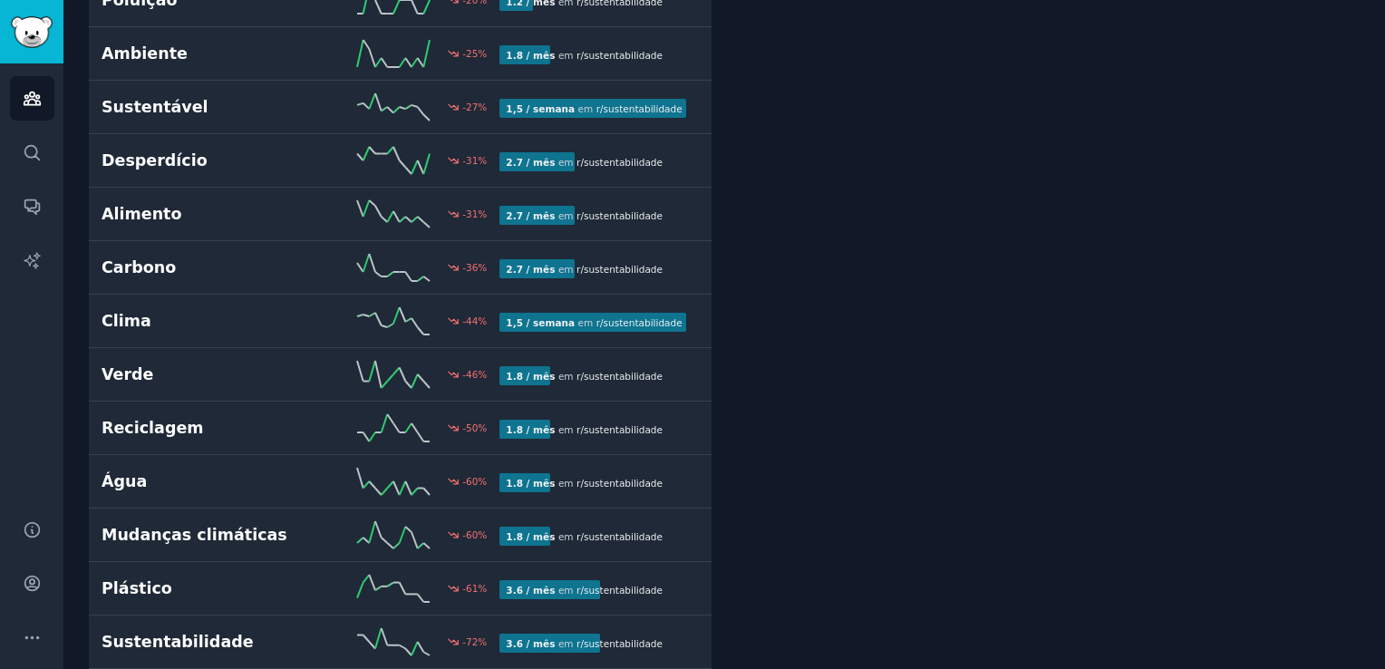
scroll to position [725, 0]
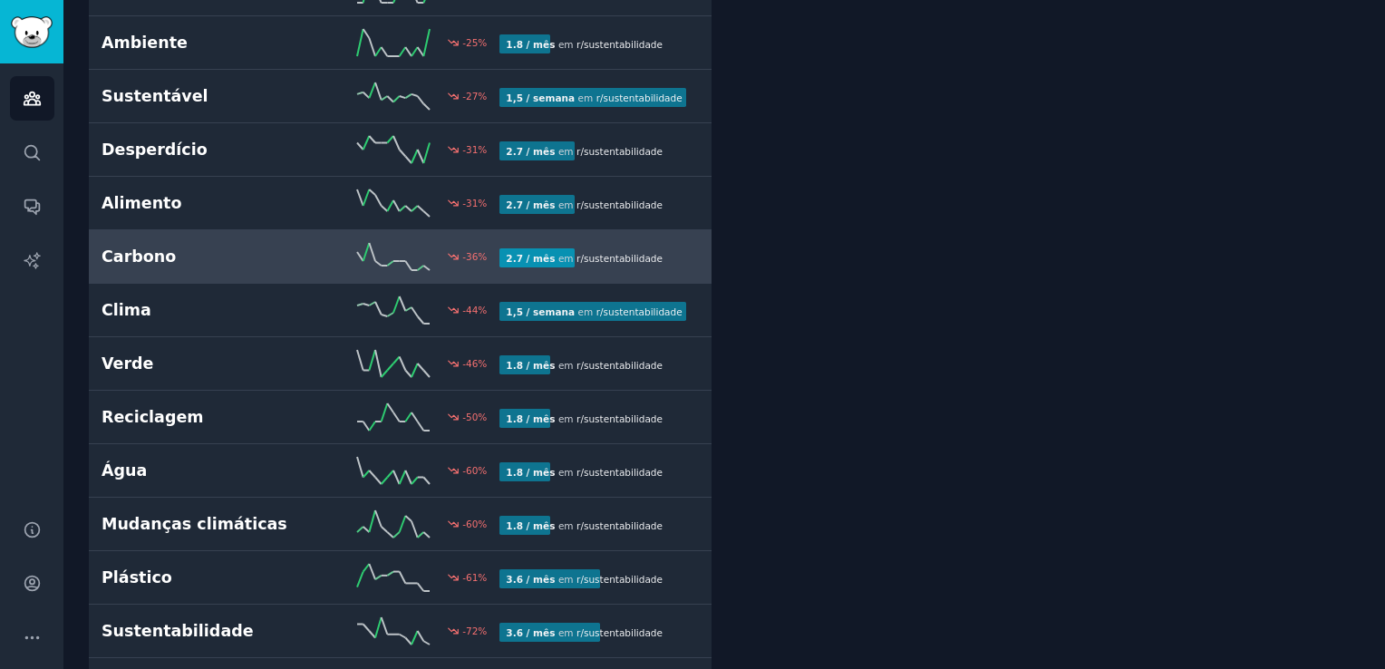
click at [277, 248] on div "Carbono -36 % 2.7 / mês em r/sustentabilidade" at bounding box center [400, 256] width 597 height 27
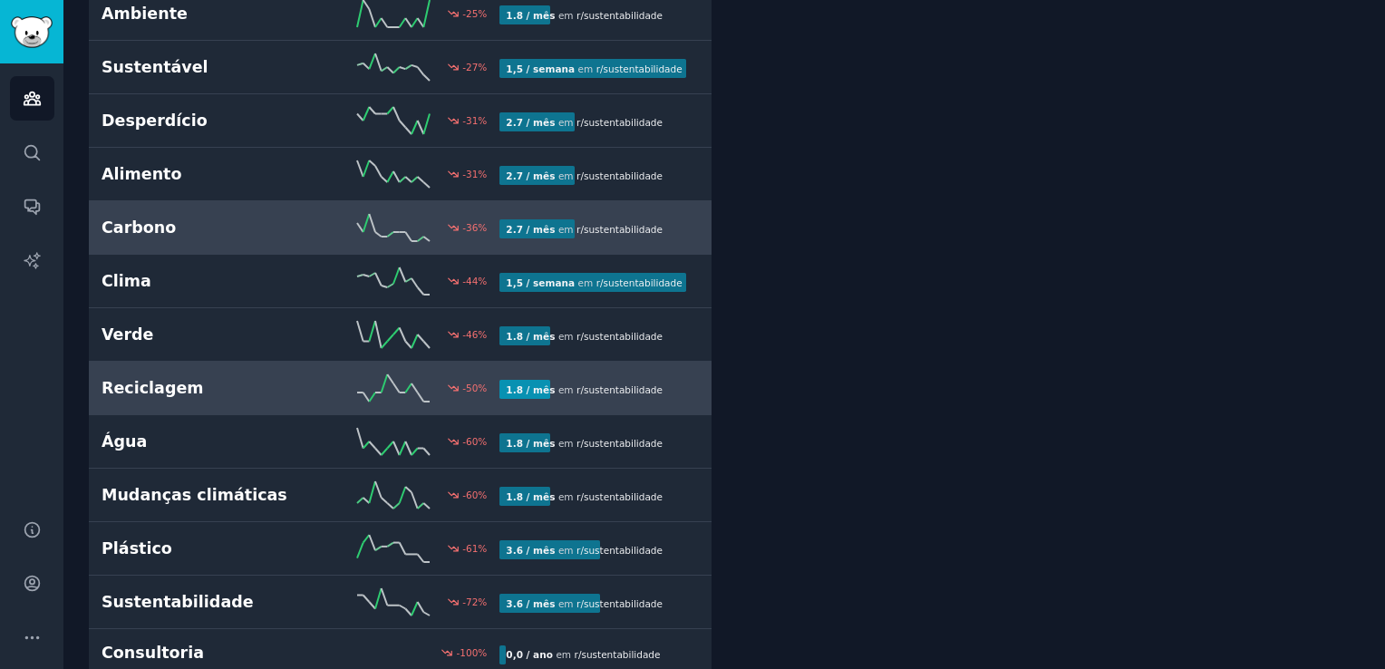
scroll to position [765, 0]
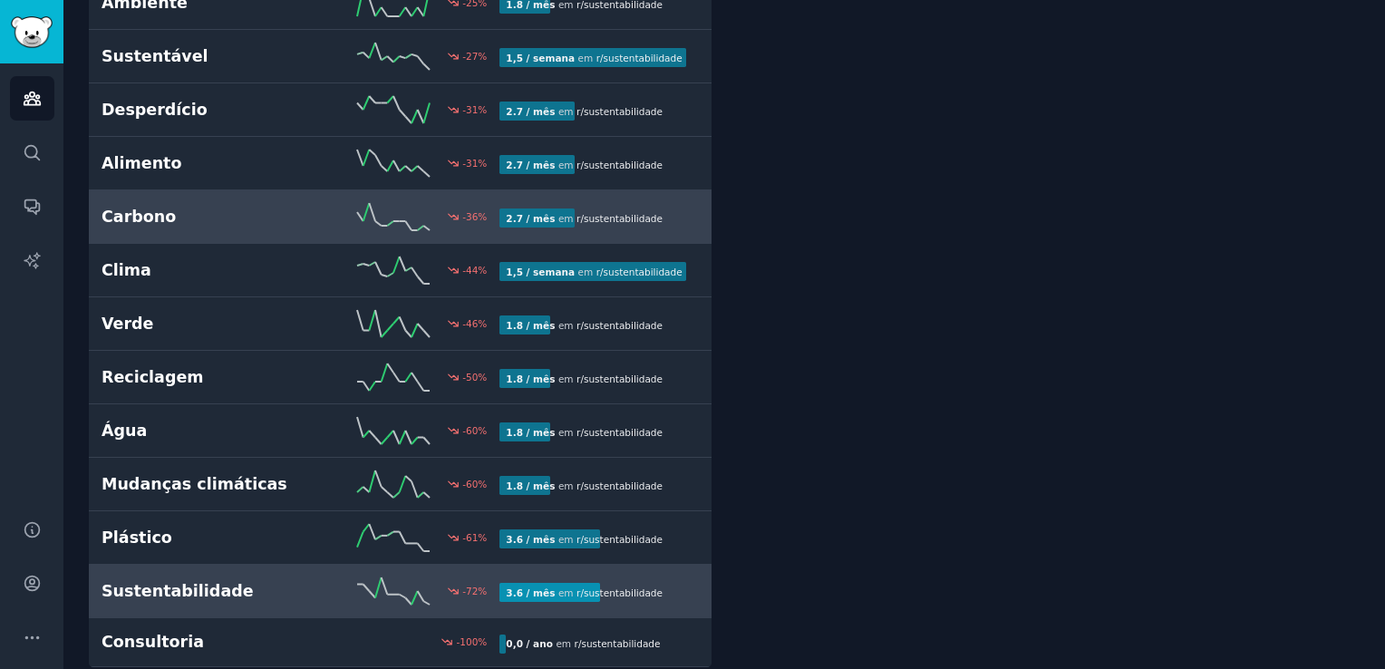
click at [250, 580] on h2 "Sustentabilidade" at bounding box center [201, 591] width 199 height 23
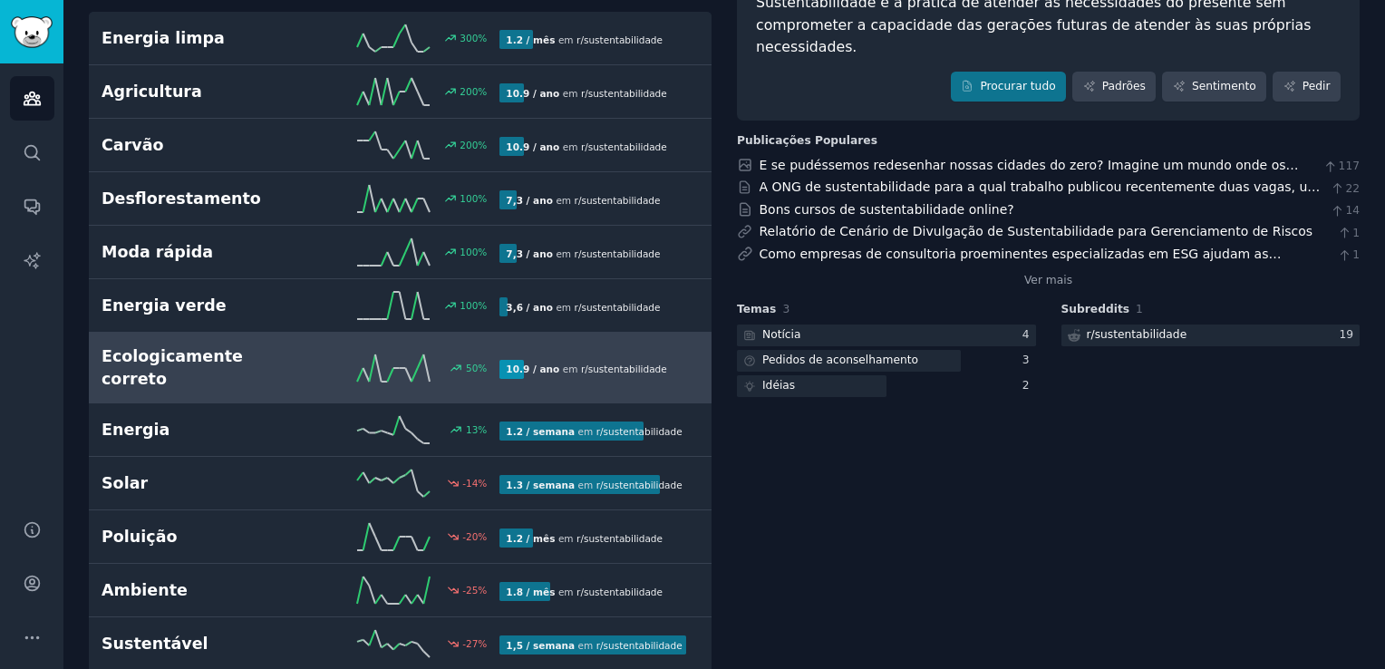
scroll to position [282, 0]
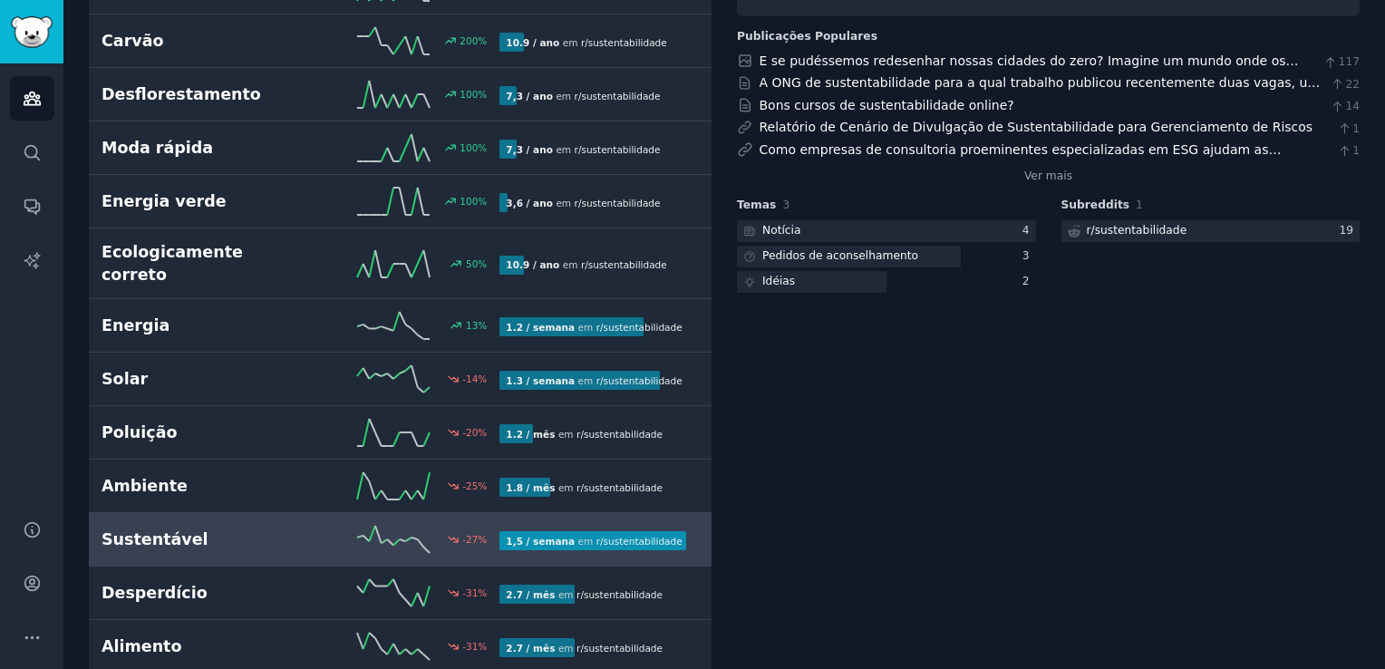
click at [180, 528] on h2 "Sustentável" at bounding box center [201, 539] width 199 height 23
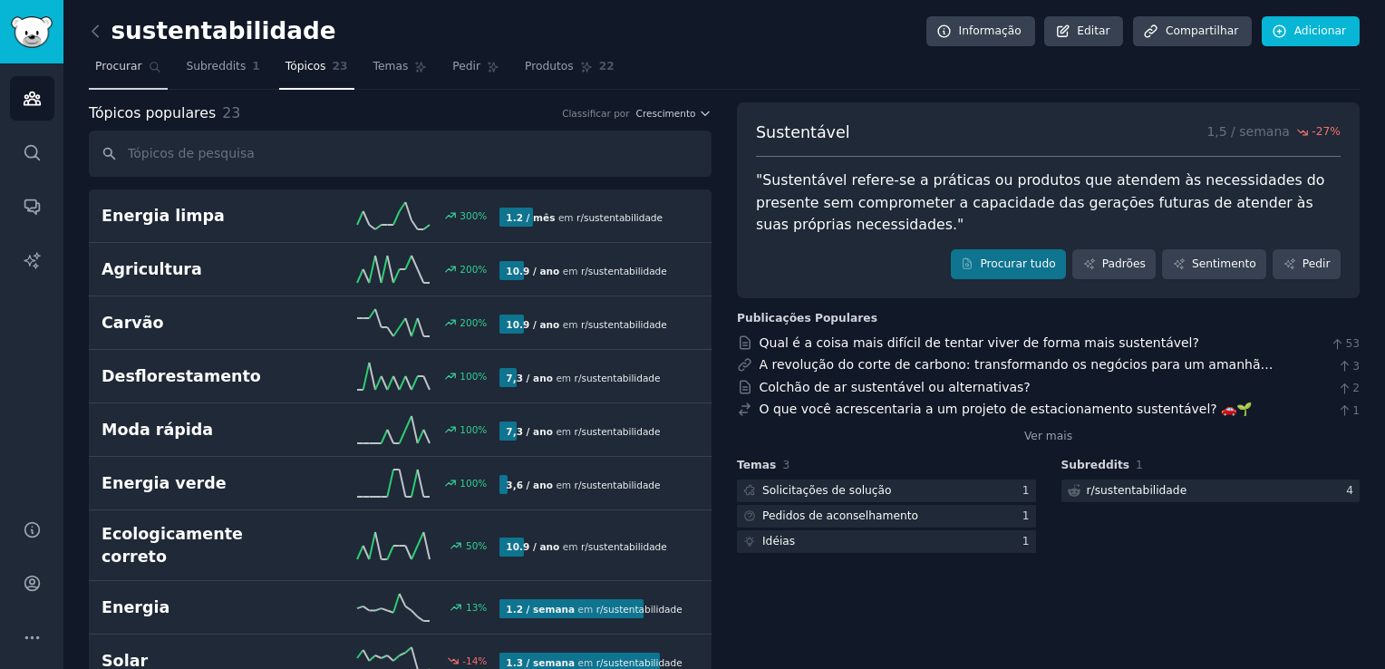
click at [127, 74] on span "Procurar" at bounding box center [118, 67] width 47 height 16
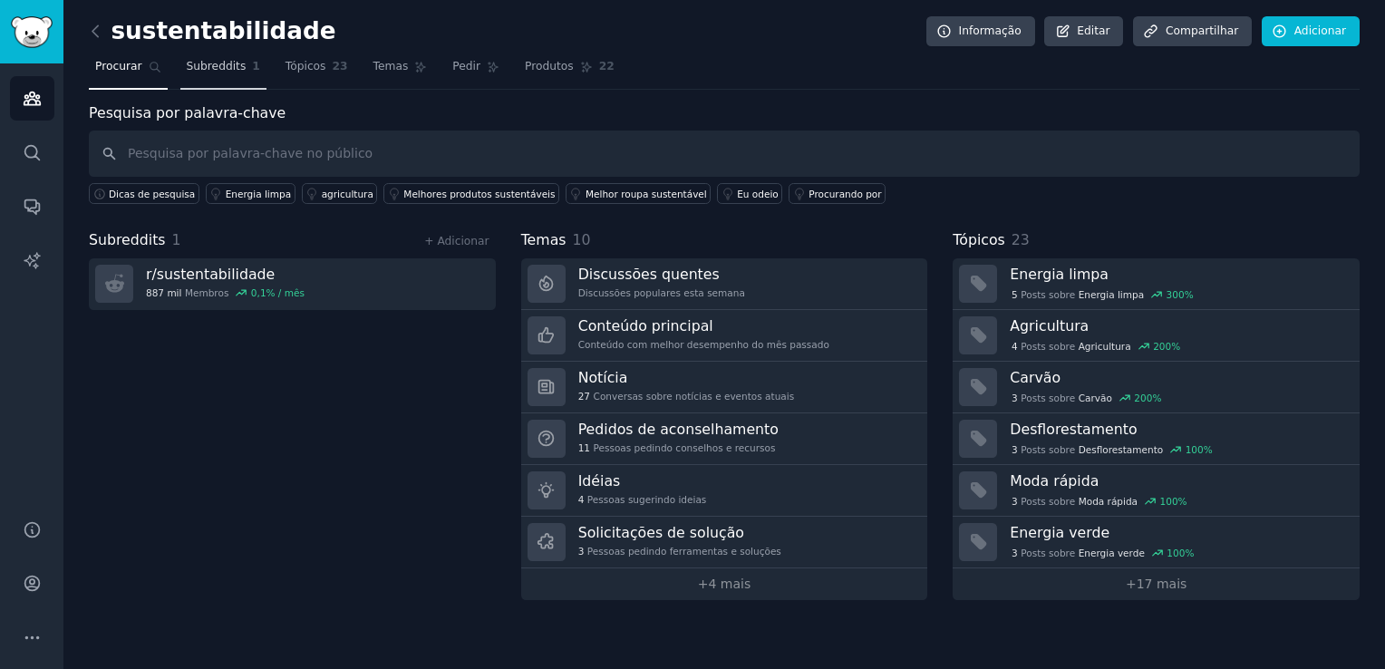
click at [213, 57] on link "Subreddits 1" at bounding box center [223, 71] width 86 height 37
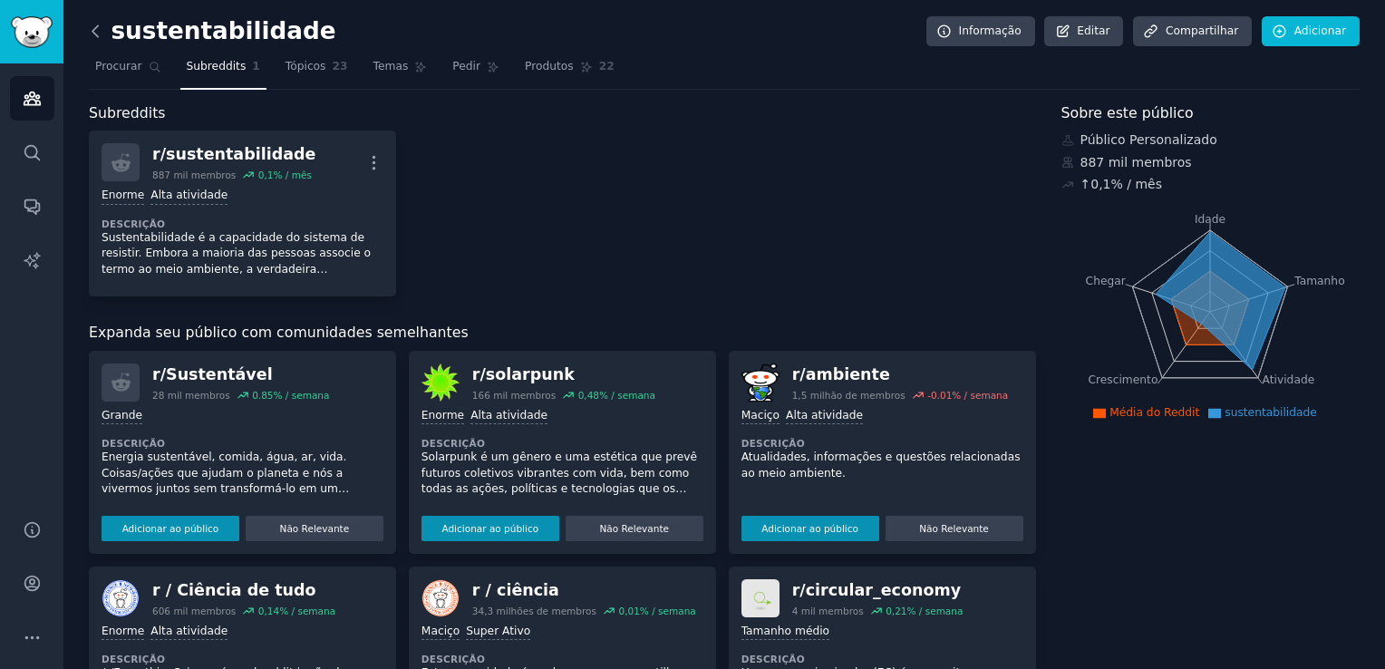
click at [95, 27] on icon at bounding box center [94, 30] width 5 height 11
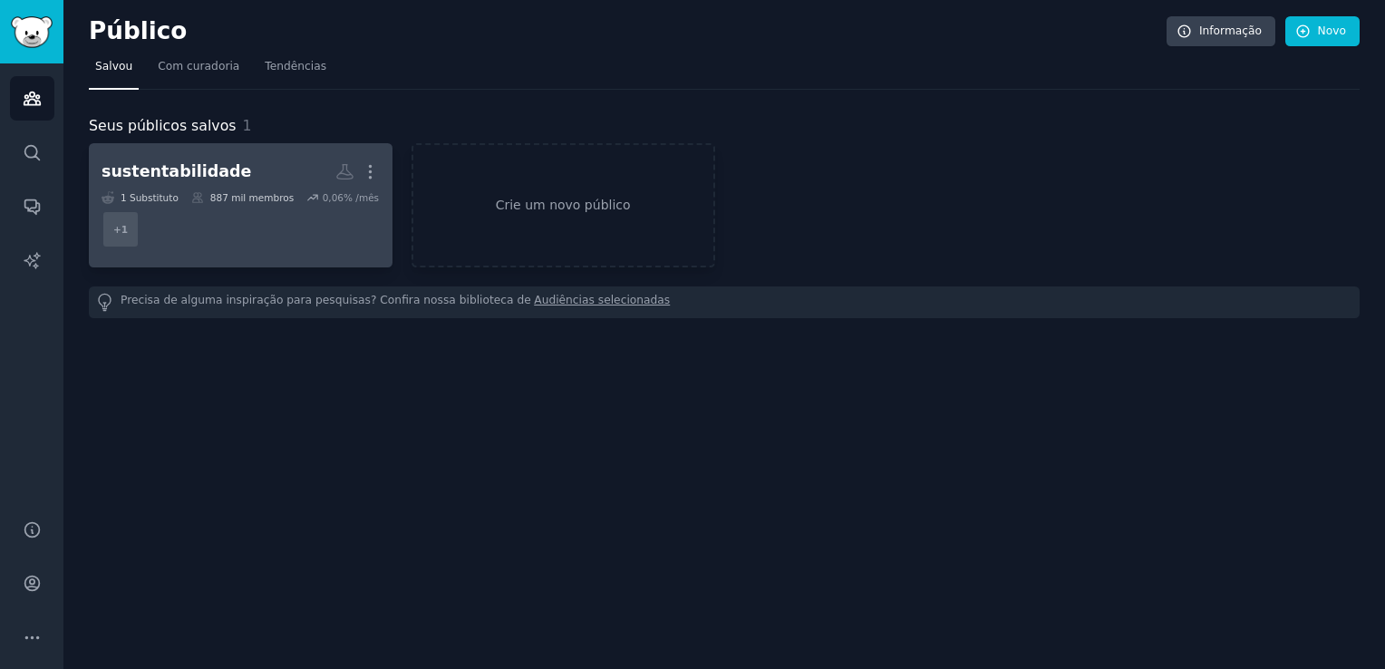
click at [237, 176] on h2 "sustentabilidade Público Personalizado Mais" at bounding box center [241, 172] width 278 height 32
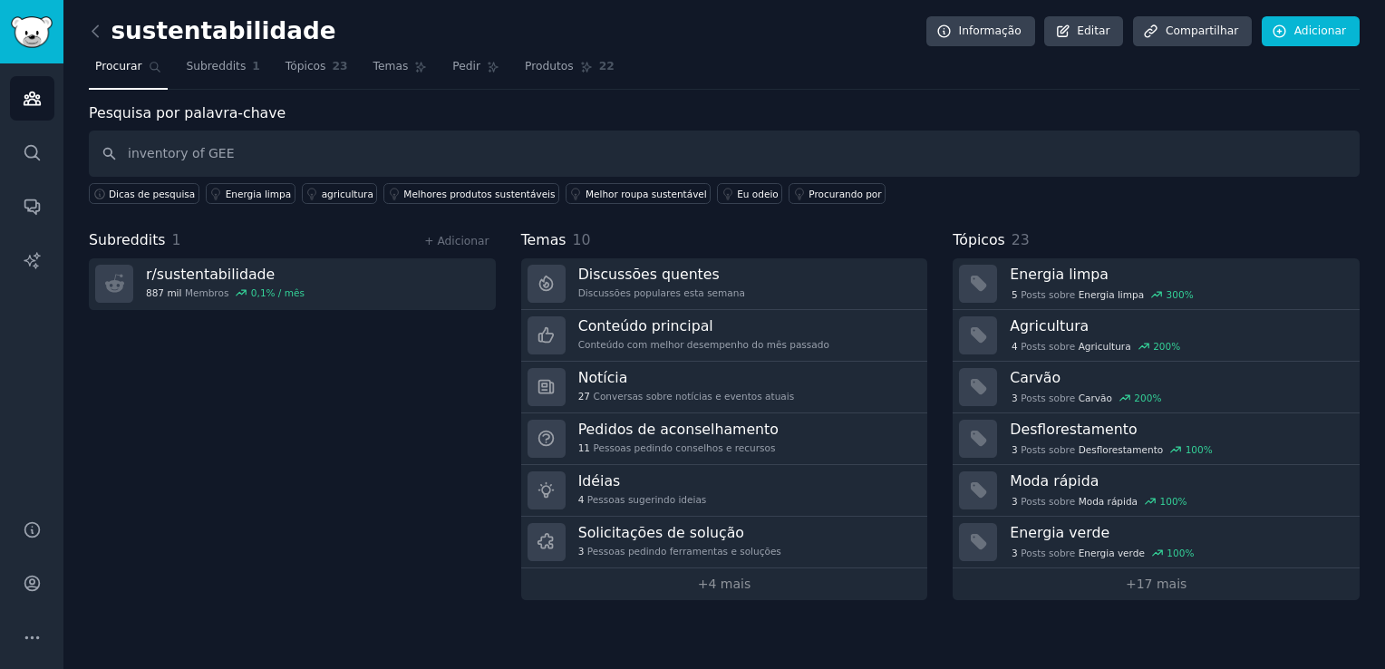
type input "inventory of GEE"
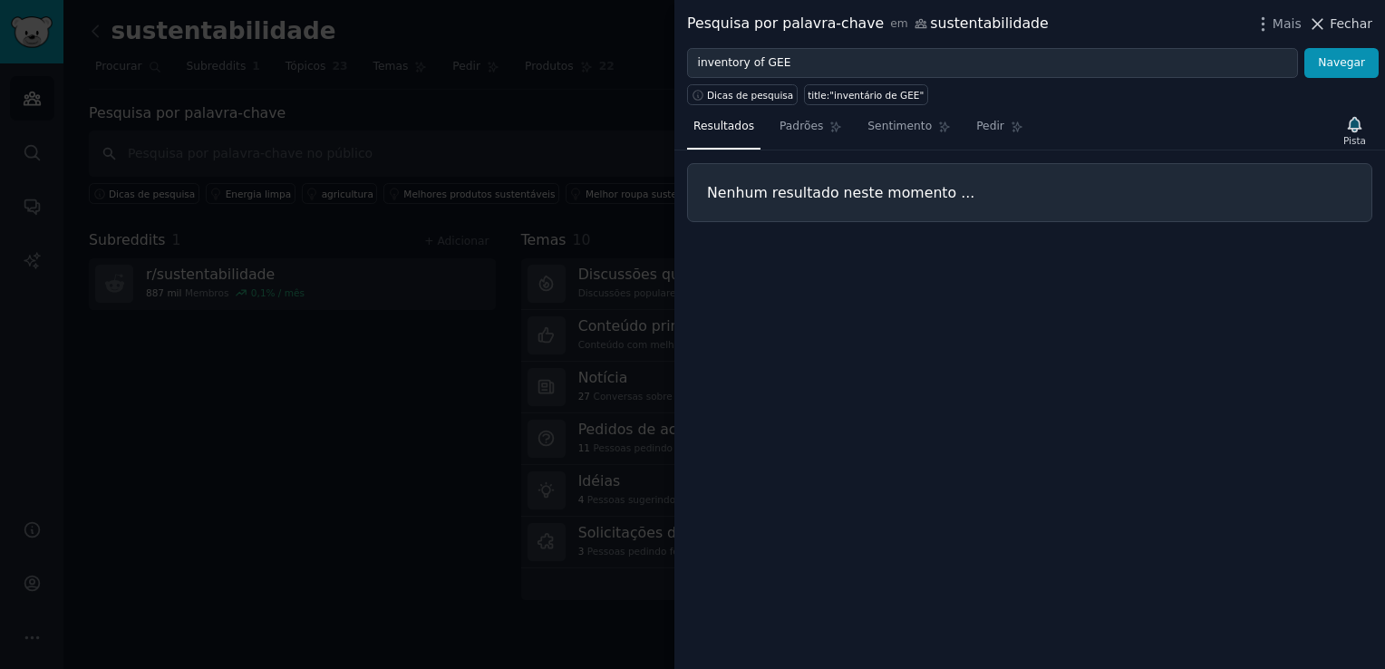
click at [1351, 24] on span "Fechar" at bounding box center [1351, 24] width 43 height 19
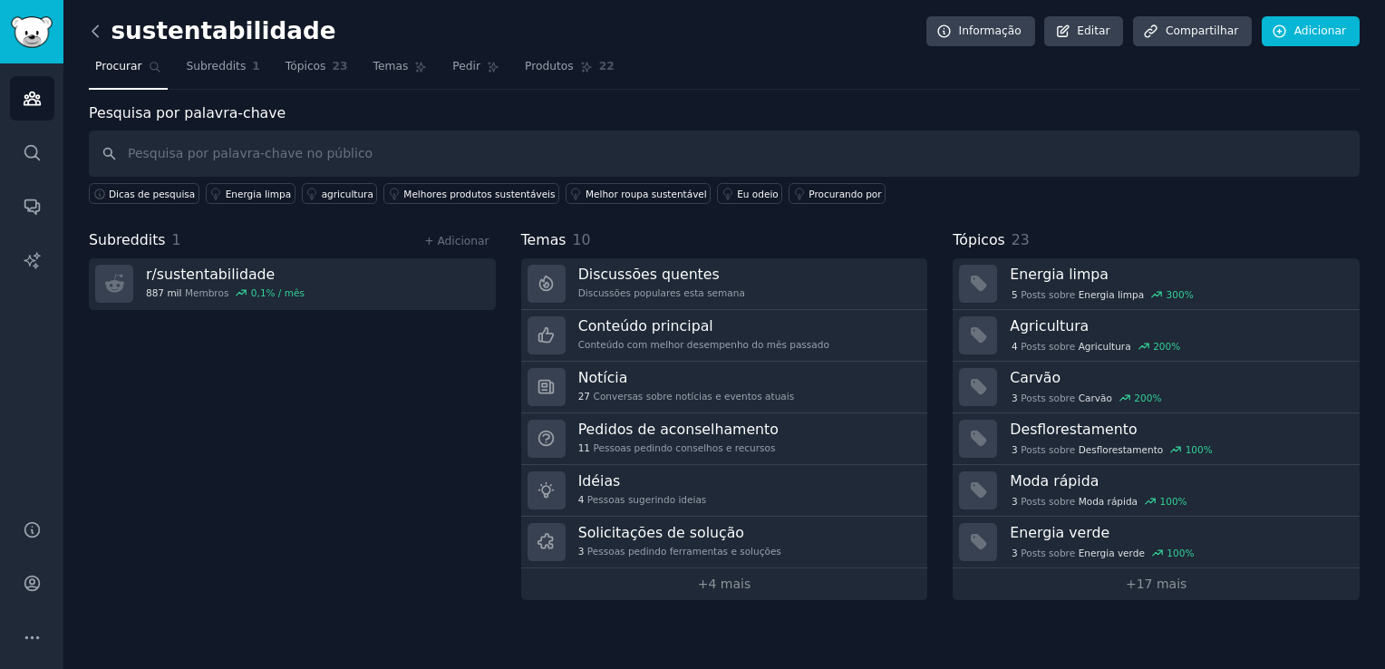
click at [98, 37] on icon at bounding box center [95, 31] width 19 height 19
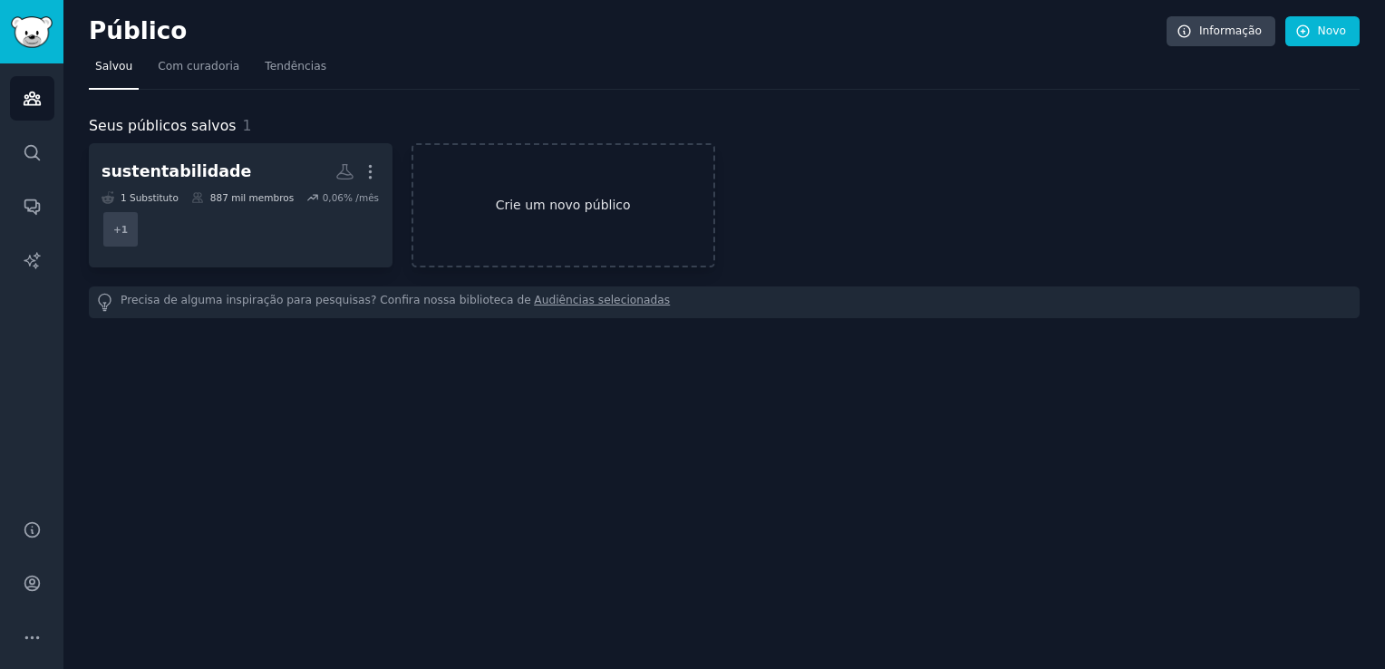
click at [562, 198] on link "Crie um novo público" at bounding box center [564, 205] width 304 height 124
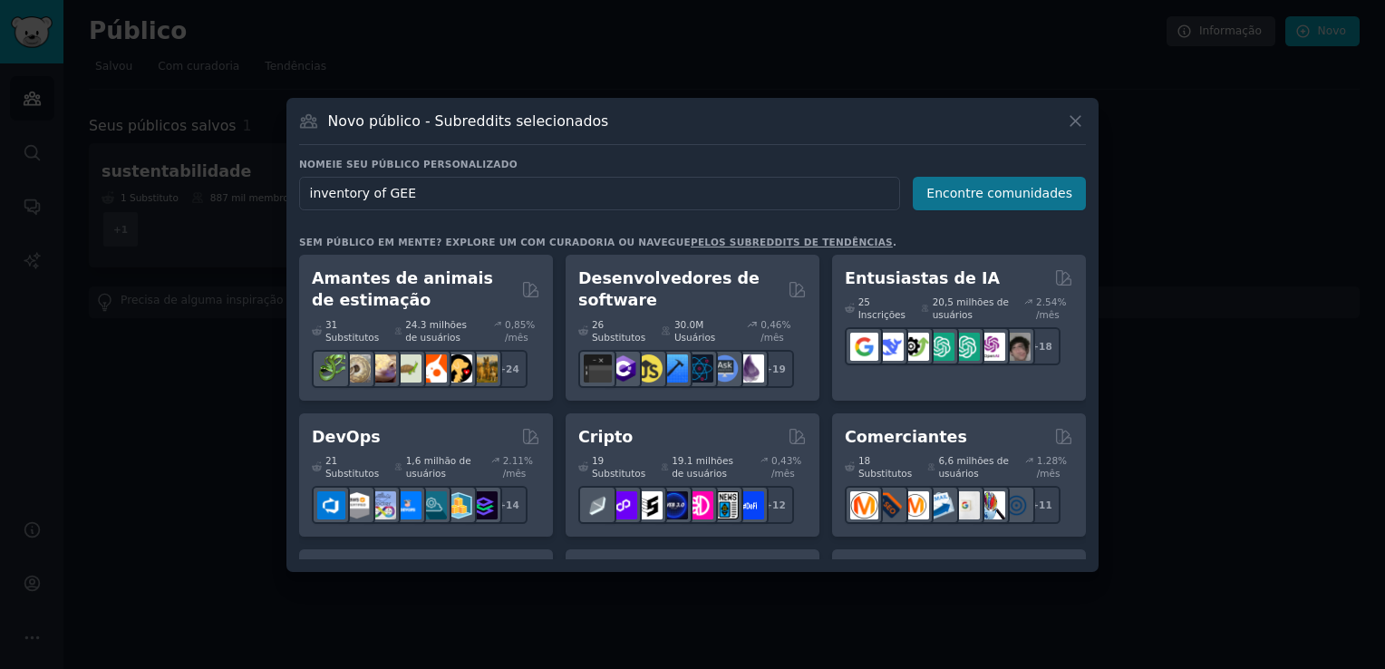
type input "inventory of GEE"
click at [960, 195] on button "Encontre comunidades" at bounding box center [999, 194] width 173 height 34
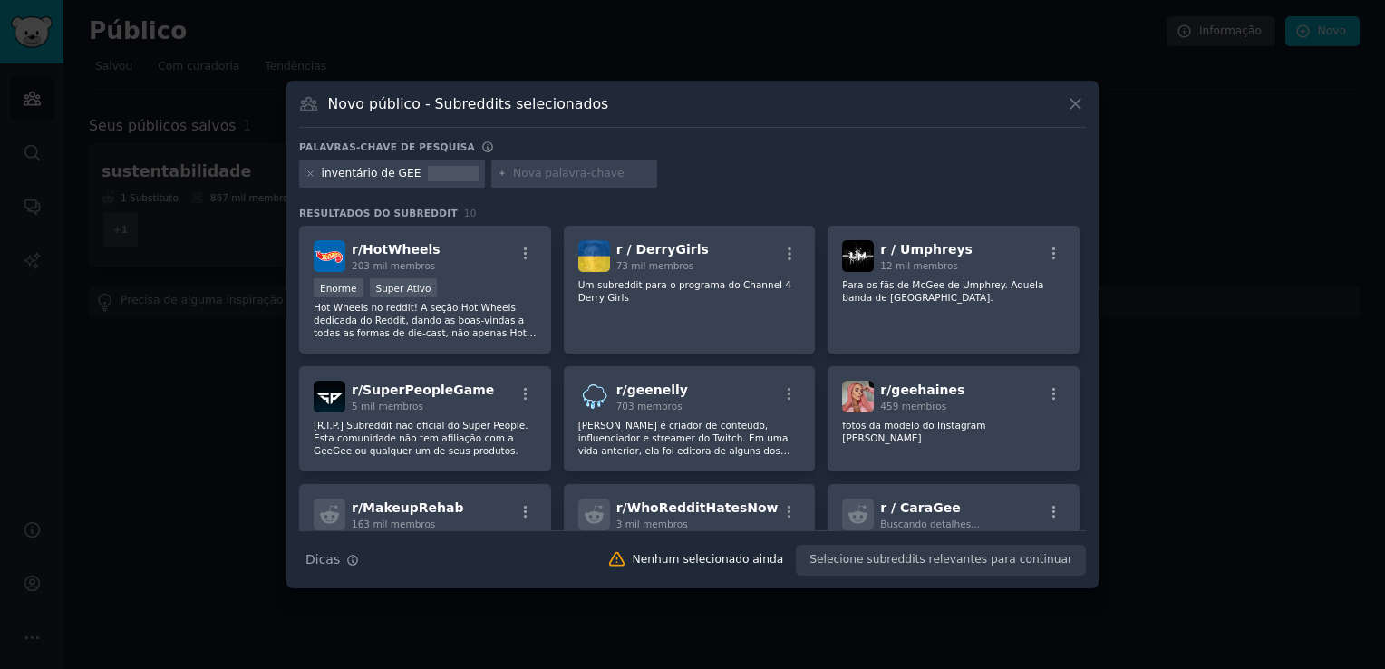
click at [406, 172] on div "inventário de GEE" at bounding box center [372, 174] width 100 height 16
click at [1077, 103] on icon at bounding box center [1075, 104] width 10 height 10
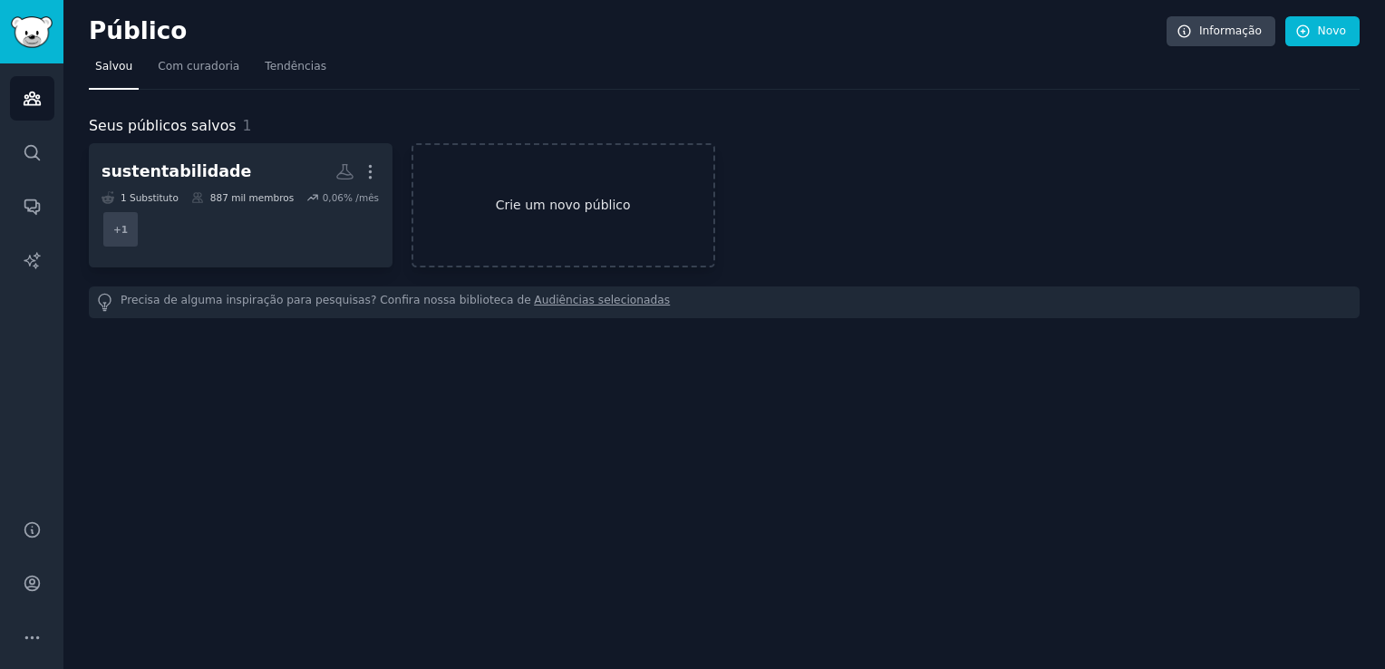
click at [493, 194] on link "Crie um novo público" at bounding box center [564, 205] width 304 height 124
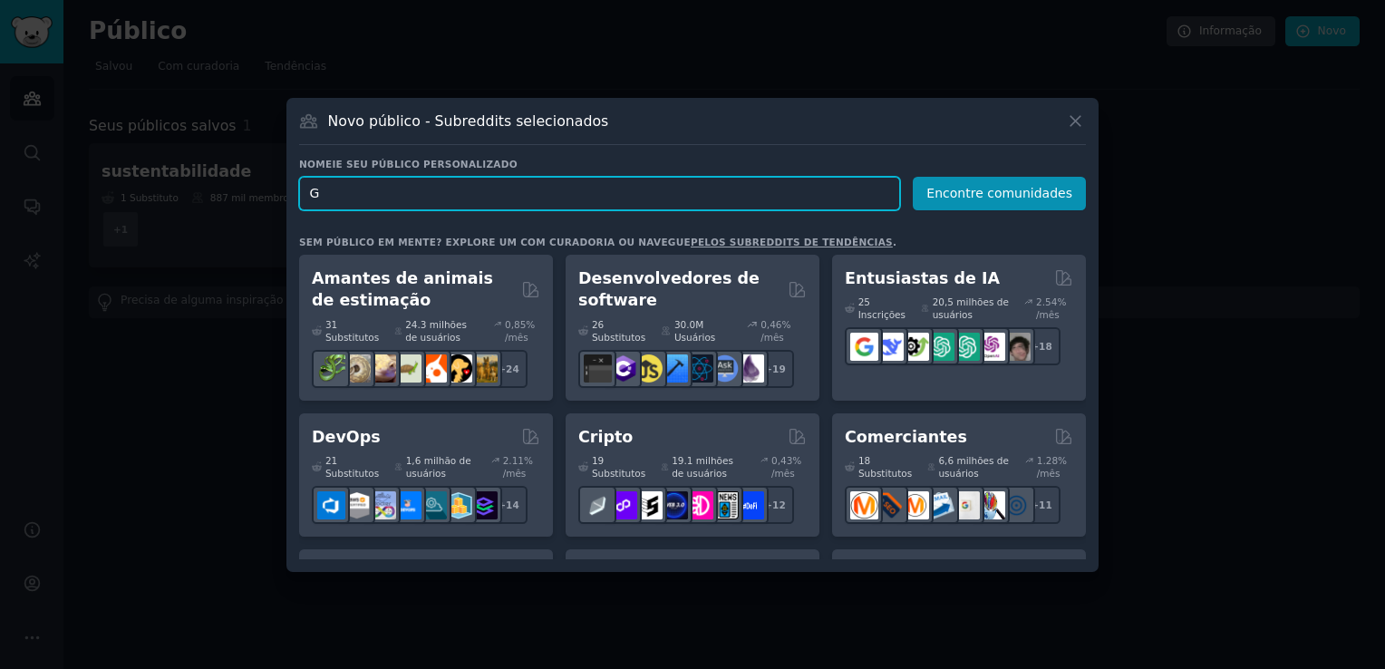
drag, startPoint x: 440, startPoint y: 194, endPoint x: 290, endPoint y: 190, distance: 149.6
click at [290, 190] on div "Novo público - Subreddits selecionados Nomeie seu público personalizado Nome do…" at bounding box center [692, 335] width 812 height 474
paste input "invery of greenhouse gas emissionsnton"
type input "invery of greenhouse gas emissionsnton"
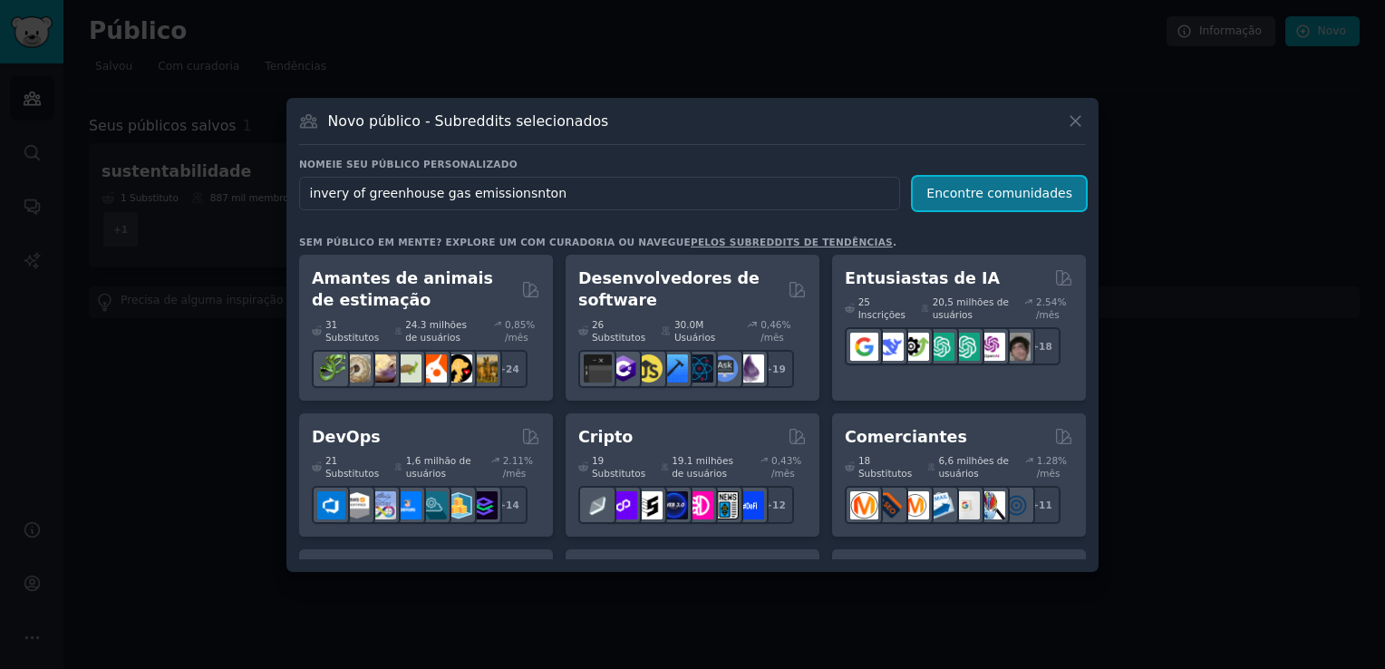
click at [1019, 187] on button "Encontre comunidades" at bounding box center [999, 194] width 173 height 34
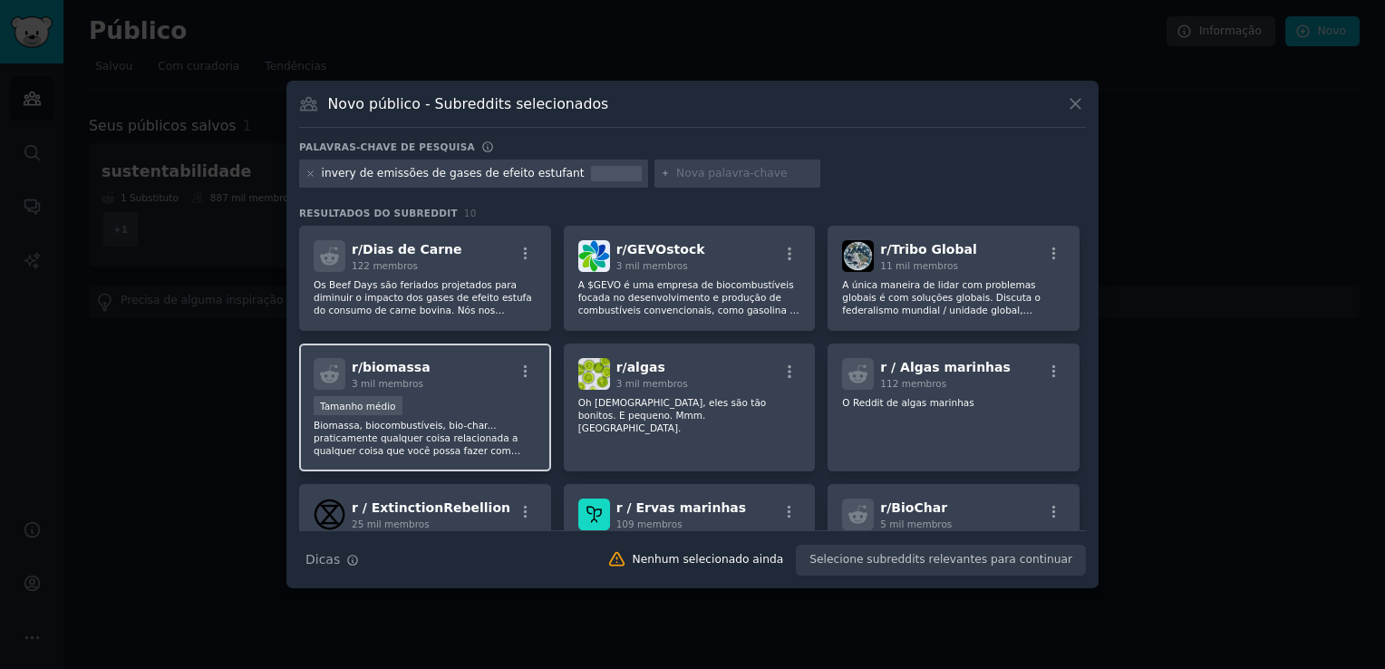
scroll to position [258, 0]
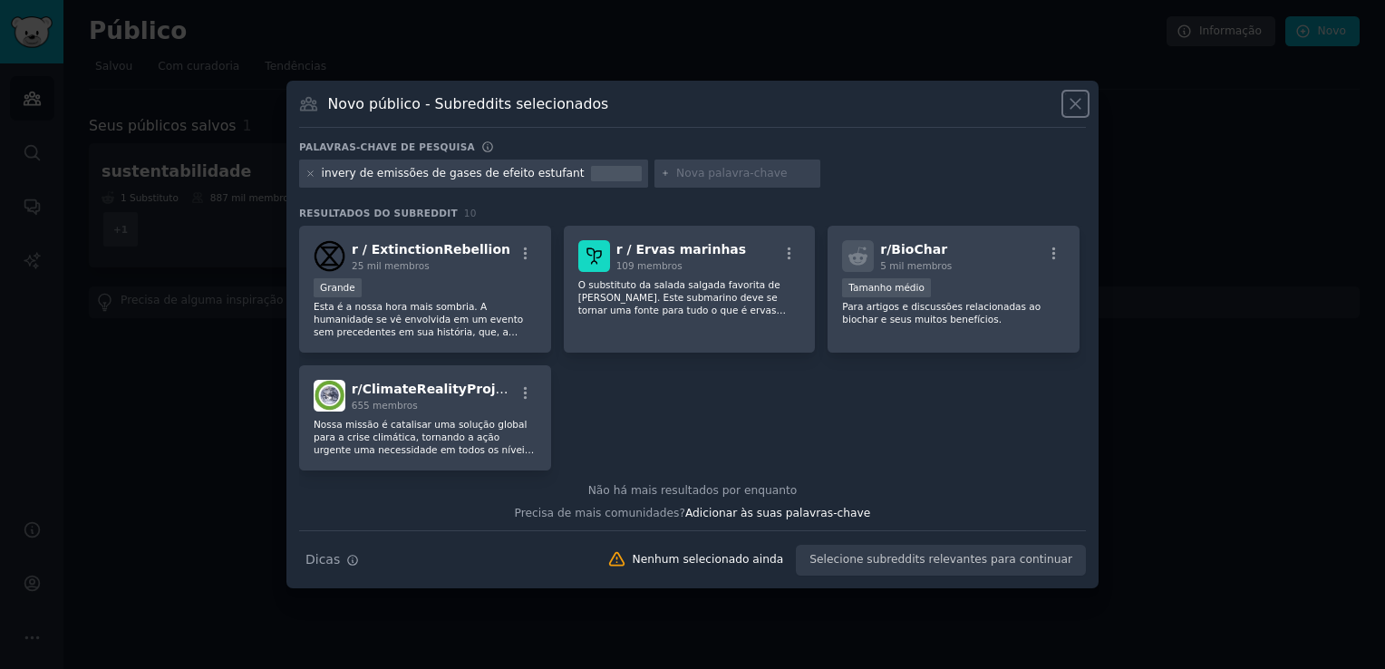
click at [1079, 106] on icon at bounding box center [1075, 104] width 10 height 10
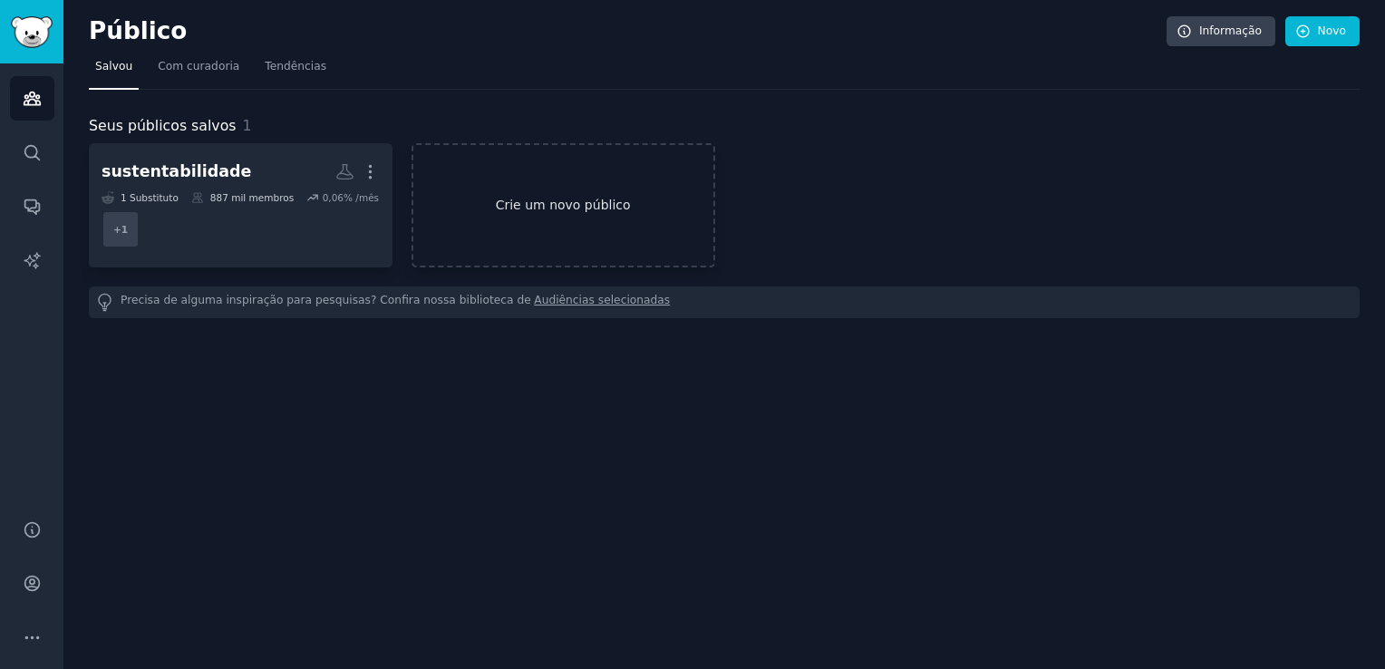
click at [450, 191] on link "Crie um novo público" at bounding box center [564, 205] width 304 height 124
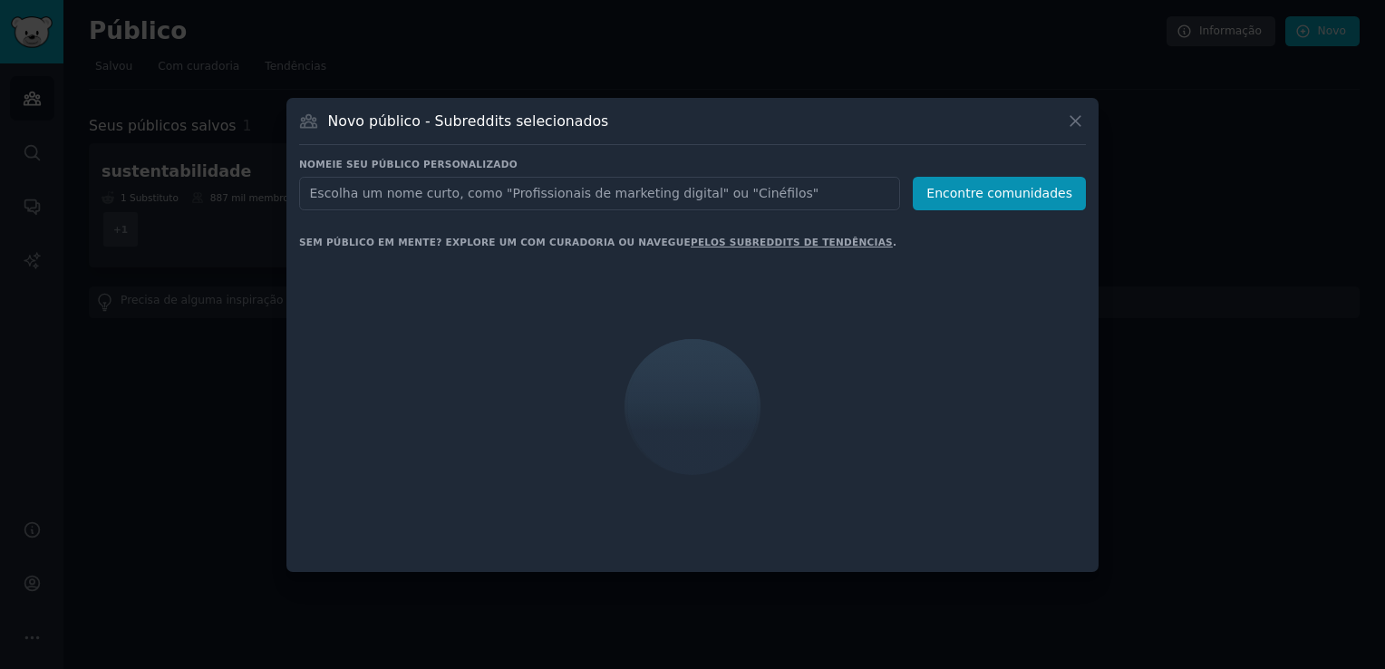
click at [493, 198] on input "text" at bounding box center [599, 194] width 601 height 34
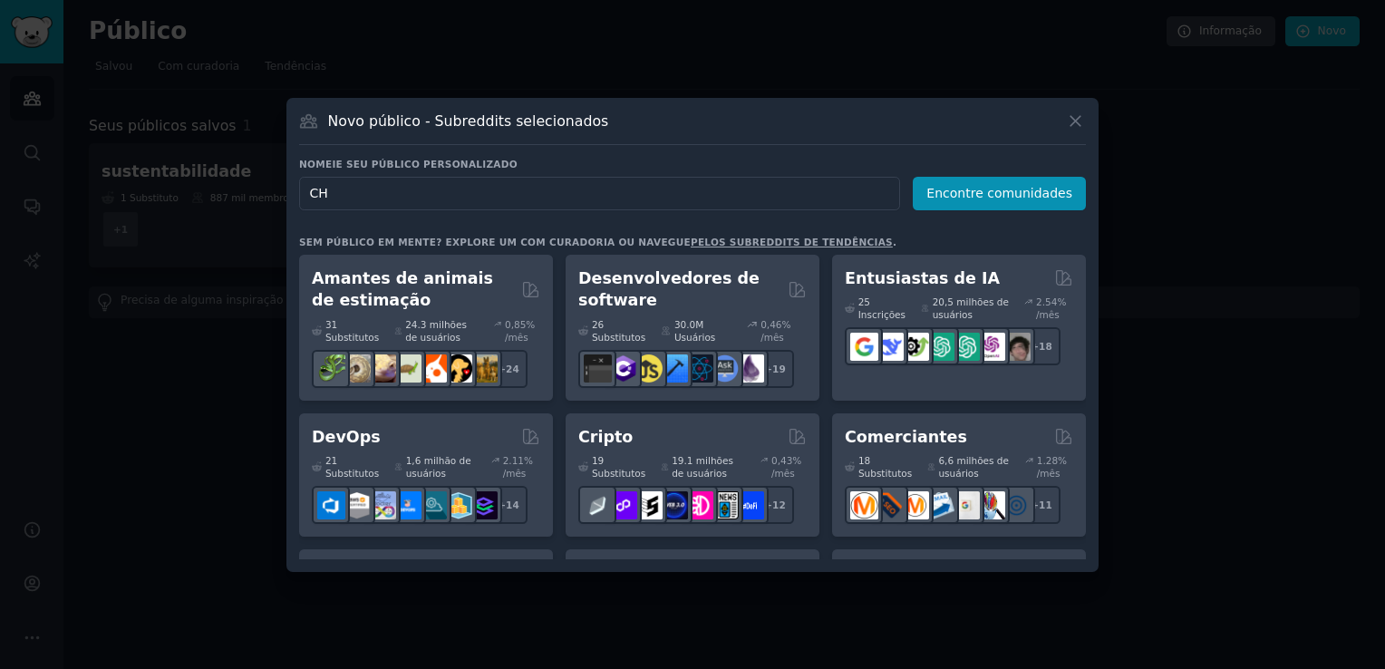
type input "C"
type input "GHG PROTOCOL"
click button "Encontre comunidades" at bounding box center [999, 194] width 173 height 34
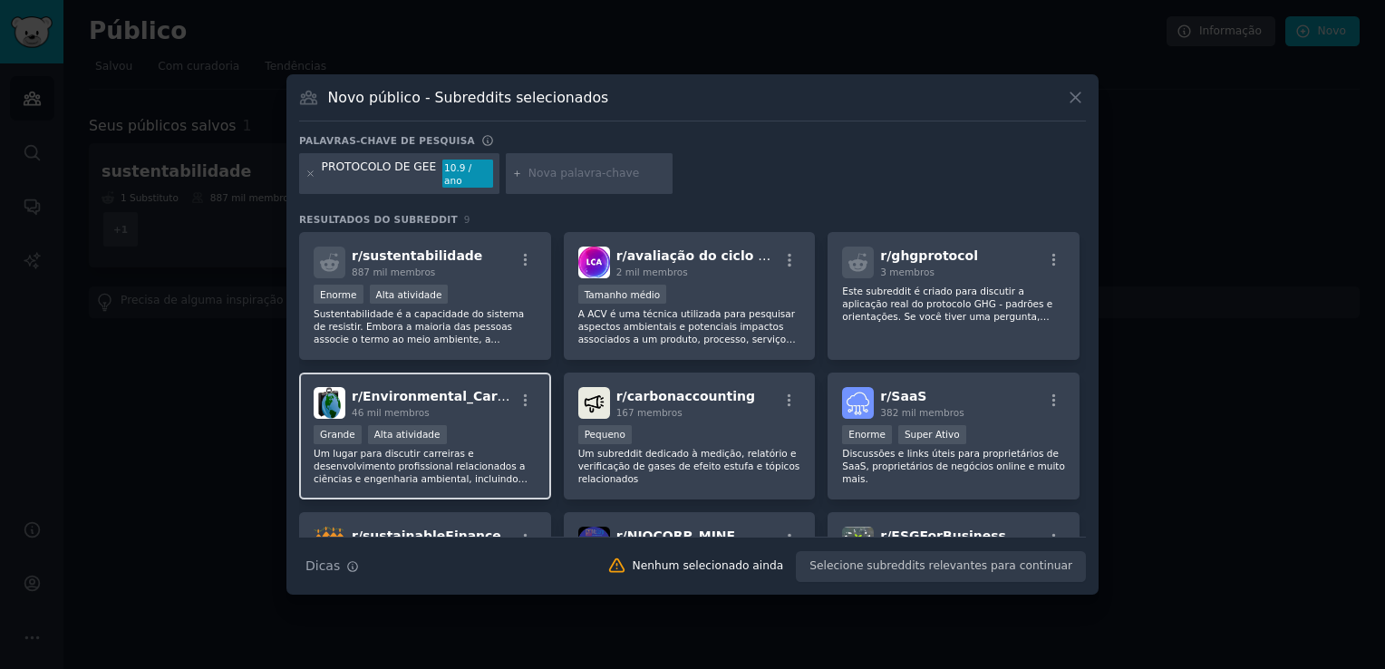
click at [470, 408] on div "46 mil membros" at bounding box center [433, 412] width 162 height 13
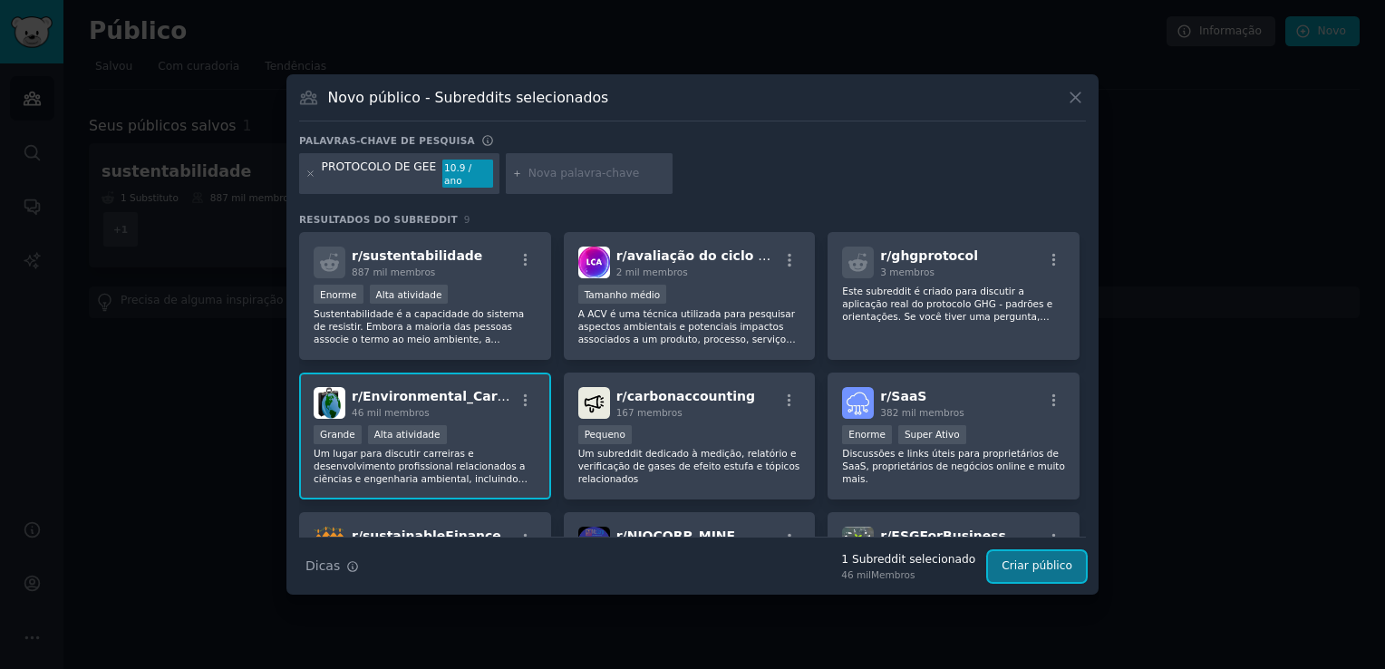
click at [1047, 551] on button "Criar público" at bounding box center [1037, 566] width 98 height 31
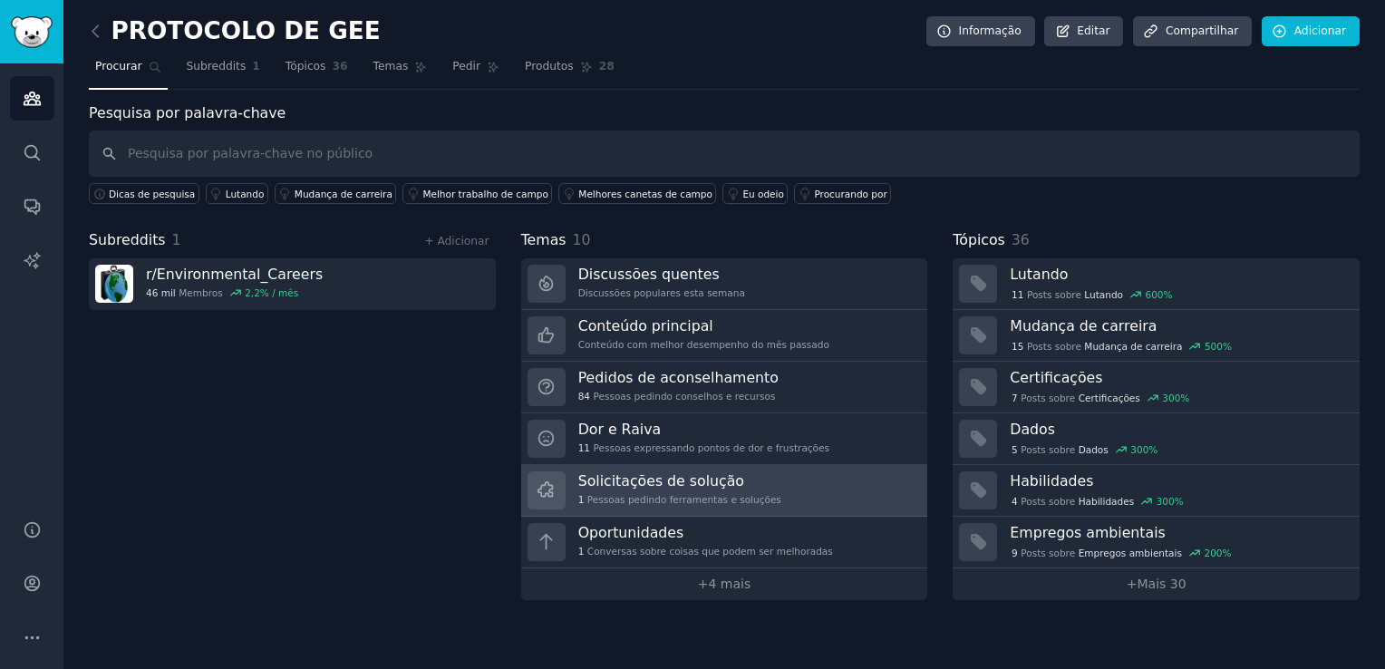
click at [754, 489] on div "Solicitações de solução 1 Pessoas pedindo ferramentas e soluções" at bounding box center [679, 490] width 203 height 38
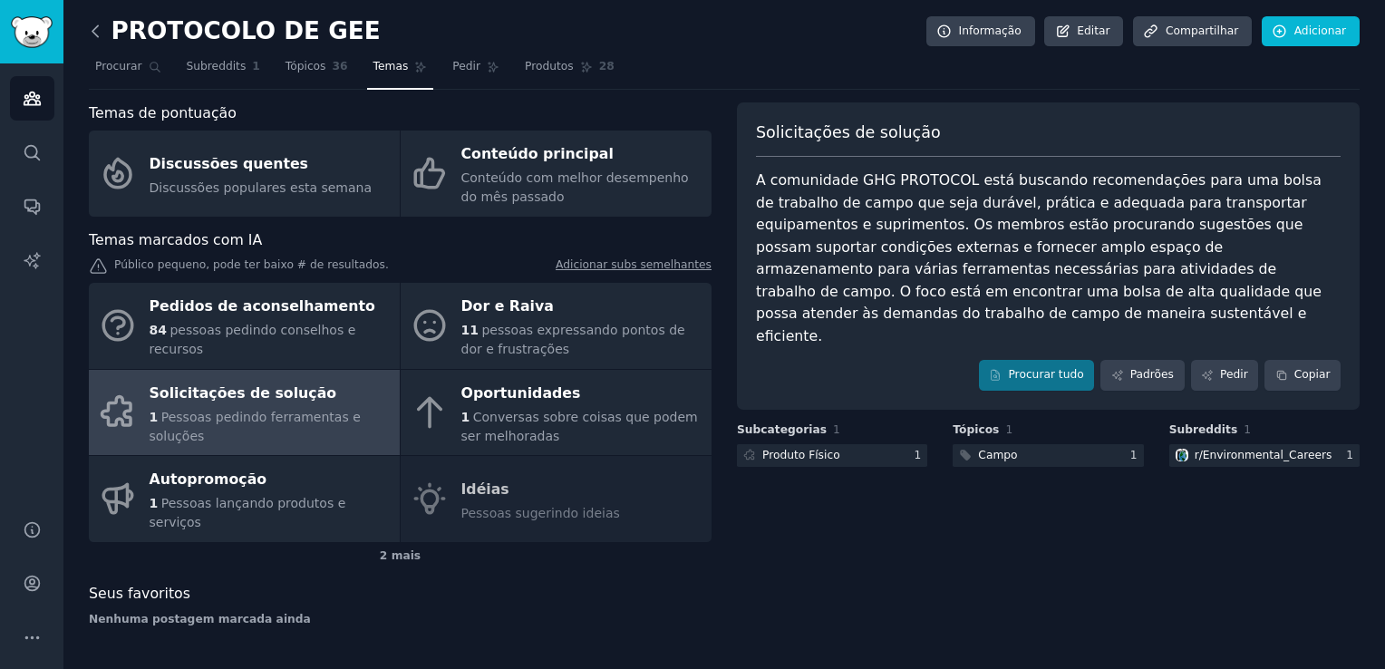
click at [94, 31] on icon at bounding box center [95, 31] width 19 height 19
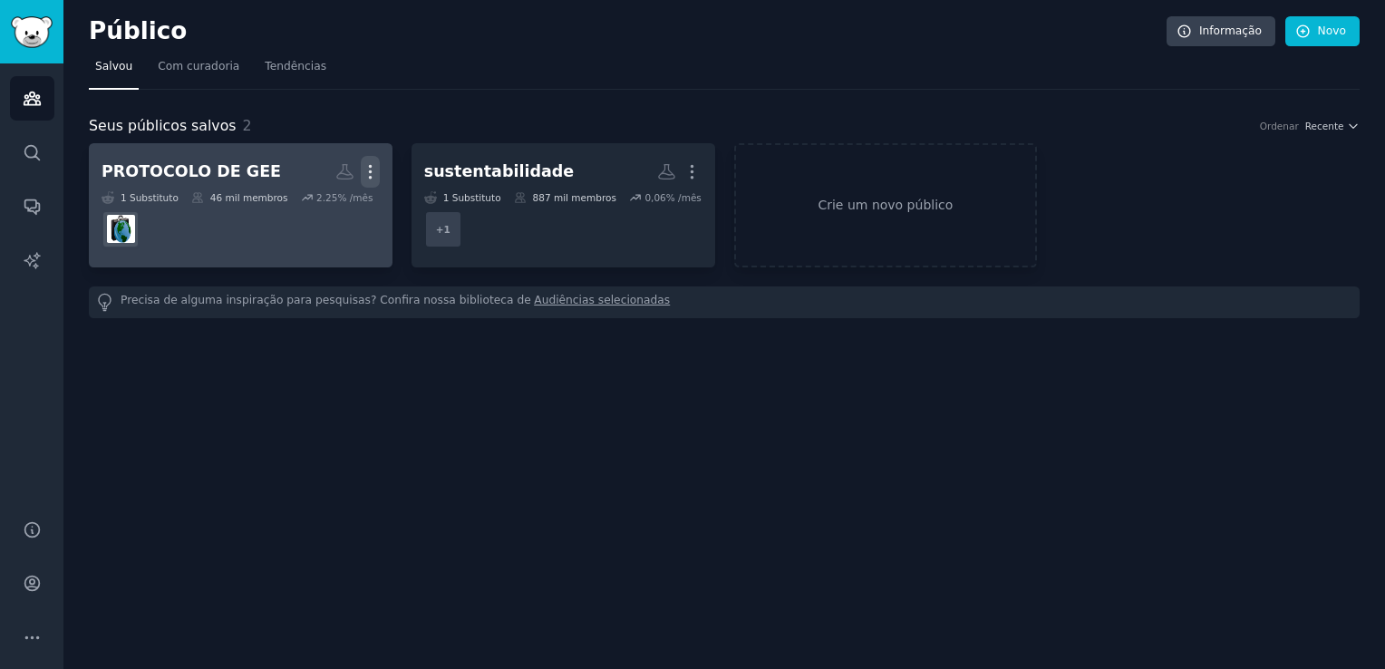
click at [370, 176] on icon "button" at bounding box center [370, 172] width 2 height 13
click at [320, 211] on p "Excluir" at bounding box center [320, 209] width 43 height 19
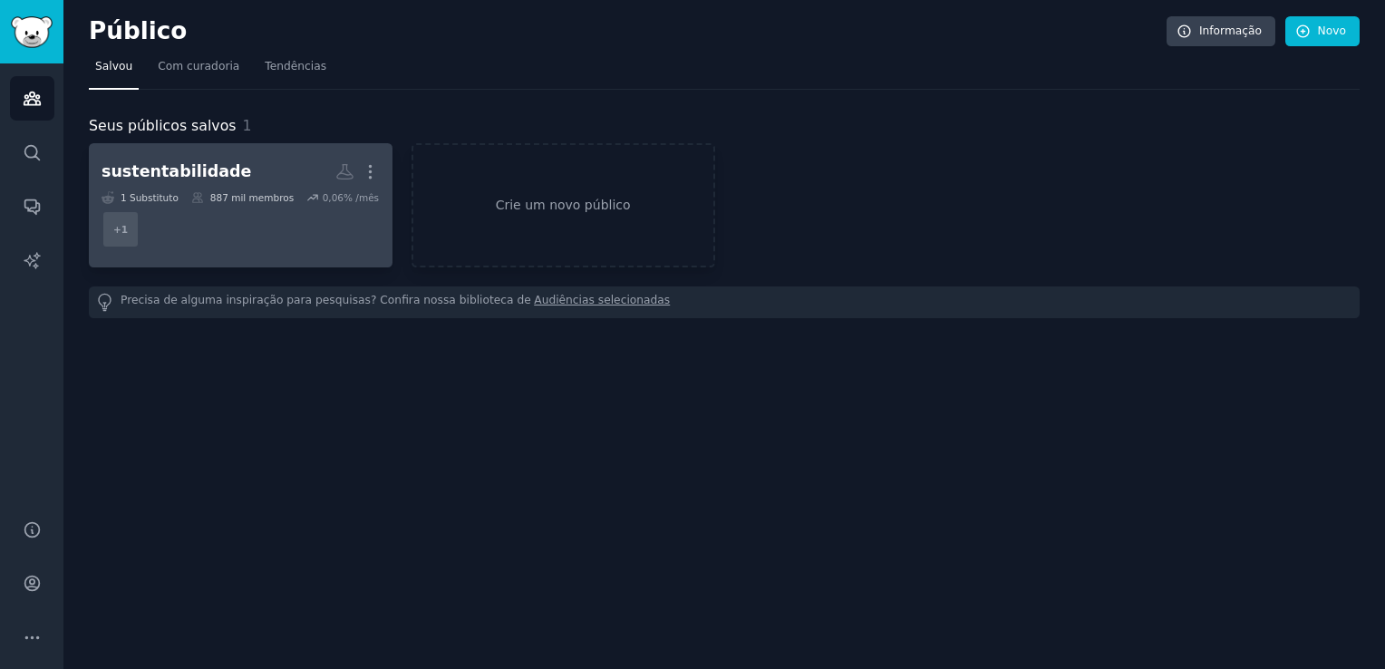
click at [193, 161] on div "sustentabilidade" at bounding box center [177, 171] width 150 height 23
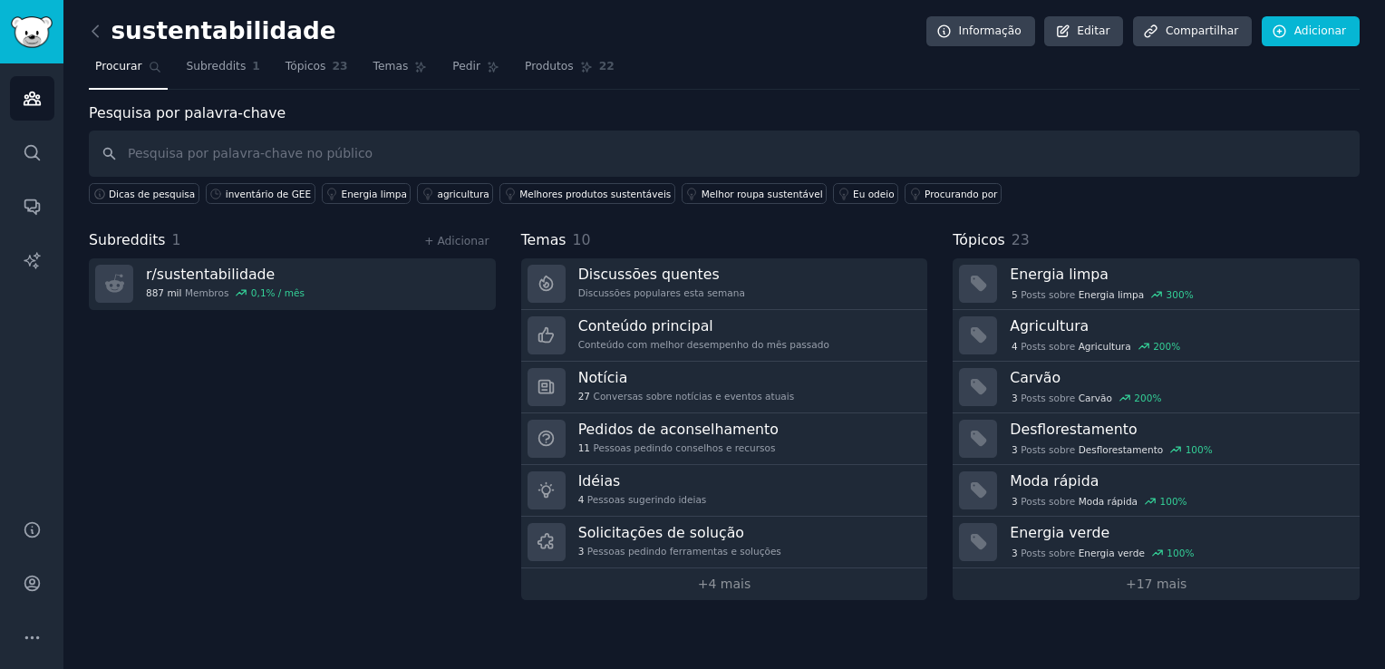
click at [410, 143] on input "text" at bounding box center [724, 154] width 1271 height 46
type input "GHG"
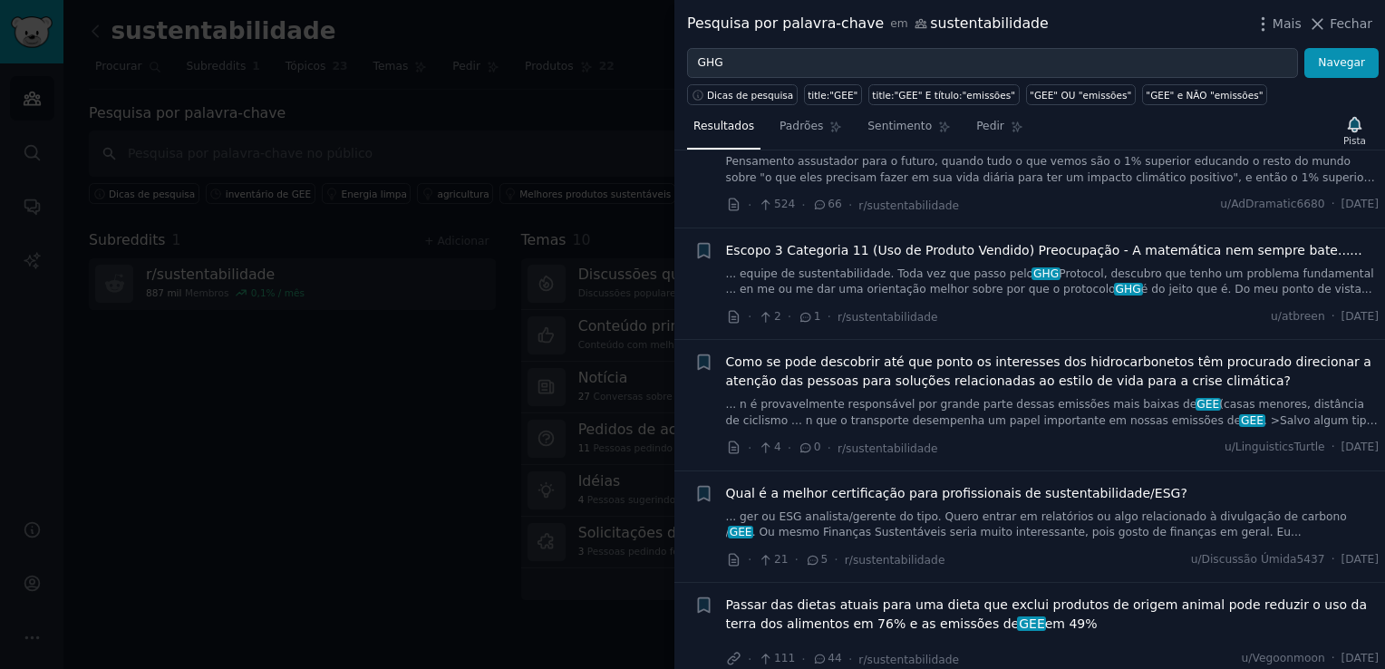
scroll to position [1722, 0]
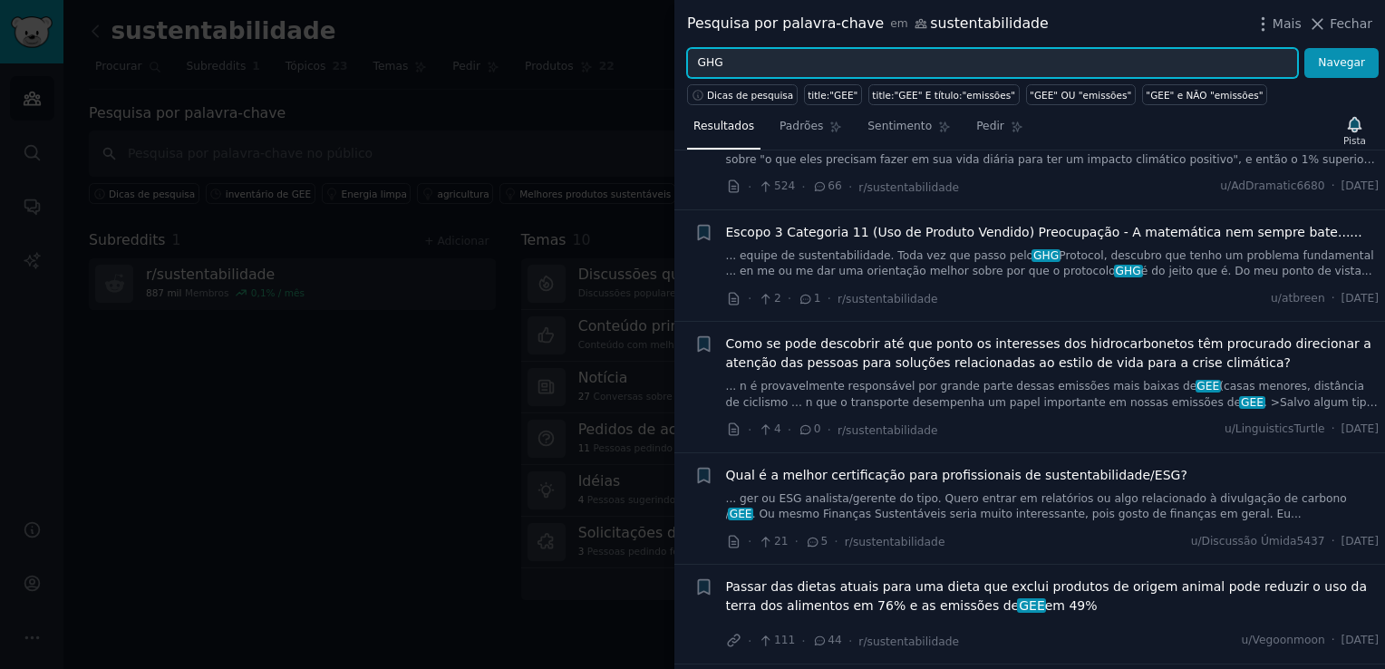
click at [738, 53] on input "GHG" at bounding box center [992, 63] width 611 height 31
type input "GHG PROTOCOL"
click at [1304, 48] on button "Navegar" at bounding box center [1341, 63] width 74 height 31
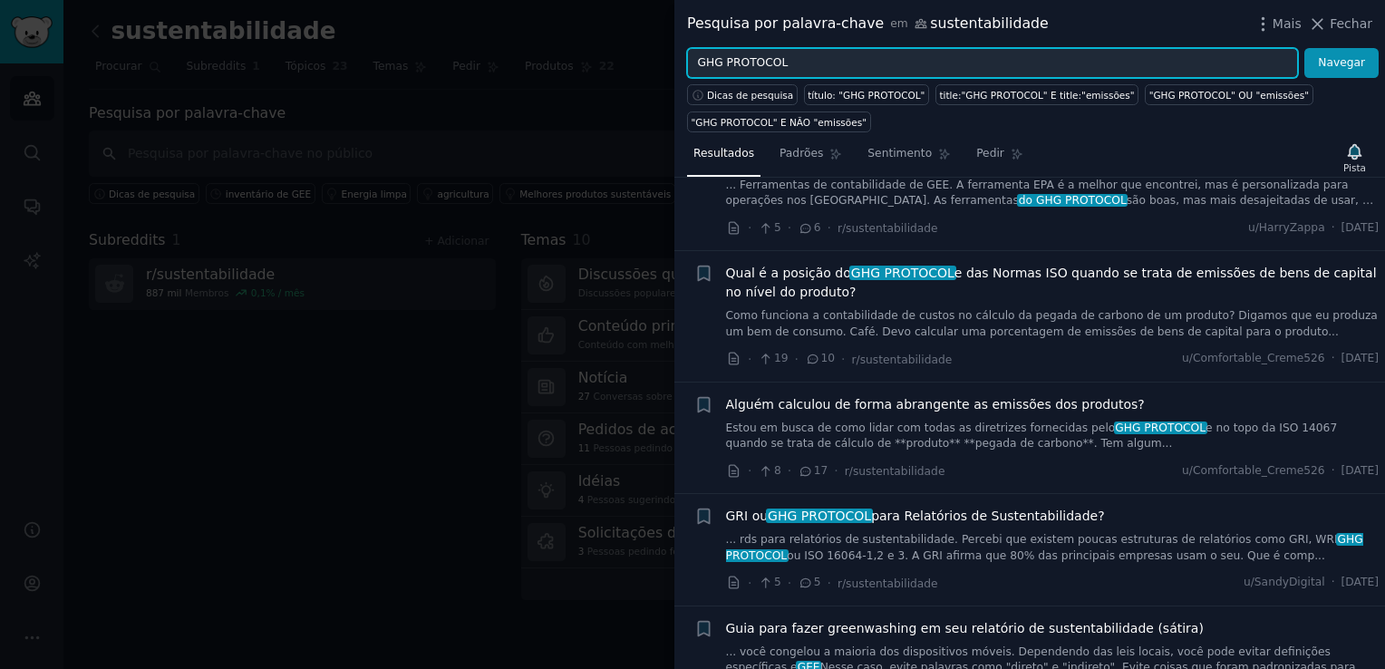
scroll to position [991, 0]
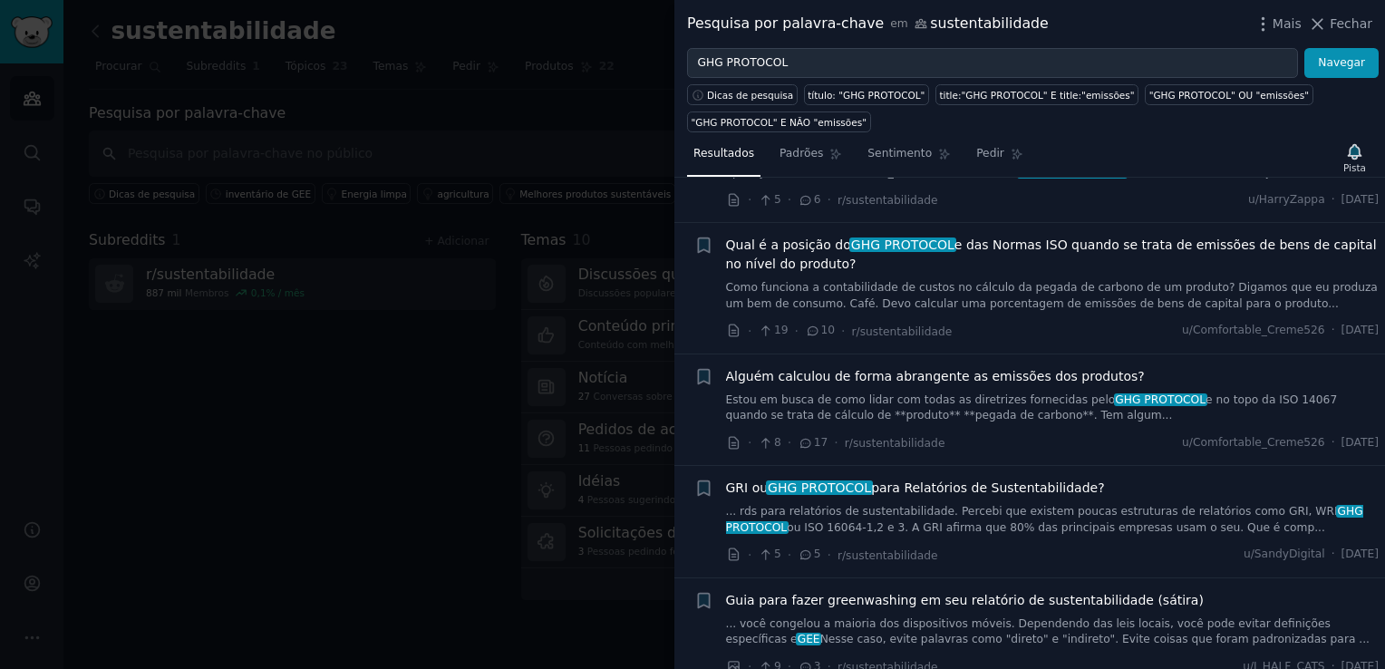
click at [939, 392] on link "Estou em busca de como lidar com todas as diretrizes fornecidas pelo GHG PROTOC…" at bounding box center [1053, 408] width 654 height 32
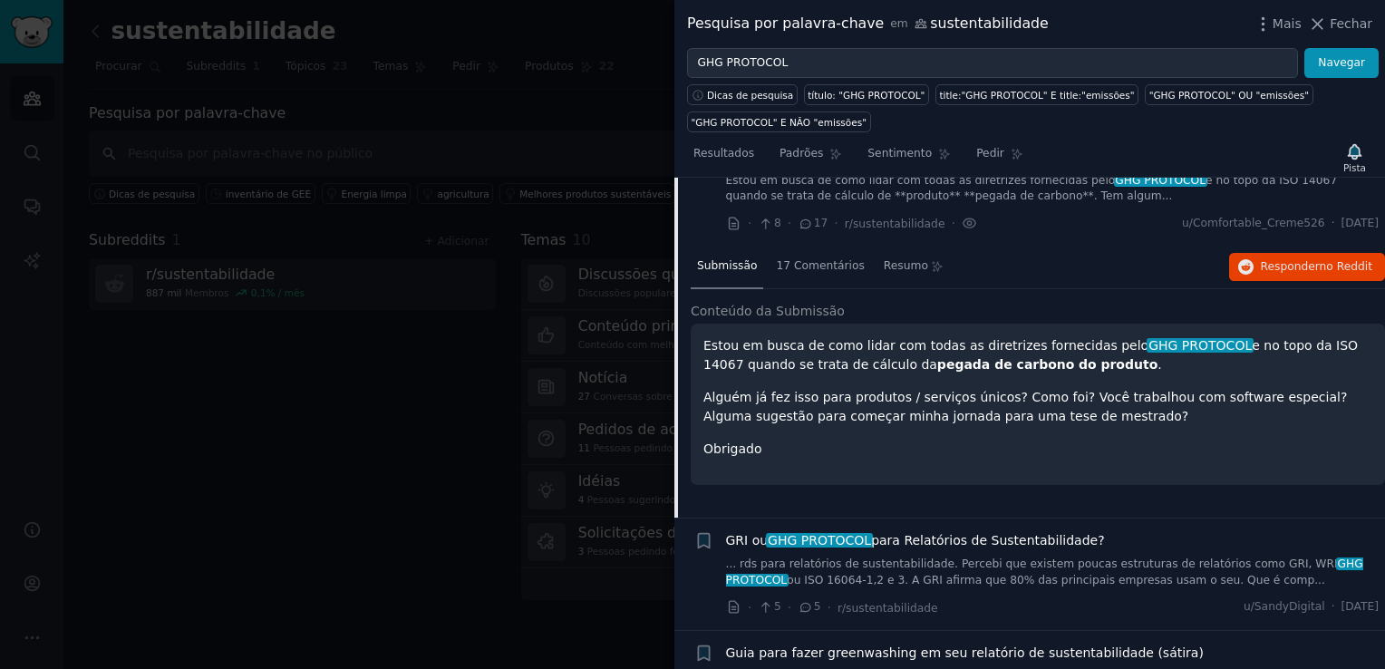
scroll to position [1240, 0]
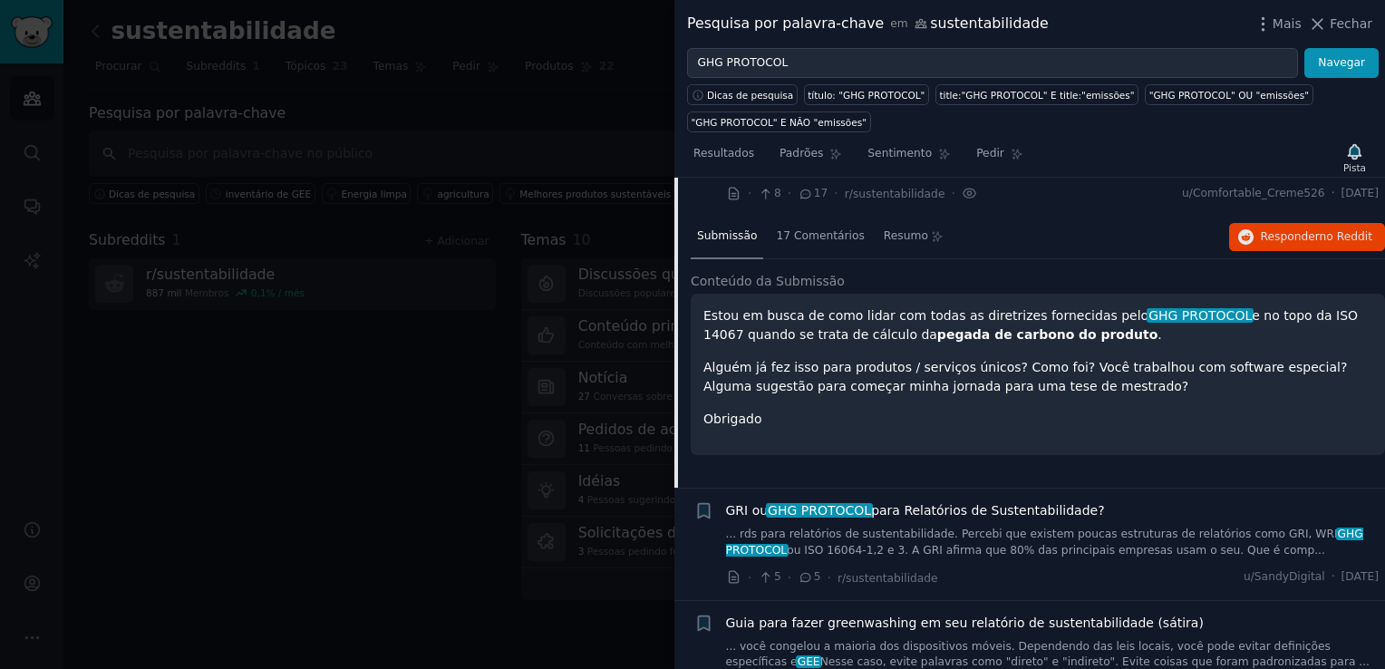
click at [1059, 361] on p "Alguém já fez isso para produtos / serviços únicos? Como foi? Você trabalhou co…" at bounding box center [1037, 377] width 669 height 38
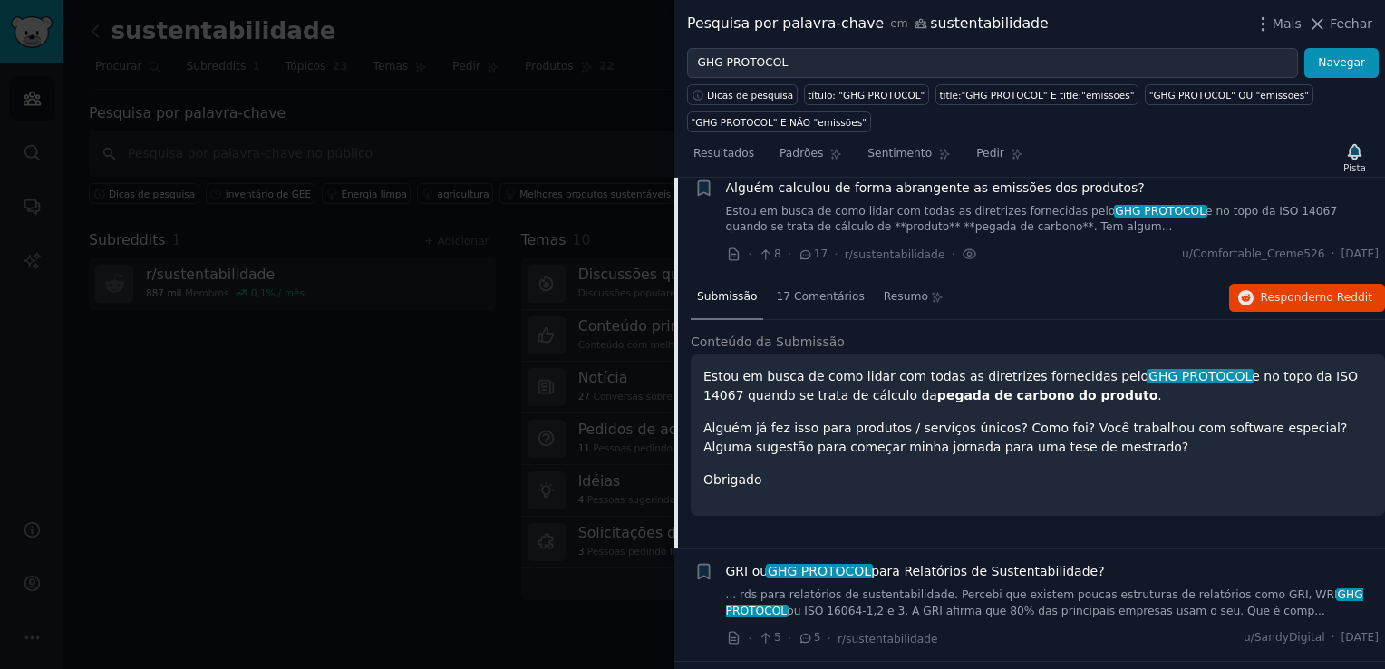
scroll to position [1149, 0]
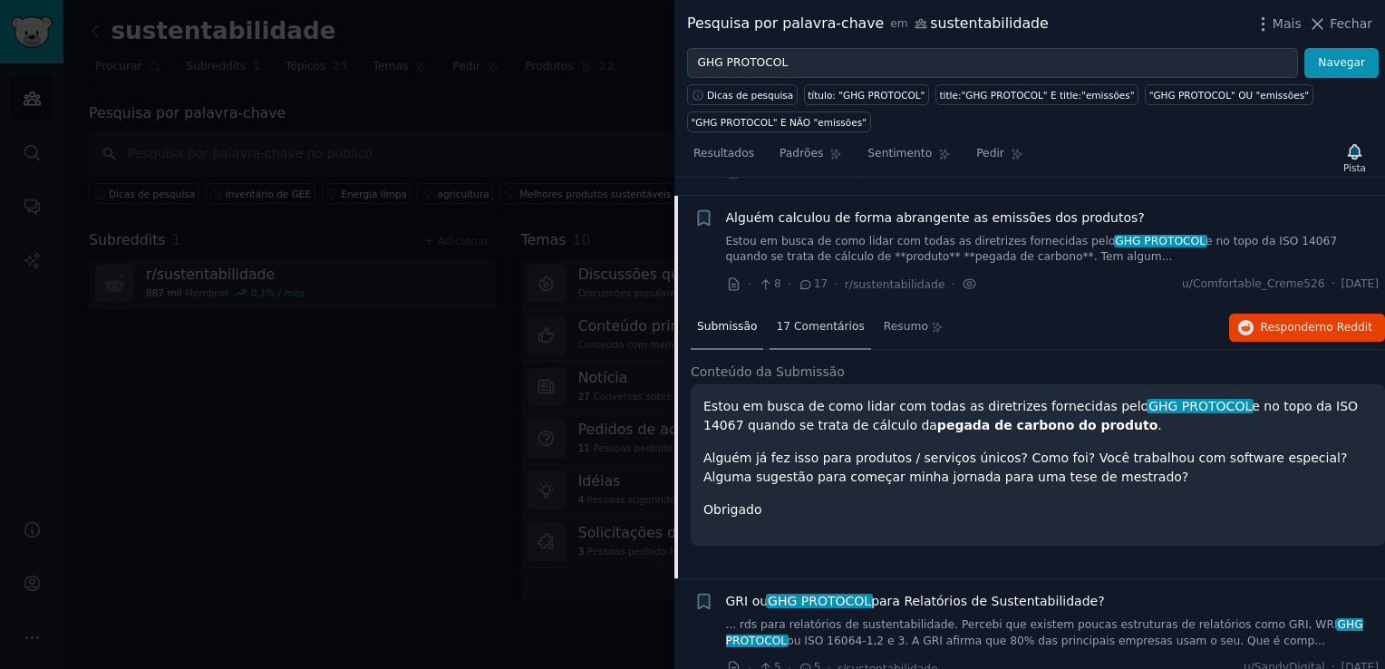
click at [817, 320] on font "17 Comentários" at bounding box center [820, 326] width 88 height 13
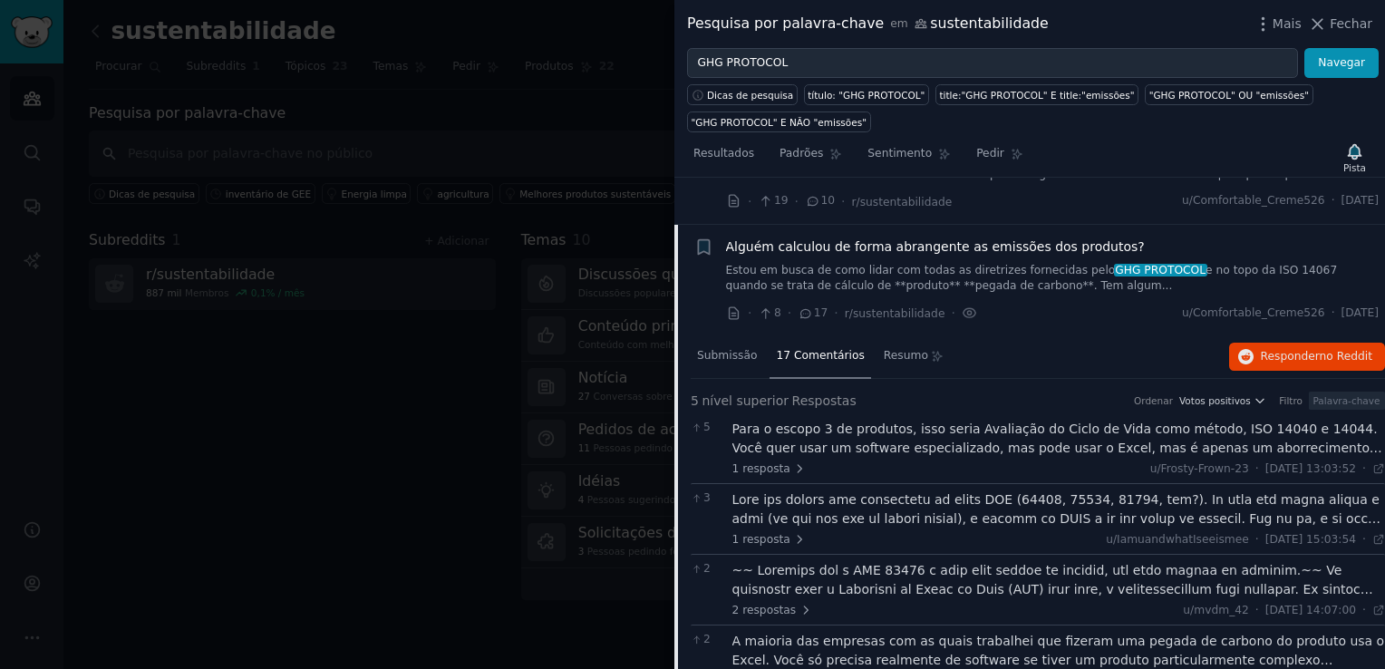
scroll to position [1077, 0]
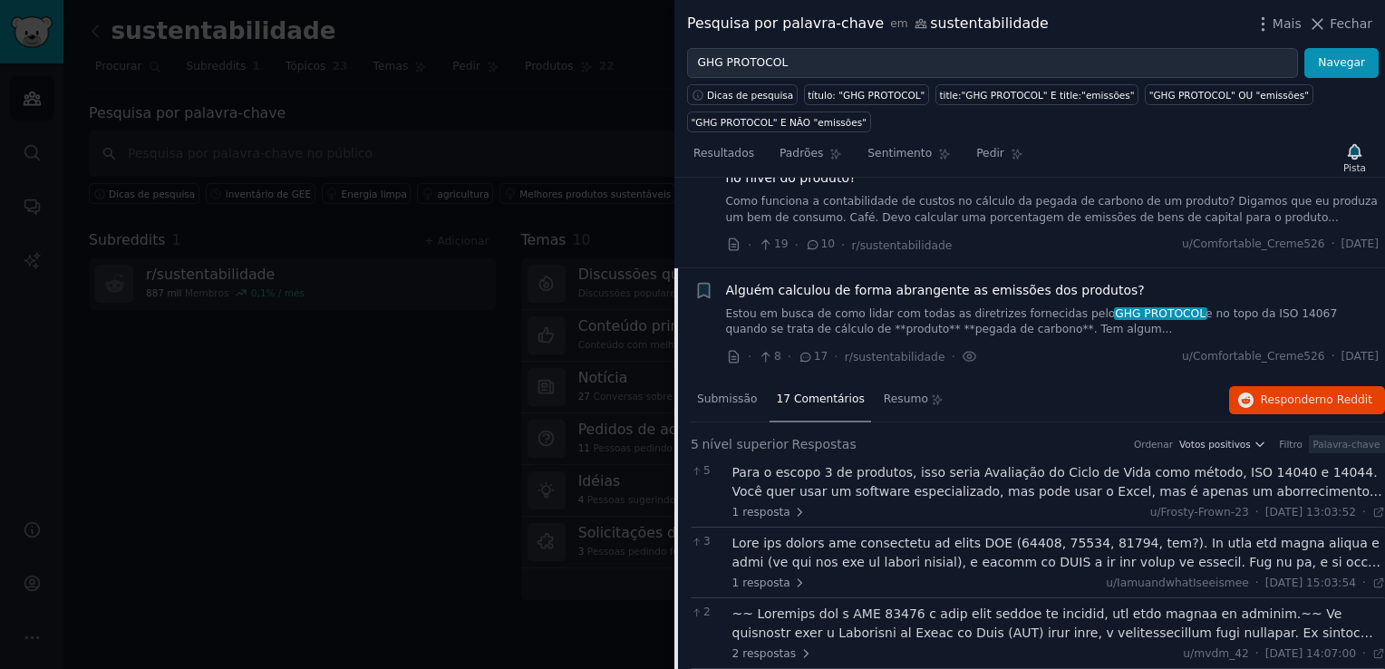
click at [791, 306] on link "Estou em busca de como lidar com todas as diretrizes fornecidas pelo GHG PROTOC…" at bounding box center [1053, 322] width 654 height 32
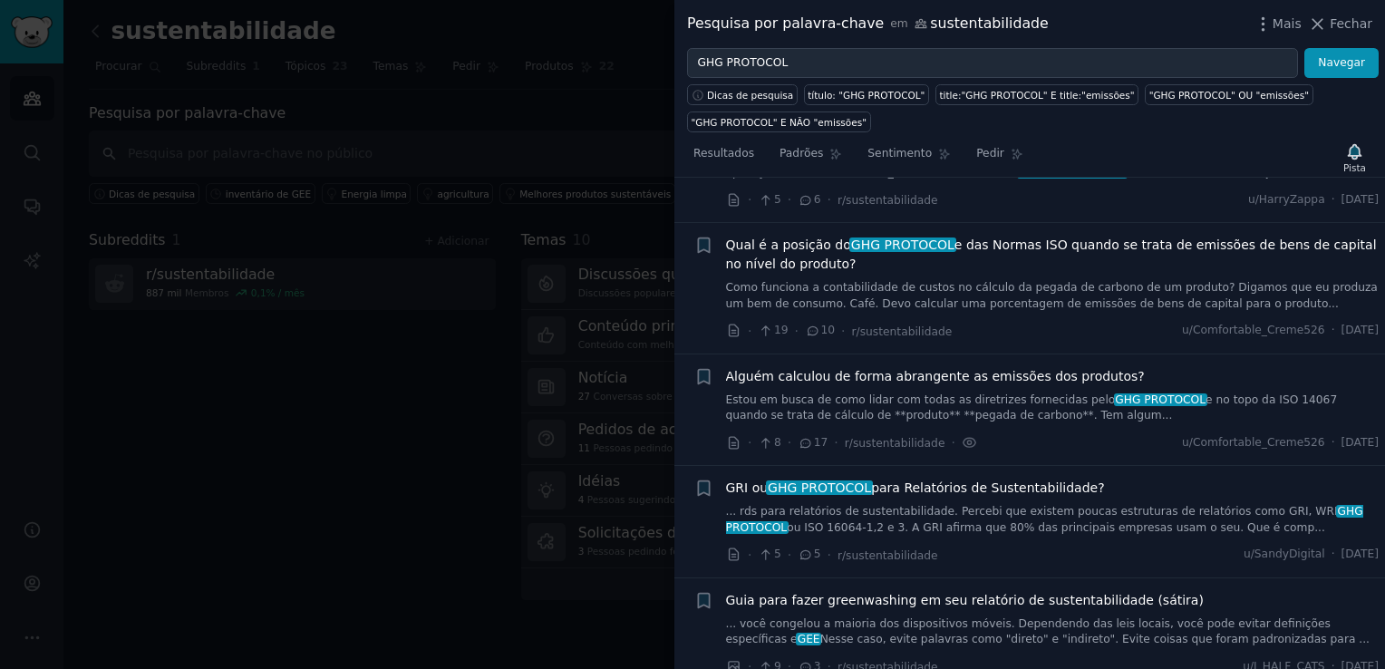
click at [999, 504] on link "... rds para relatórios de sustentabilidade. Percebi que existem poucas estrutu…" at bounding box center [1053, 520] width 654 height 32
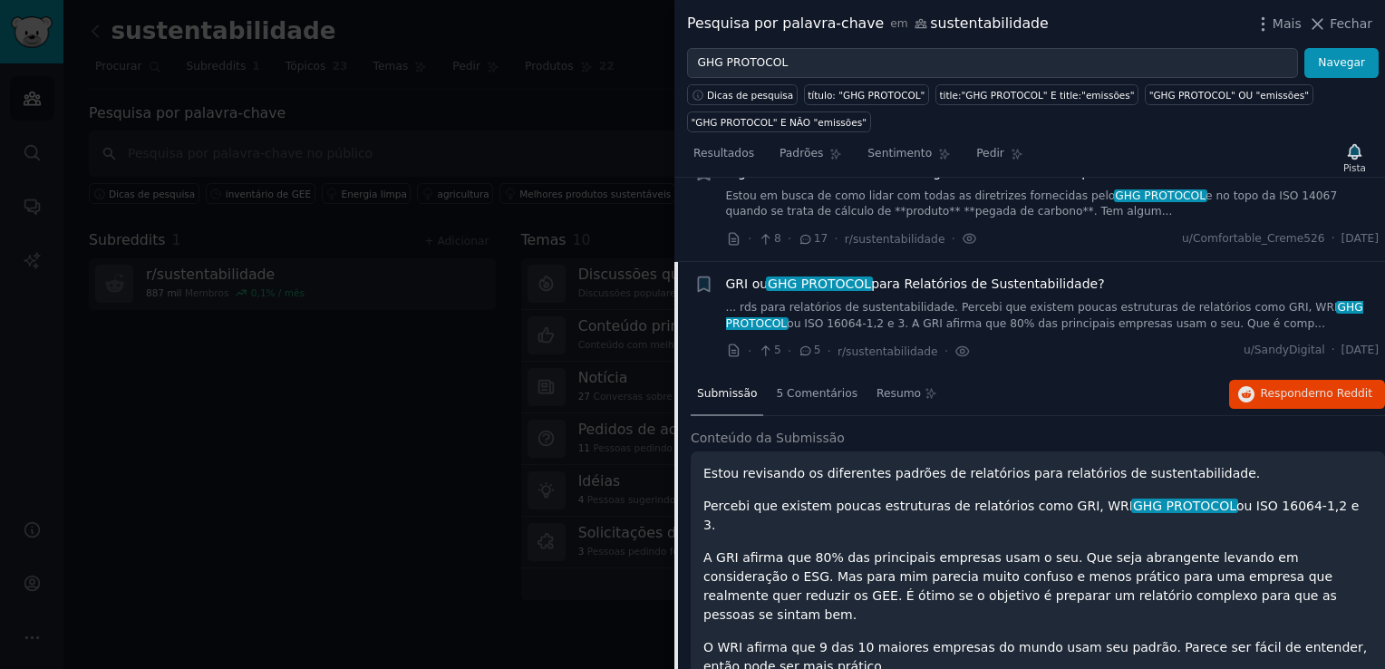
scroll to position [1194, 0]
click at [825, 388] on font "5 Comentários" at bounding box center [817, 394] width 82 height 13
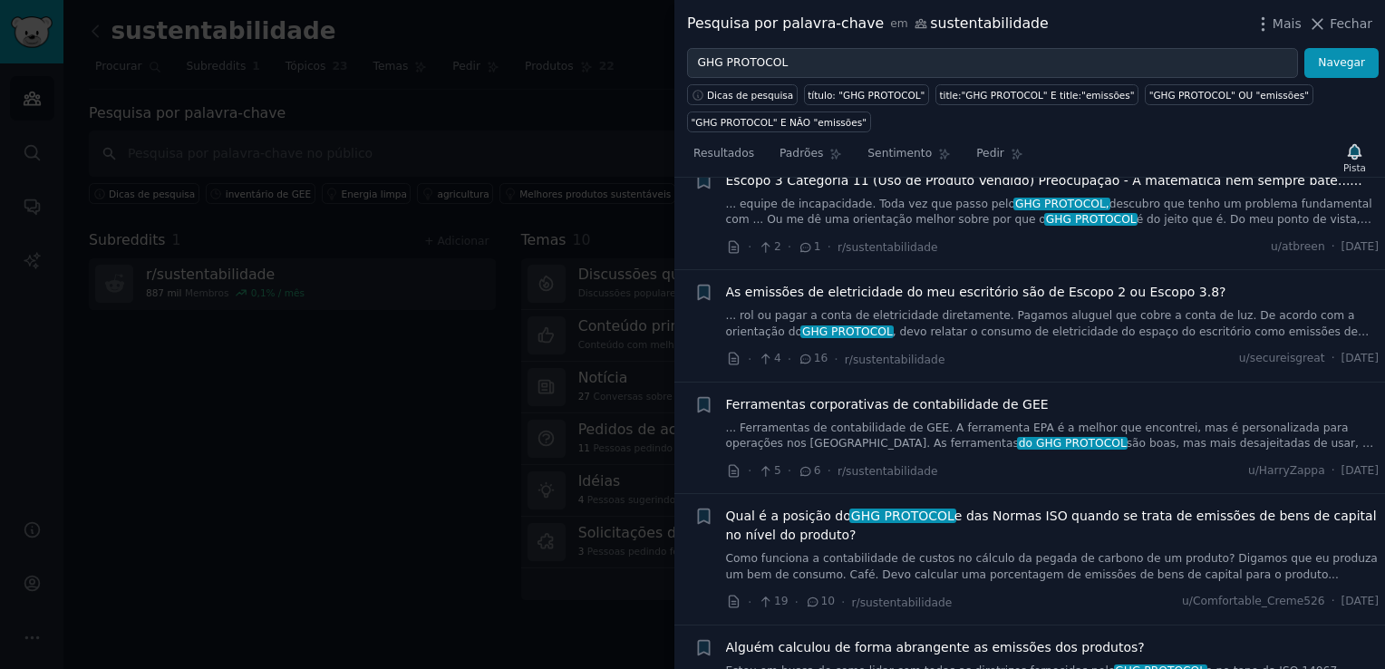
scroll to position [1082, 0]
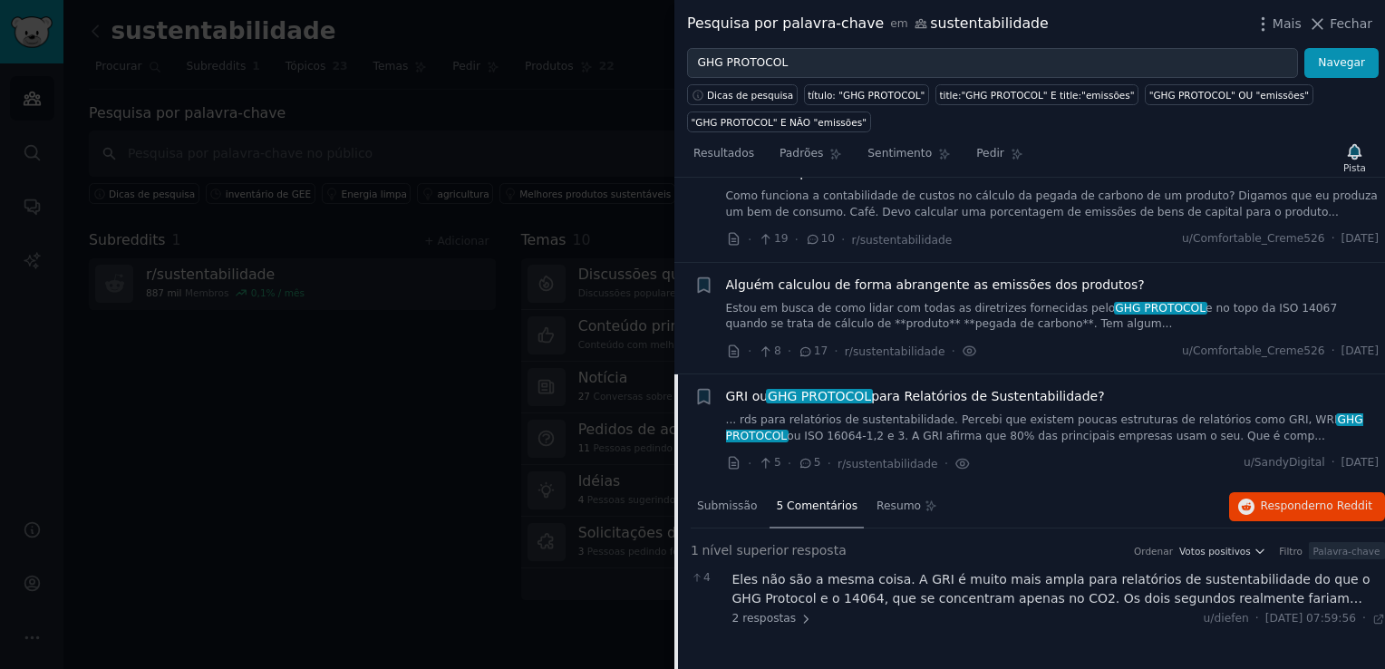
click at [979, 454] on div "· 5 · 5 · r/sustentabilidade · u/SandyDigital · [DATE]" at bounding box center [1053, 463] width 654 height 19
click at [983, 390] on div "GRI ou GHG PROTOCOL para Relatórios de Sustentabilidade? ... rds para relatório…" at bounding box center [1053, 415] width 654 height 57
click at [895, 387] on span "GRI ou GHG PROTOCOL para Relatórios de Sustentabilidade?" at bounding box center [915, 396] width 379 height 19
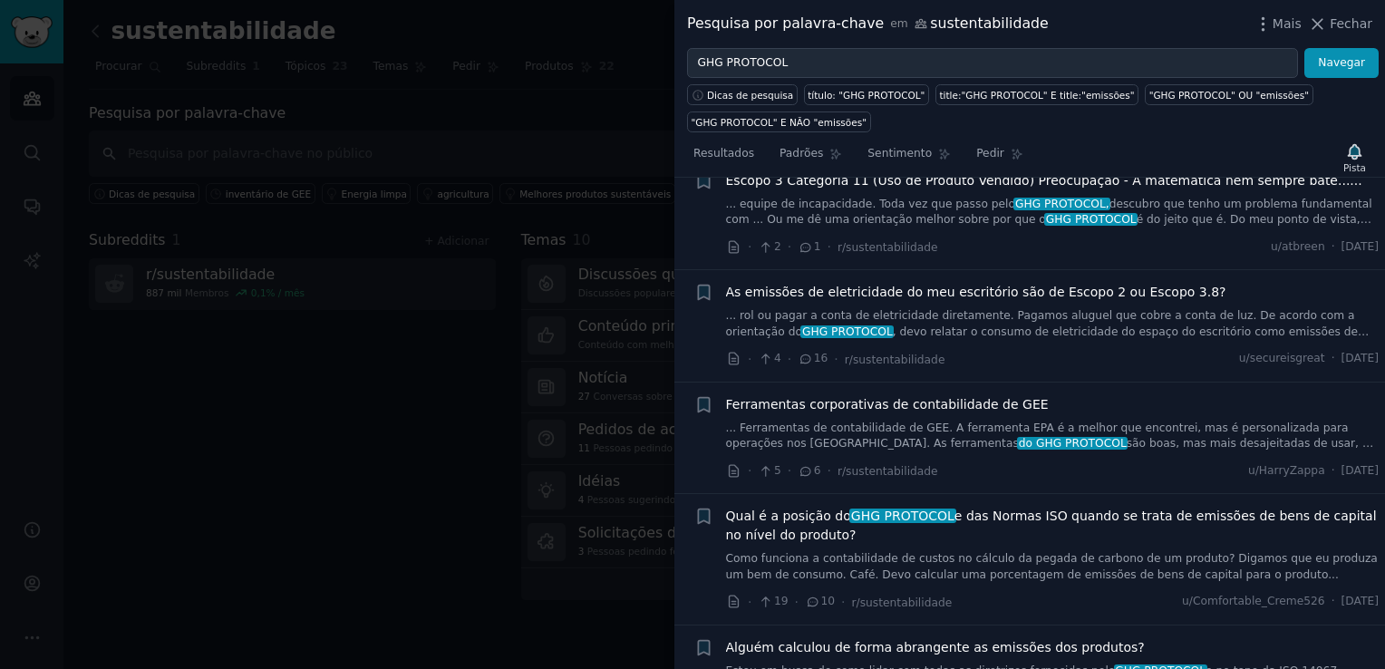
scroll to position [629, 0]
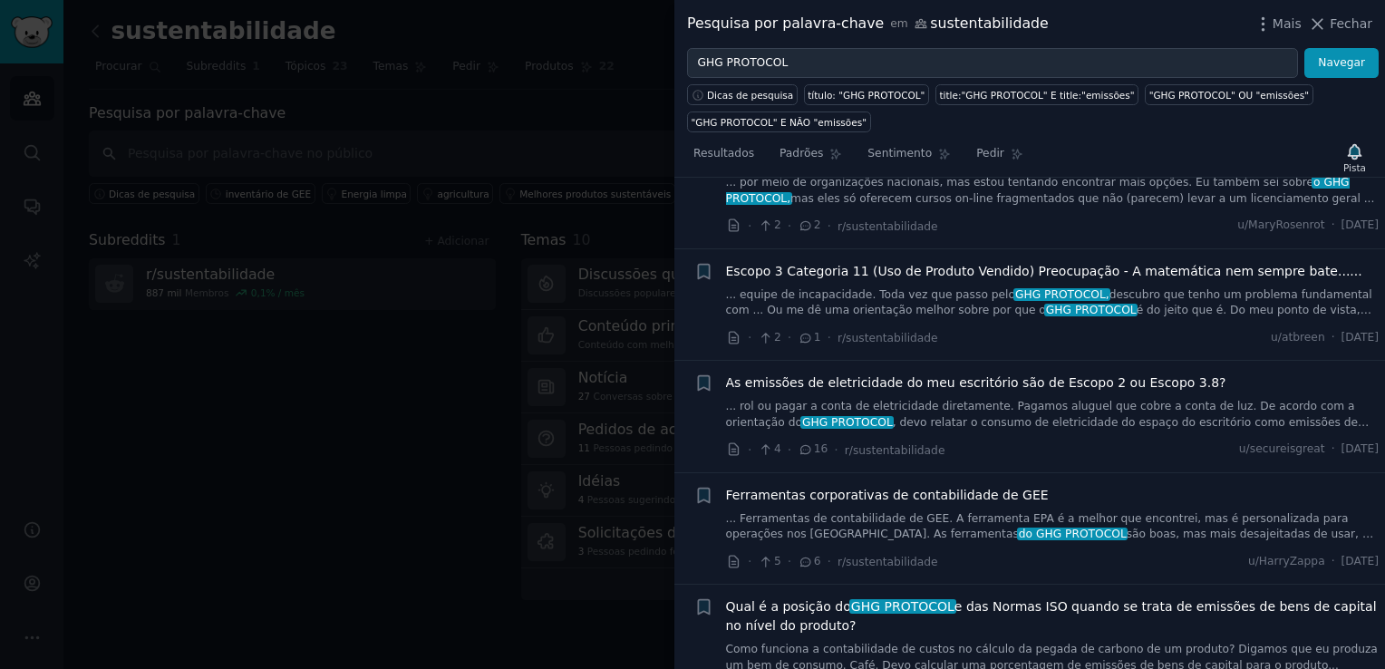
click at [555, 100] on div at bounding box center [692, 334] width 1385 height 669
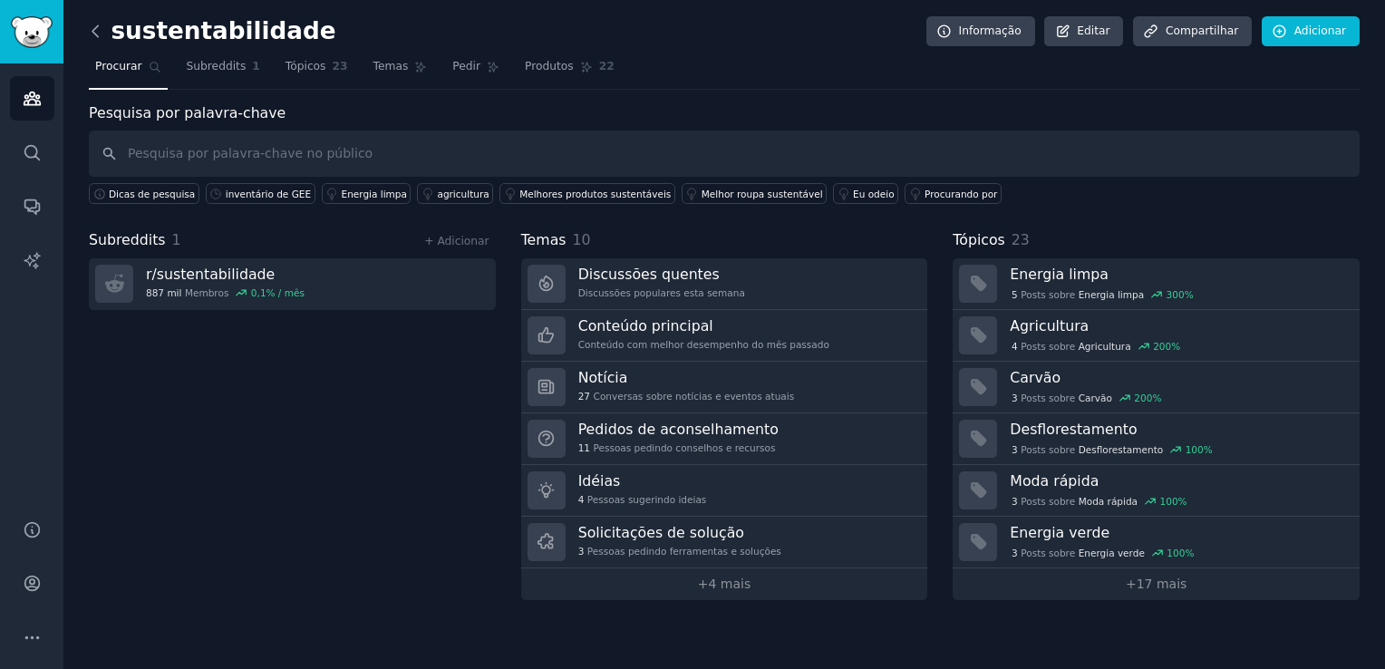
click at [94, 34] on icon at bounding box center [95, 31] width 19 height 19
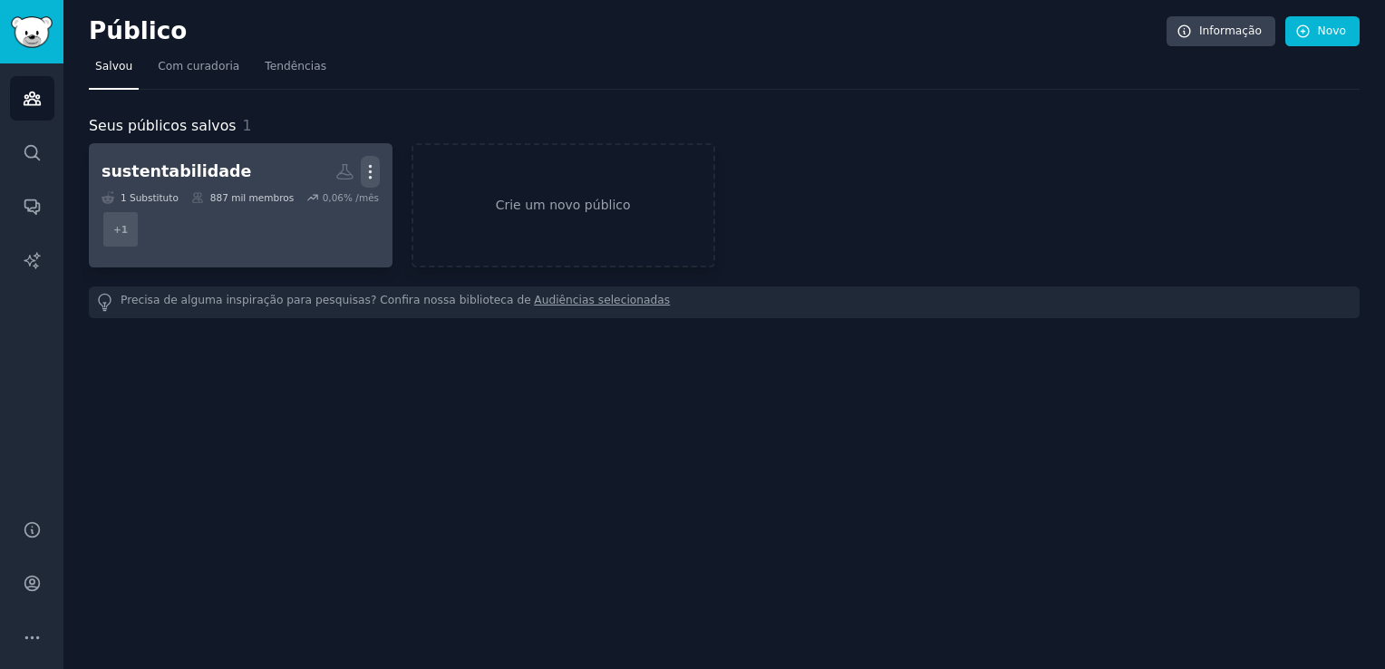
click at [362, 176] on icon "button" at bounding box center [370, 171] width 19 height 19
click at [329, 212] on p "Excluir" at bounding box center [320, 209] width 43 height 19
